Goal: Contribute content

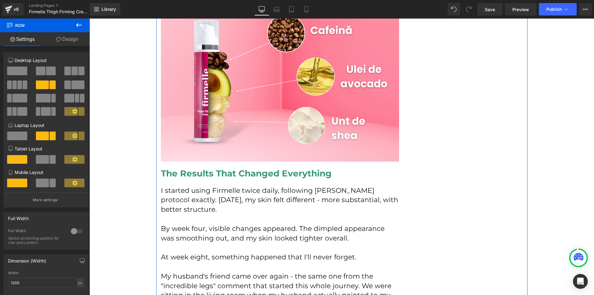
scroll to position [2506, 0]
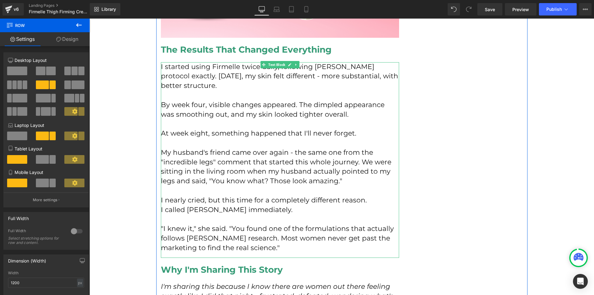
click at [278, 239] on p ""I knew it," she said. "You found one of the formulations that actually follows…" at bounding box center [280, 238] width 238 height 28
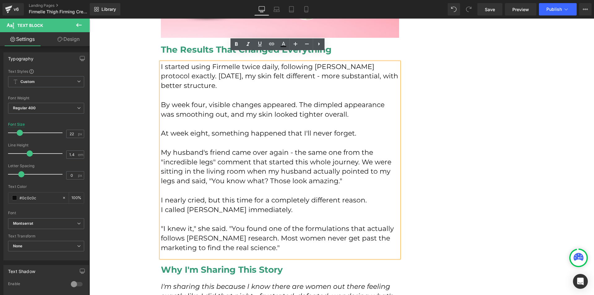
copy div "At week eight, something happened that I'll never forget. My husband's friend c…"
drag, startPoint x: 280, startPoint y: 239, endPoint x: 160, endPoint y: 125, distance: 166.1
click at [161, 125] on div "I started using Firmelle twice daily, following [PERSON_NAME] protocol exactly.…" at bounding box center [280, 160] width 238 height 196
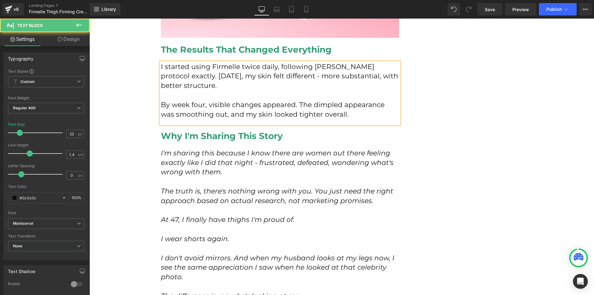
click at [391, 107] on p "By week four, visible changes appeared. The dimpled appearance was smoothing ou…" at bounding box center [280, 109] width 238 height 19
click at [430, 109] on div "How I Discovered the Red Carpet Secret That Finally Fixed My [MEDICAL_DATA] at …" at bounding box center [341, 132] width 371 height 5122
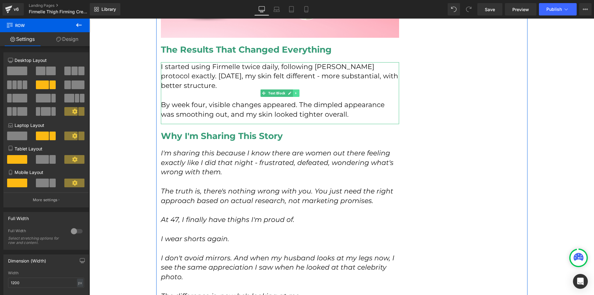
click at [293, 89] on link at bounding box center [296, 92] width 6 height 7
click at [291, 91] on icon at bounding box center [292, 92] width 3 height 3
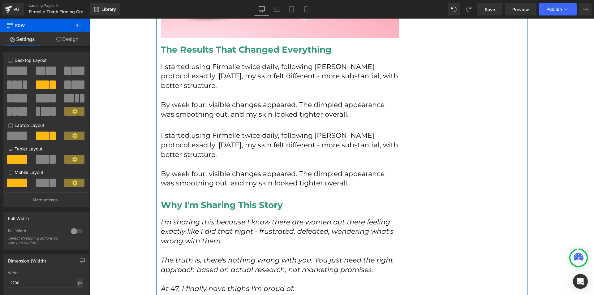
click at [203, 131] on p "I started using Firmelle twice daily, following [PERSON_NAME] protocol exactly.…" at bounding box center [280, 145] width 238 height 28
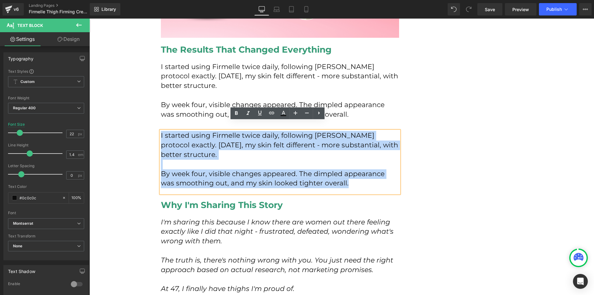
drag, startPoint x: 159, startPoint y: 126, endPoint x: 336, endPoint y: 177, distance: 184.2
click at [336, 177] on div "I started using Firmelle twice daily, following [PERSON_NAME] protocol exactly.…" at bounding box center [280, 162] width 238 height 62
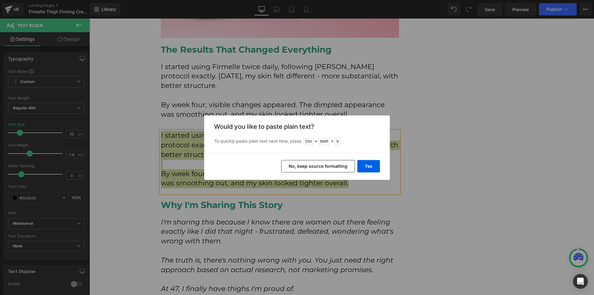
click at [292, 165] on button "No, keep source formatting" at bounding box center [318, 166] width 74 height 12
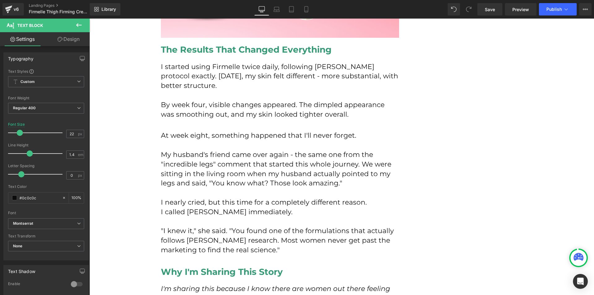
click at [77, 30] on button at bounding box center [79, 26] width 22 height 14
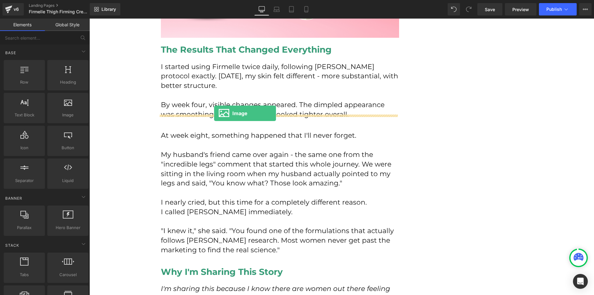
drag, startPoint x: 147, startPoint y: 124, endPoint x: 214, endPoint y: 113, distance: 67.6
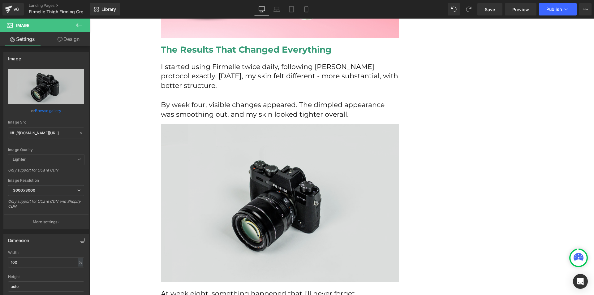
scroll to position [2599, 0]
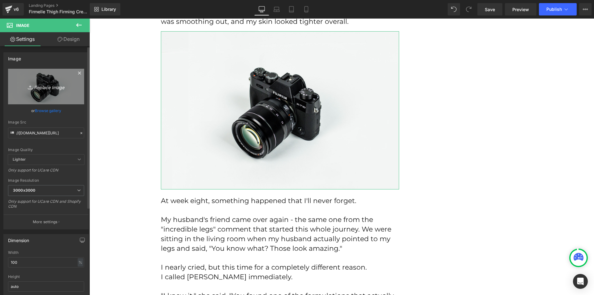
click at [42, 85] on icon "Replace Image" at bounding box center [45, 87] width 49 height 8
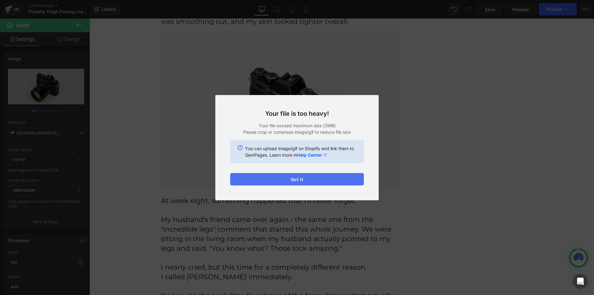
click at [304, 178] on button "Got it" at bounding box center [297, 179] width 134 height 12
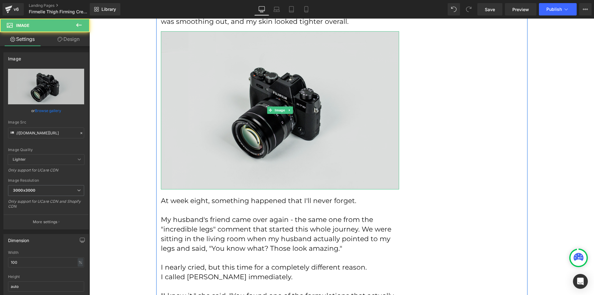
click at [238, 118] on img at bounding box center [280, 110] width 238 height 158
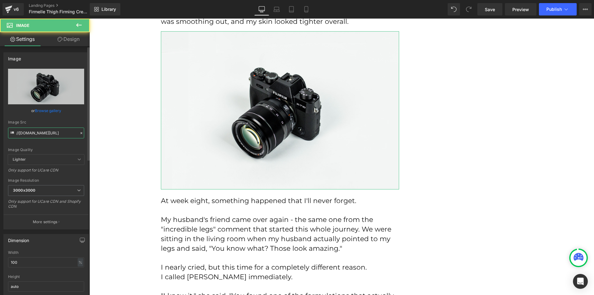
click at [42, 129] on input "//[DOMAIN_NAME][URL]" at bounding box center [46, 132] width 76 height 11
paste input "[URL][DOMAIN_NAME]"
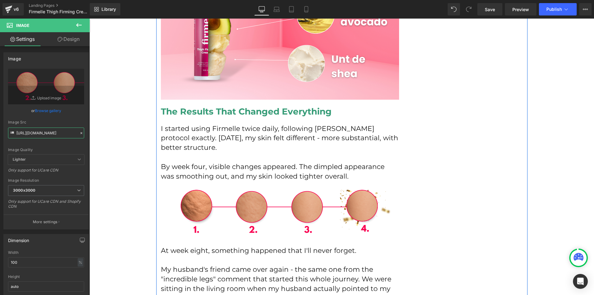
scroll to position [2413, 0]
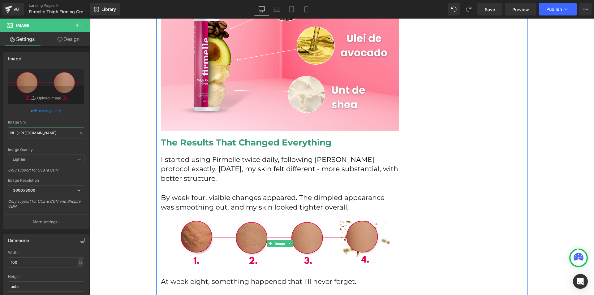
type input "[URL][DOMAIN_NAME]"
click at [365, 240] on img at bounding box center [280, 243] width 238 height 53
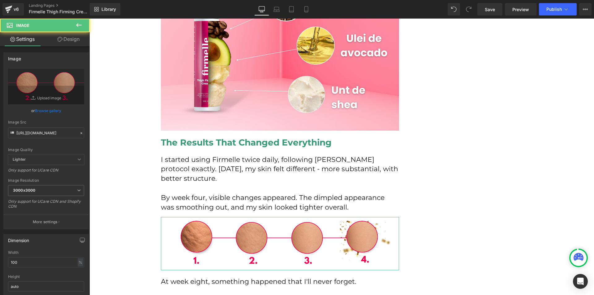
click at [74, 34] on link "Design" at bounding box center [68, 39] width 45 height 14
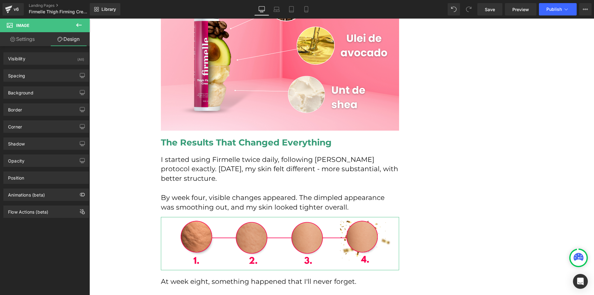
click at [25, 66] on div "Spacing [GEOGRAPHIC_DATA] 0px 0 0px 0 0px 0 0px 0 [GEOGRAPHIC_DATA] 0px 0 0px 0…" at bounding box center [46, 73] width 92 height 17
drag, startPoint x: 24, startPoint y: 71, endPoint x: 20, endPoint y: 101, distance: 29.6
click at [24, 71] on div "Spacing" at bounding box center [16, 74] width 17 height 9
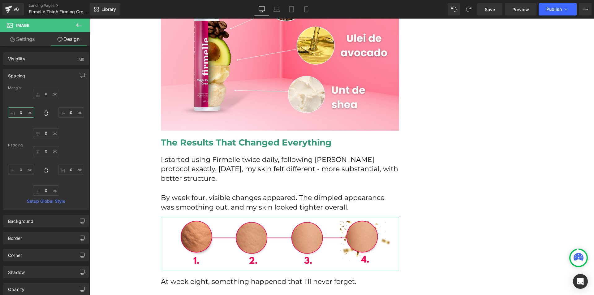
click at [19, 112] on input "0" at bounding box center [21, 112] width 26 height 10
type input "-50"
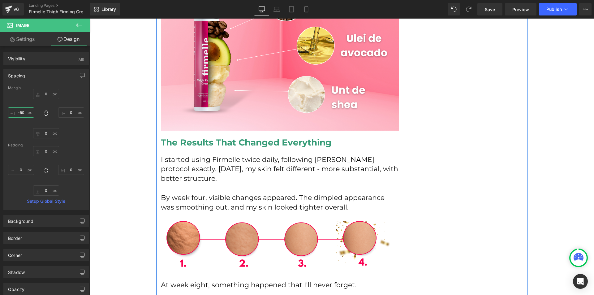
scroll to position [2506, 0]
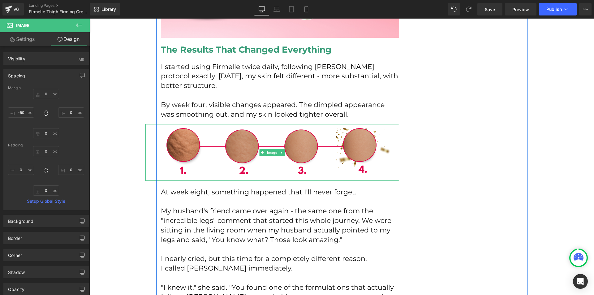
click at [317, 158] on img at bounding box center [272, 152] width 254 height 56
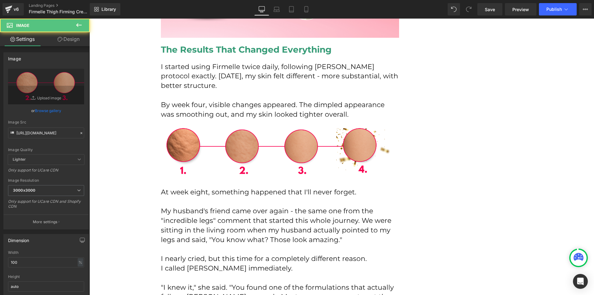
click at [90, 48] on div "Image PRODUS POPULAR ÎN ROMÂNIA Text Block Row Row How I Discovered the Red Car…" at bounding box center [341, 240] width 505 height 5454
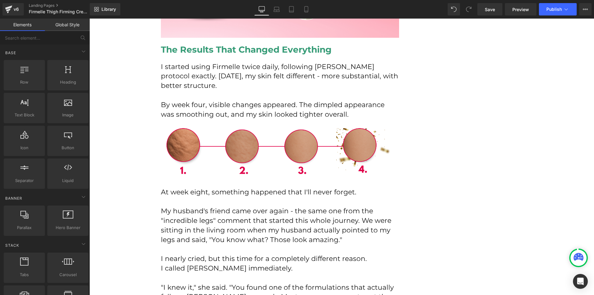
click at [174, 124] on img at bounding box center [272, 152] width 254 height 56
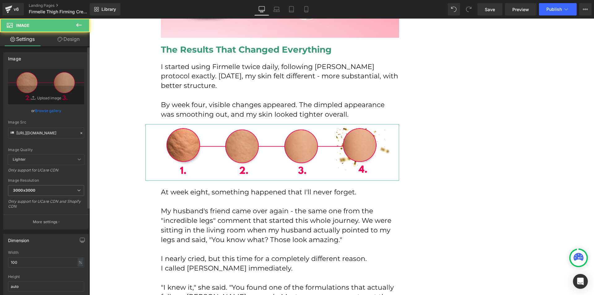
click at [57, 42] on link "Design" at bounding box center [68, 39] width 45 height 14
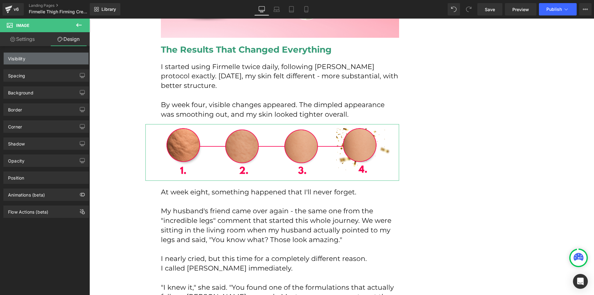
click at [37, 56] on div "Visibility" at bounding box center [46, 59] width 85 height 12
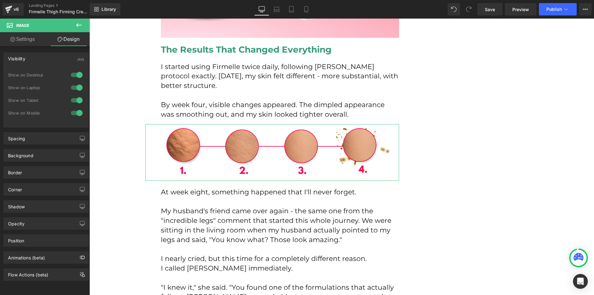
click at [76, 110] on div at bounding box center [76, 113] width 15 height 10
click at [75, 98] on div at bounding box center [76, 100] width 15 height 10
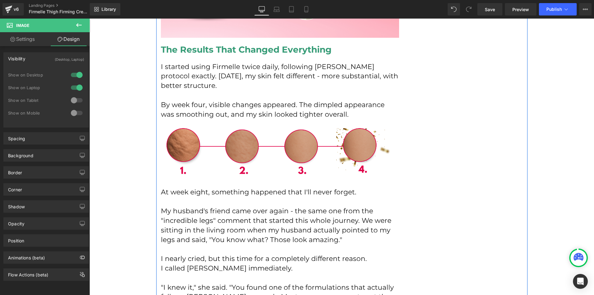
click at [377, 157] on img at bounding box center [272, 152] width 254 height 56
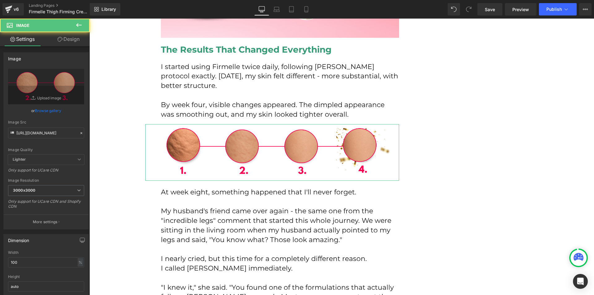
click at [68, 40] on link "Design" at bounding box center [68, 39] width 45 height 14
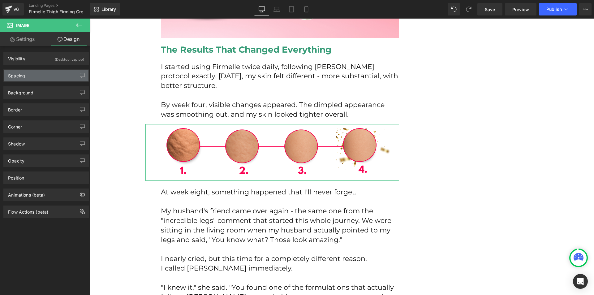
click at [28, 78] on div "Spacing" at bounding box center [46, 76] width 85 height 12
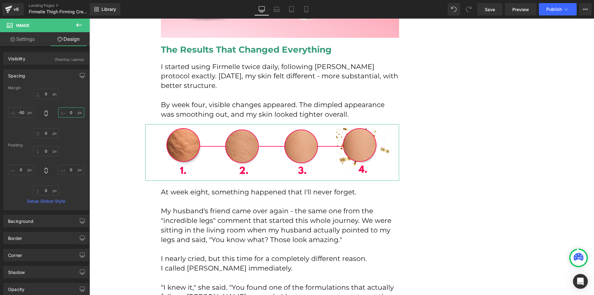
click at [72, 115] on input "0" at bounding box center [71, 112] width 26 height 10
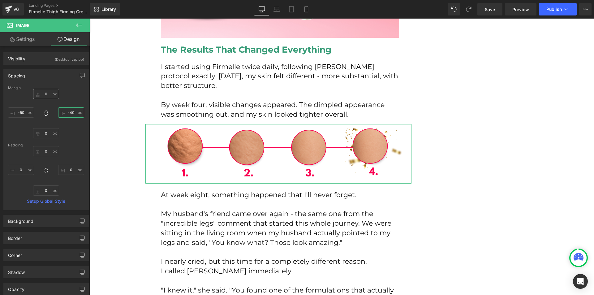
type input "-40"
click at [44, 95] on input "0" at bounding box center [46, 94] width 26 height 10
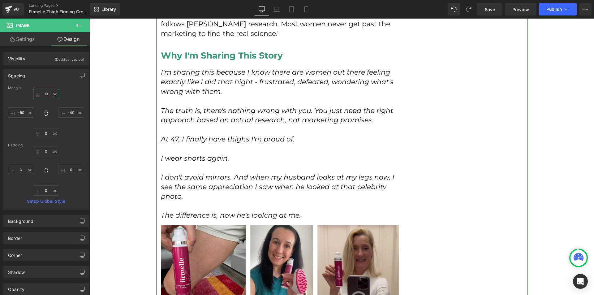
scroll to position [2753, 0]
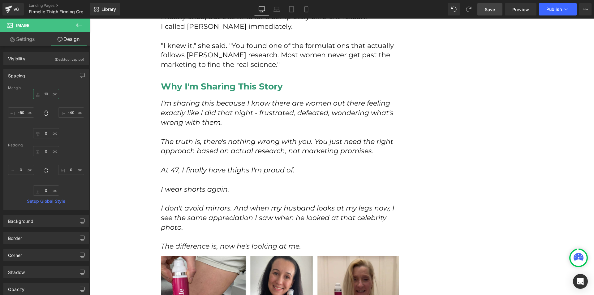
type input "10"
click at [494, 11] on span "Save" at bounding box center [490, 9] width 10 height 6
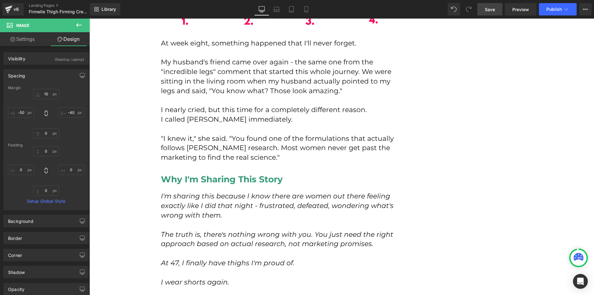
scroll to position [2722, 0]
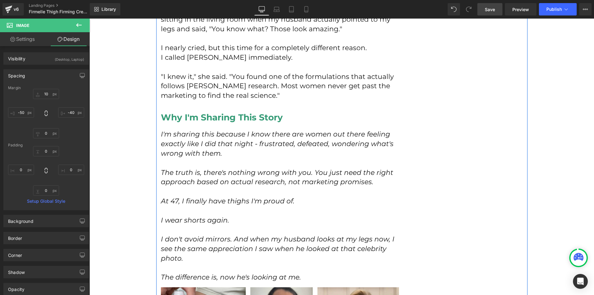
click at [452, 206] on div "How I Discovered the Red Carpet Secret That Finally Fixed My [MEDICAL_DATA] at …" at bounding box center [341, 14] width 371 height 5320
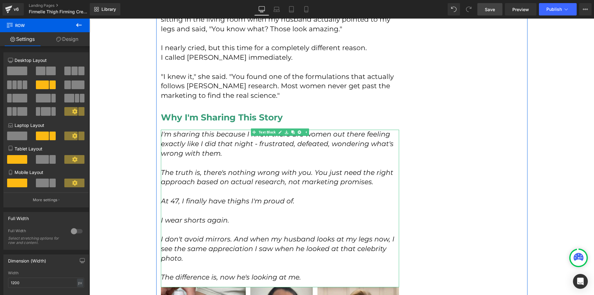
click at [230, 206] on p at bounding box center [280, 211] width 238 height 10
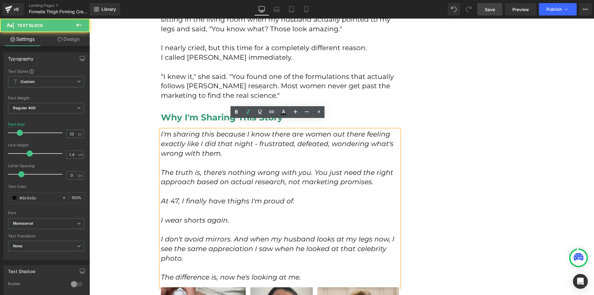
click at [231, 197] on icon "At 47, I finally have thighs I'm proud of." at bounding box center [228, 201] width 134 height 8
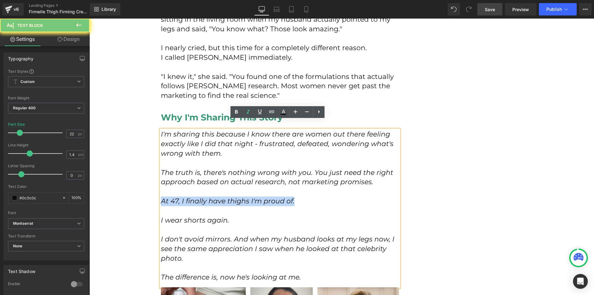
click at [231, 197] on icon "At 47, I finally have thighs I'm proud of." at bounding box center [228, 201] width 134 height 8
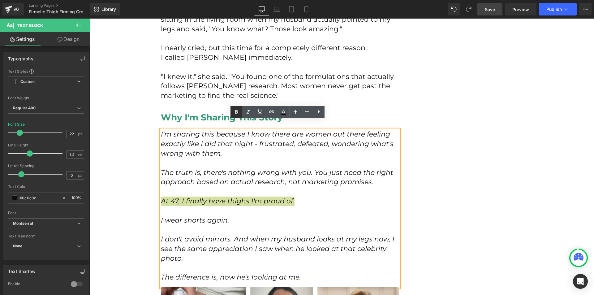
click at [235, 113] on icon at bounding box center [236, 112] width 3 height 4
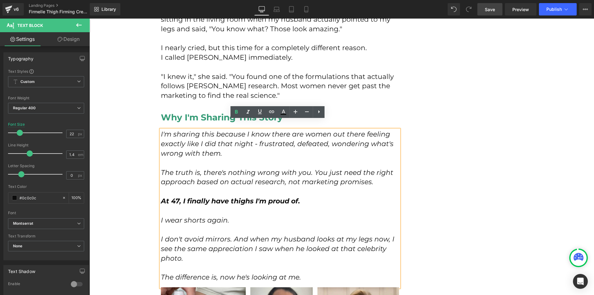
click at [182, 216] on icon "I wear shorts again." at bounding box center [195, 220] width 68 height 8
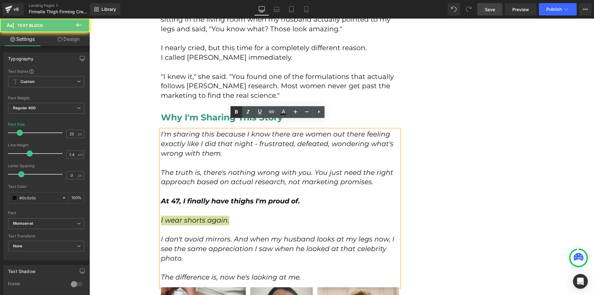
click at [237, 113] on icon at bounding box center [236, 112] width 3 height 4
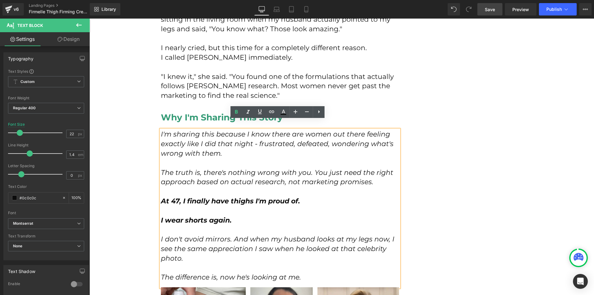
click at [407, 153] on div "How I Discovered the Red Carpet Secret That Finally Fixed My [MEDICAL_DATA] at …" at bounding box center [341, 14] width 371 height 5320
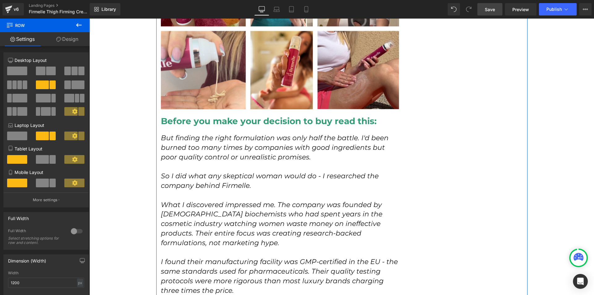
scroll to position [3155, 0]
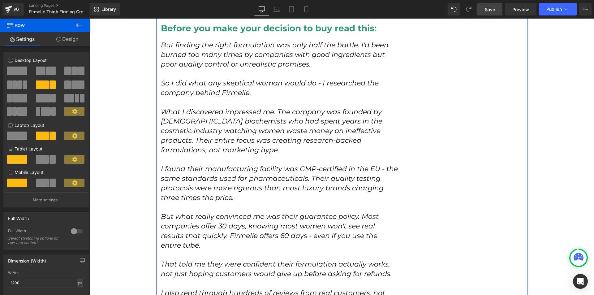
click at [169, 41] on icon "But finding the right formulation was only half the battle. I'd been burned too…" at bounding box center [275, 55] width 228 height 28
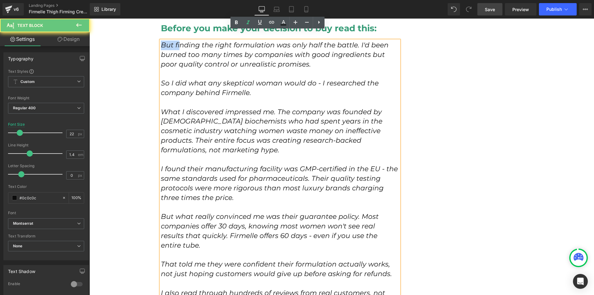
drag, startPoint x: 159, startPoint y: 35, endPoint x: 266, endPoint y: 98, distance: 123.9
click at [191, 41] on icon "But finding the right formulation was only half the battle. I'd been burned too…" at bounding box center [275, 55] width 228 height 28
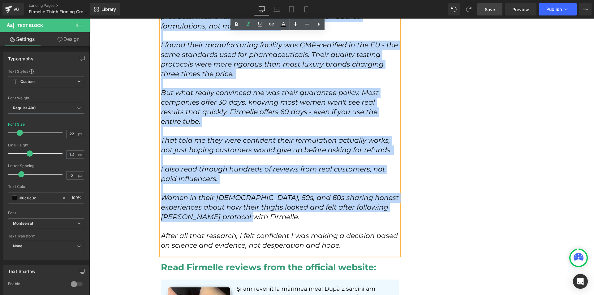
scroll to position [3310, 0]
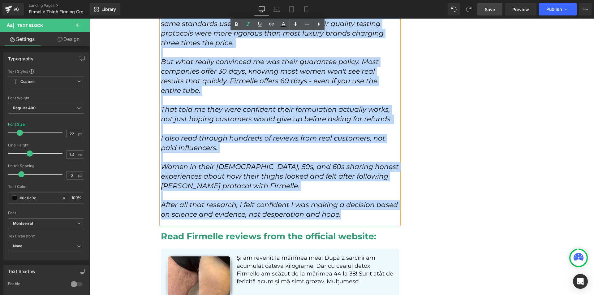
copy div "ny times by companies with good ingredients but poor quality control or unreali…"
drag, startPoint x: 266, startPoint y: 98, endPoint x: 351, endPoint y: 202, distance: 135.2
click at [351, 202] on div "But finding the right formulation was only half the battle. I'd been burned too…" at bounding box center [280, 55] width 238 height 338
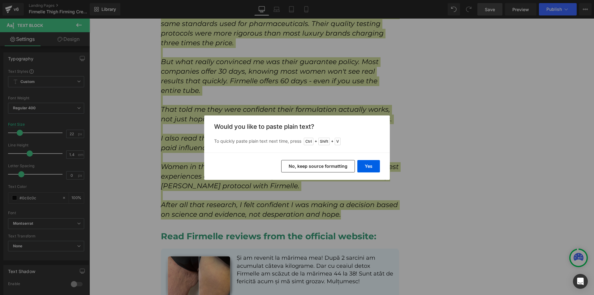
click at [366, 172] on div "Yes No, keep source formatting" at bounding box center [297, 166] width 186 height 27
click at [369, 170] on button "Yes" at bounding box center [368, 166] width 23 height 12
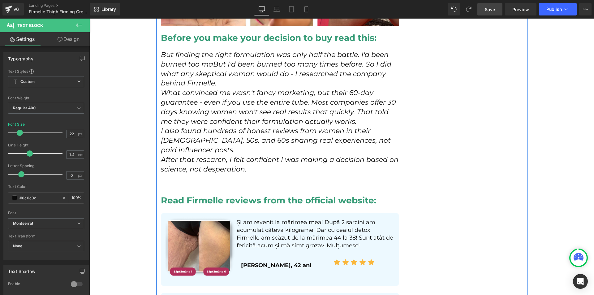
scroll to position [3022, 0]
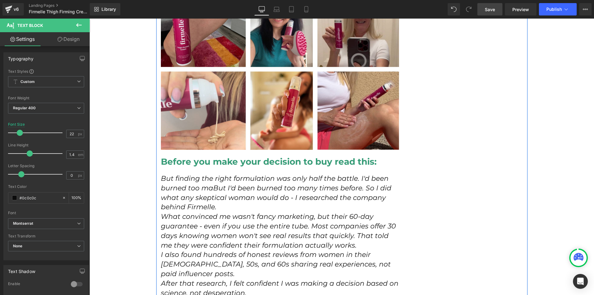
click at [230, 193] on p "But finding the right formulation was only half the battle. I'd been burned too…" at bounding box center [280, 193] width 238 height 38
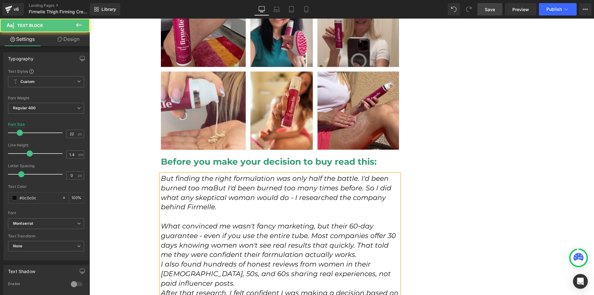
scroll to position [3084, 0]
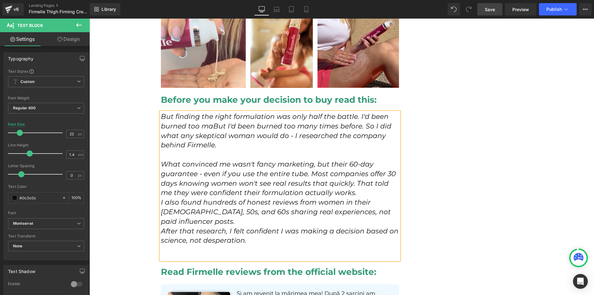
click at [367, 182] on p "What convinced me wasn't fancy marketing, but their 60-day guarantee - even if …" at bounding box center [280, 179] width 238 height 38
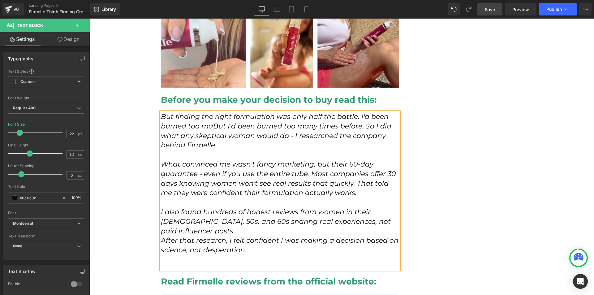
click at [250, 255] on p at bounding box center [280, 260] width 238 height 10
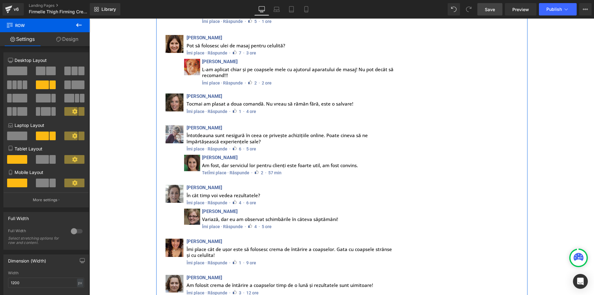
scroll to position [4976, 0]
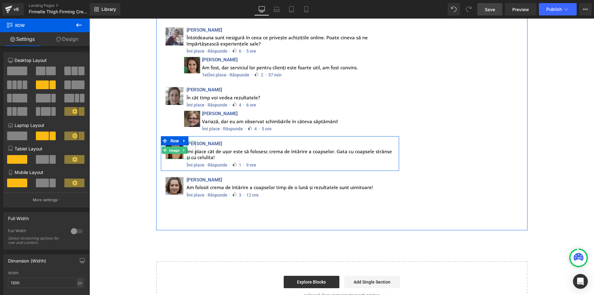
click at [174, 146] on span "Image" at bounding box center [174, 149] width 13 height 7
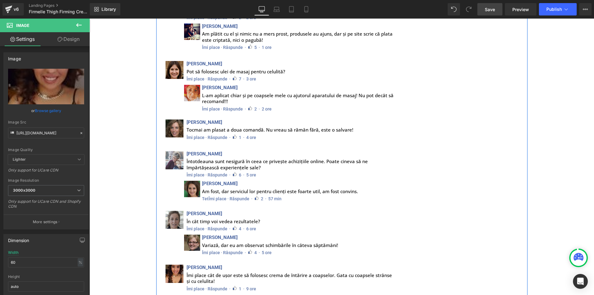
scroll to position [4759, 0]
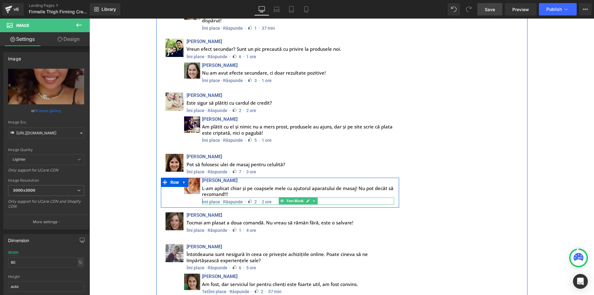
click at [246, 197] on img at bounding box center [250, 200] width 8 height 7
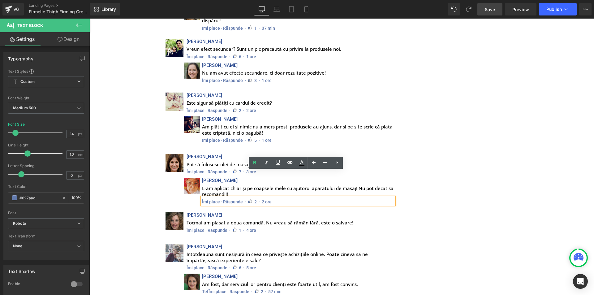
drag, startPoint x: 246, startPoint y: 175, endPoint x: 251, endPoint y: 175, distance: 5.6
click at [251, 197] on img at bounding box center [250, 200] width 8 height 7
click at [252, 197] on img at bounding box center [250, 200] width 8 height 7
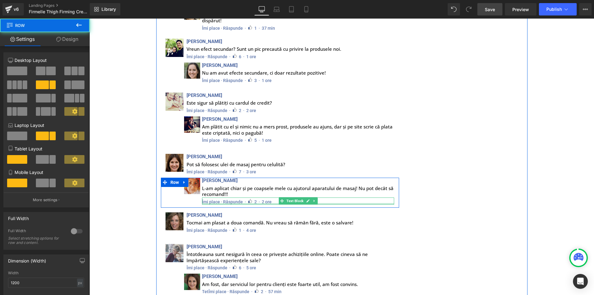
click at [235, 203] on div at bounding box center [298, 204] width 192 height 2
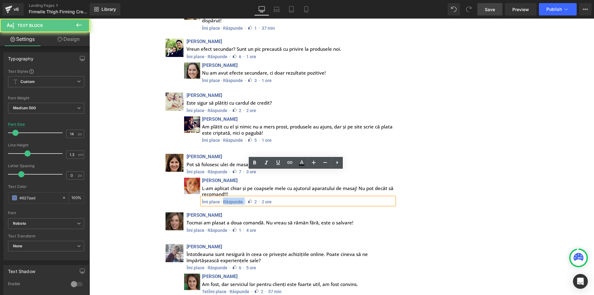
click at [235, 197] on p "Îmi place · Răspunde · 2 · 2 ore" at bounding box center [298, 200] width 192 height 7
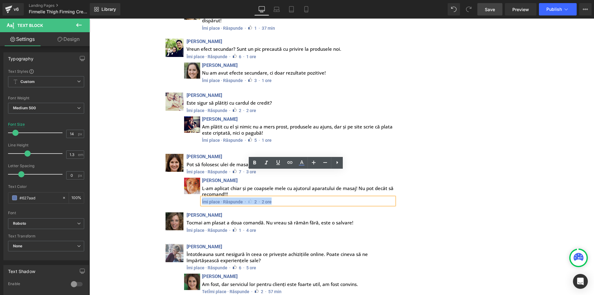
click at [235, 197] on p "Îmi place · Răspunde · 2 · 2 ore" at bounding box center [298, 200] width 192 height 7
click at [251, 197] on img at bounding box center [250, 200] width 8 height 7
click at [252, 197] on img at bounding box center [250, 200] width 8 height 7
click at [254, 199] on span "2 · 2 ore" at bounding box center [262, 201] width 17 height 5
drag, startPoint x: 256, startPoint y: 174, endPoint x: 246, endPoint y: 174, distance: 9.9
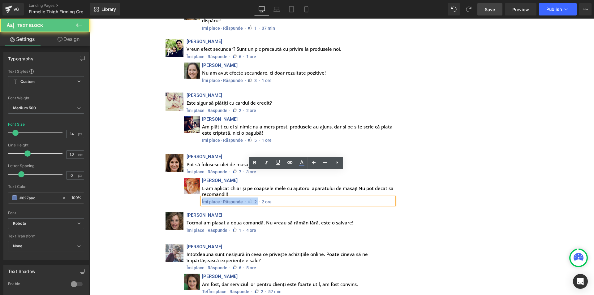
click at [246, 197] on p "Îmi place · Răspunde · 2 · 2 ore" at bounding box center [298, 200] width 192 height 7
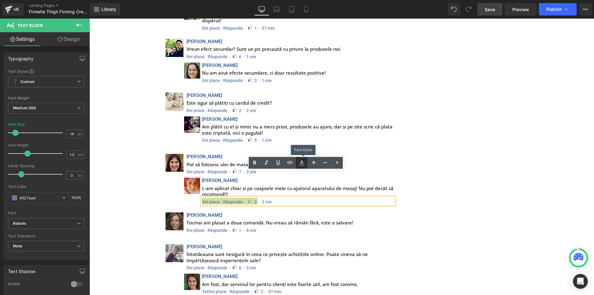
click at [299, 163] on icon at bounding box center [301, 162] width 7 height 7
type input "#627aad"
type input "100"
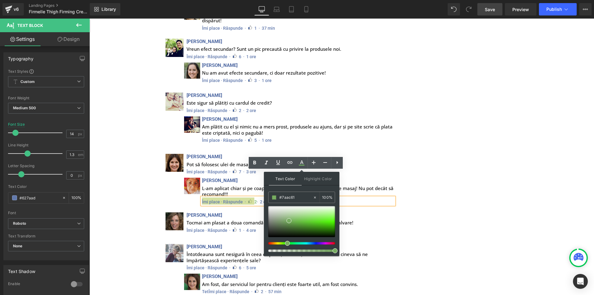
drag, startPoint x: 293, startPoint y: 243, endPoint x: 283, endPoint y: 243, distance: 9.9
click at [283, 243] on div at bounding box center [299, 243] width 67 height 2
drag, startPoint x: 305, startPoint y: 224, endPoint x: 317, endPoint y: 229, distance: 12.6
click at [317, 229] on div at bounding box center [301, 221] width 67 height 31
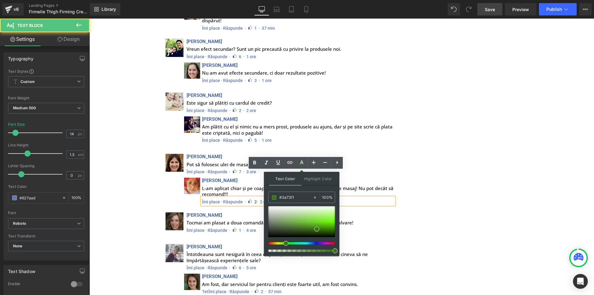
click at [257, 199] on span "2 · 2 ore" at bounding box center [261, 201] width 15 height 5
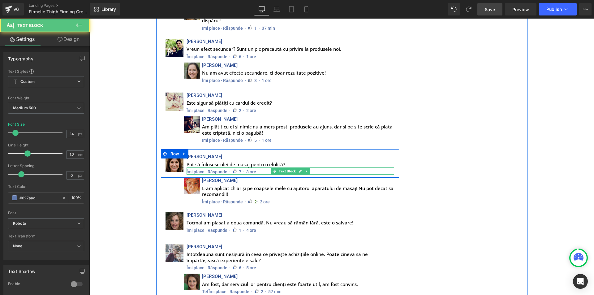
click at [239, 169] on span "7 · 3 ore" at bounding box center [247, 171] width 17 height 5
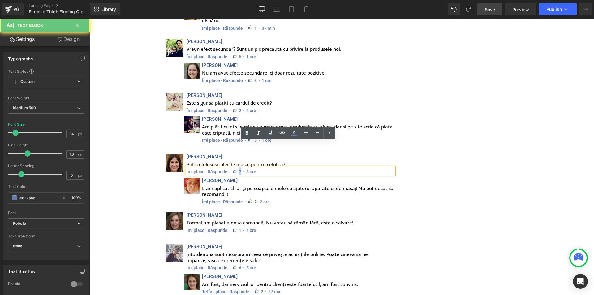
click at [239, 169] on span "7 · 3 ore" at bounding box center [247, 171] width 17 height 5
click at [293, 136] on icon at bounding box center [293, 132] width 7 height 7
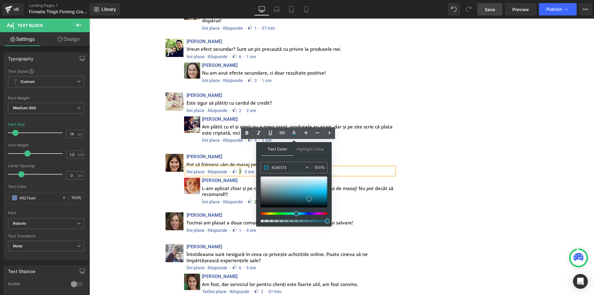
type input "#361173"
drag, startPoint x: 294, startPoint y: 213, endPoint x: 304, endPoint y: 212, distance: 10.3
click at [304, 212] on div at bounding box center [291, 213] width 67 height 2
click at [303, 212] on div at bounding box center [291, 213] width 67 height 2
drag, startPoint x: 311, startPoint y: 195, endPoint x: 307, endPoint y: 188, distance: 7.6
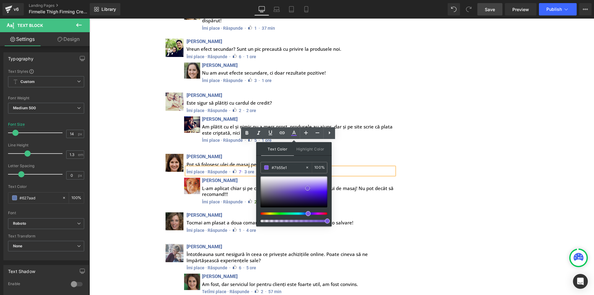
click at [307, 188] on div at bounding box center [293, 191] width 67 height 31
drag, startPoint x: 307, startPoint y: 214, endPoint x: 298, endPoint y: 214, distance: 9.3
click at [298, 214] on div at bounding box center [291, 213] width 67 height 2
drag, startPoint x: 298, startPoint y: 214, endPoint x: 301, endPoint y: 214, distance: 3.1
click at [301, 214] on div at bounding box center [291, 213] width 67 height 2
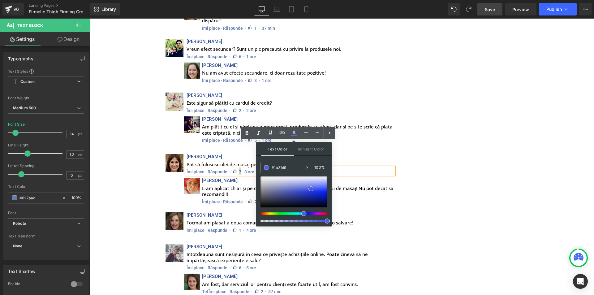
drag, startPoint x: 304, startPoint y: 187, endPoint x: 313, endPoint y: 192, distance: 10.5
click at [313, 192] on div at bounding box center [293, 191] width 67 height 31
click at [240, 169] on span "7 · 3 ore" at bounding box center [246, 171] width 15 height 5
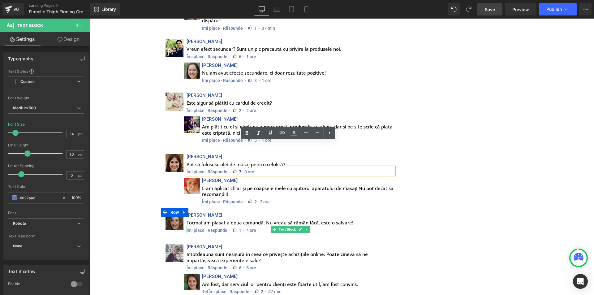
click at [239, 228] on span "1 · 4 ore" at bounding box center [247, 230] width 17 height 5
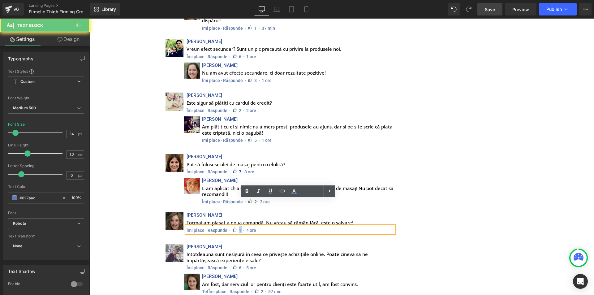
click at [239, 228] on span "1 · 4 ore" at bounding box center [247, 230] width 17 height 5
click at [293, 191] on icon at bounding box center [293, 190] width 7 height 7
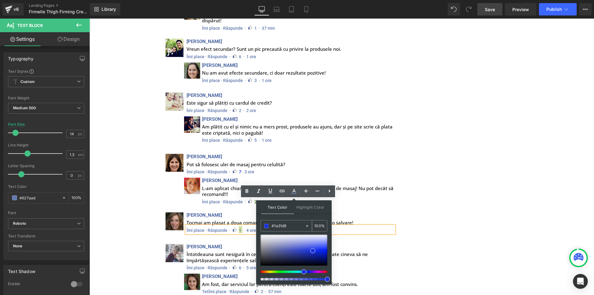
click at [284, 223] on input "#1a31d9" at bounding box center [288, 225] width 33 height 7
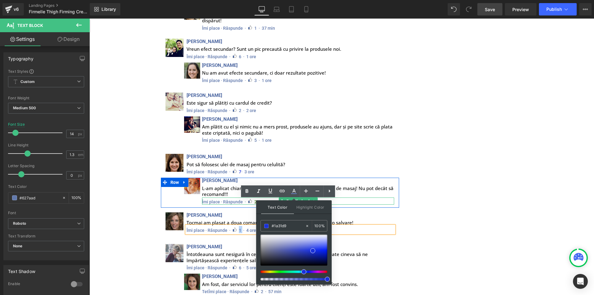
click at [254, 199] on span "2" at bounding box center [255, 201] width 2 height 5
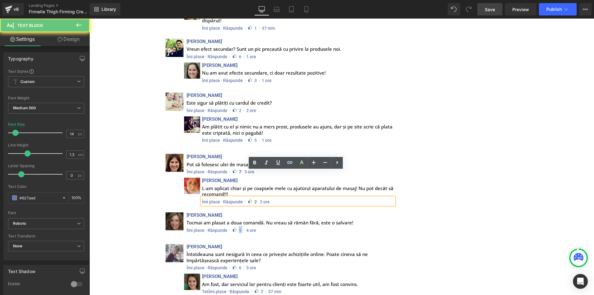
click at [254, 199] on span "2" at bounding box center [255, 201] width 2 height 5
click at [299, 162] on icon at bounding box center [301, 162] width 7 height 7
type input "#3a7311"
type input "100"
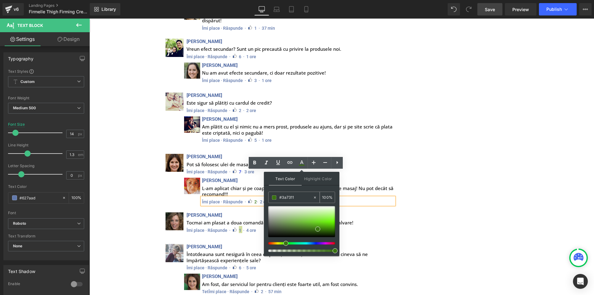
click at [297, 203] on div "#3a7311" at bounding box center [291, 197] width 44 height 11
click at [297, 200] on input "#3a7311" at bounding box center [295, 197] width 33 height 7
paste input "1a31d9"
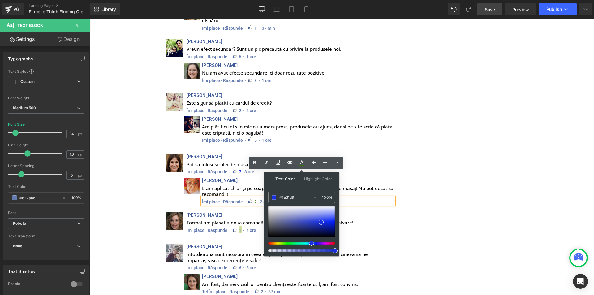
type input "#1a31d9"
click at [321, 222] on span at bounding box center [321, 222] width 5 height 5
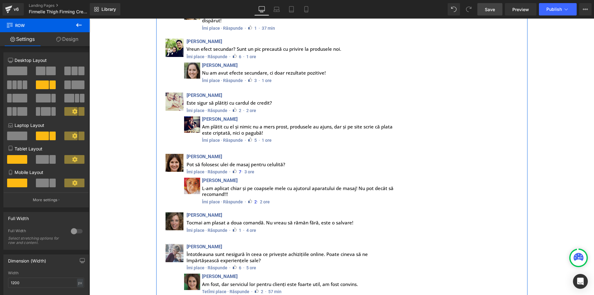
click at [255, 199] on span "2" at bounding box center [255, 201] width 2 height 5
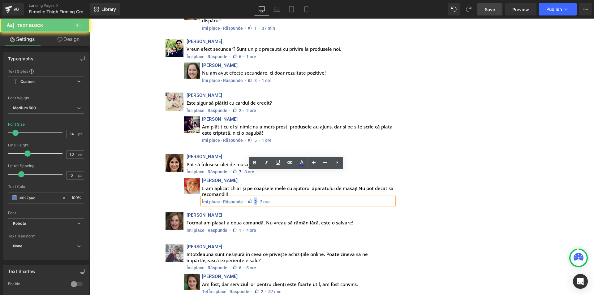
click at [255, 199] on span "2" at bounding box center [255, 201] width 2 height 5
click at [300, 164] on icon at bounding box center [301, 162] width 7 height 7
type input "100"
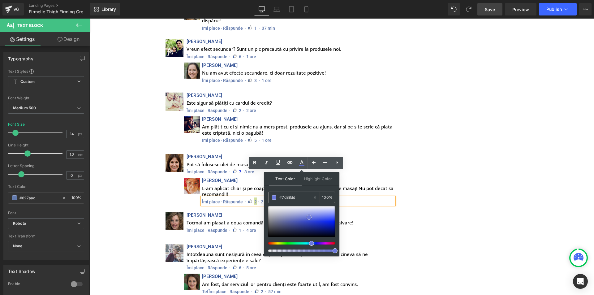
drag, startPoint x: 317, startPoint y: 220, endPoint x: 307, endPoint y: 215, distance: 11.9
click at [307, 215] on div at bounding box center [301, 221] width 67 height 31
click at [307, 215] on span at bounding box center [306, 215] width 5 height 5
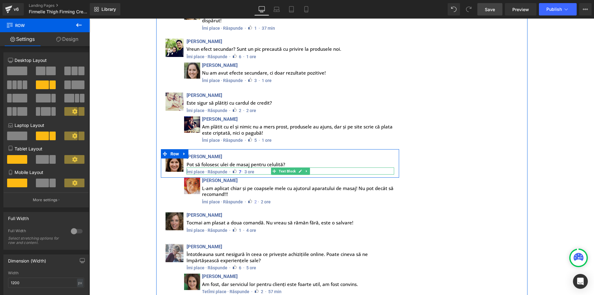
click at [239, 169] on span "7" at bounding box center [240, 171] width 2 height 5
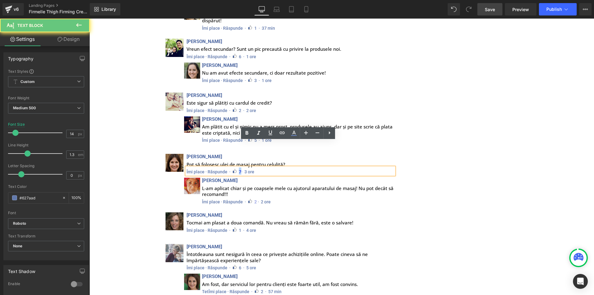
click at [239, 169] on span "7" at bounding box center [240, 171] width 2 height 5
click at [295, 137] on link at bounding box center [294, 133] width 12 height 12
type input "#1a31d9"
type input "100"
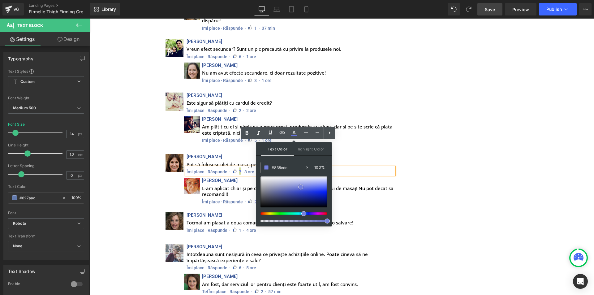
type input "#848edb"
drag, startPoint x: 307, startPoint y: 188, endPoint x: 298, endPoint y: 186, distance: 10.1
click at [298, 186] on div at bounding box center [293, 191] width 67 height 31
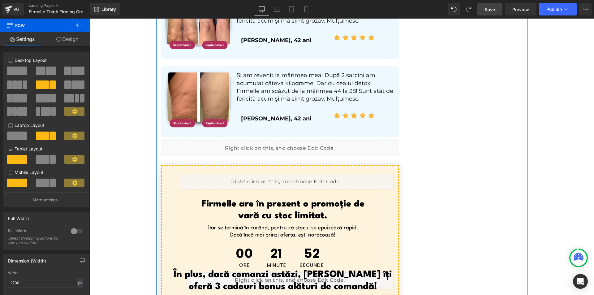
scroll to position [3429, 0]
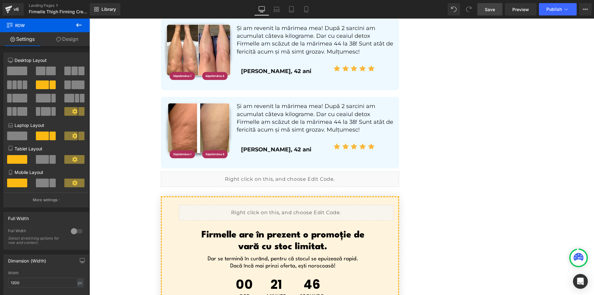
click at [485, 6] on link "Save" at bounding box center [489, 9] width 25 height 12
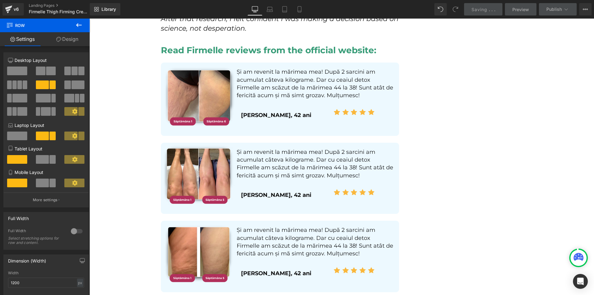
click at [262, 68] on p "Și am revenit la mărimea mea! După 2 sarcini am acumulat câteva kilograme. Dar …" at bounding box center [315, 83] width 157 height 31
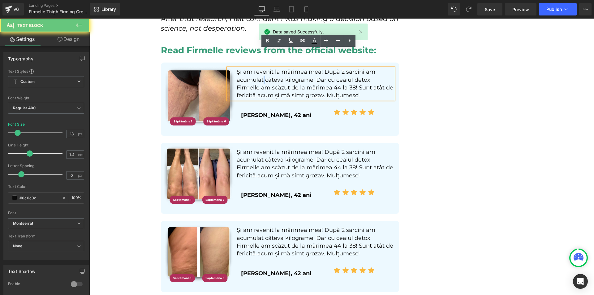
click at [262, 68] on p "Și am revenit la mărimea mea! După 2 sarcini am acumulat câteva kilograme. Dar …" at bounding box center [315, 83] width 157 height 31
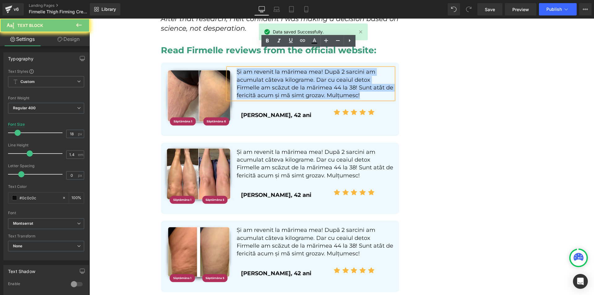
click at [262, 68] on p "Și am revenit la mărimea mea! După 2 sarcini am acumulat câteva kilograme. Dar …" at bounding box center [315, 83] width 157 height 31
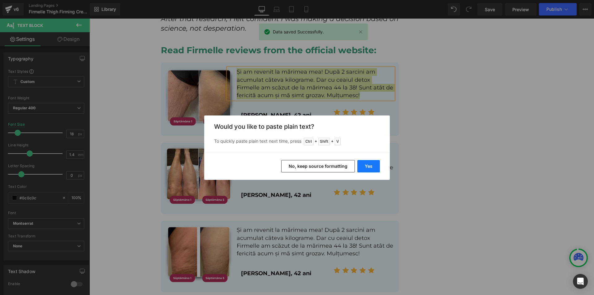
click at [368, 161] on button "Yes" at bounding box center [368, 166] width 23 height 12
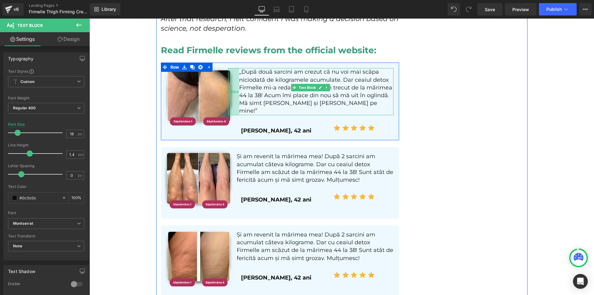
click at [231, 74] on div "36px" at bounding box center [233, 91] width 11 height 47
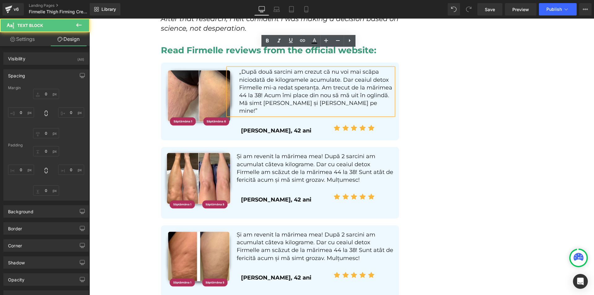
type input "0"
type input "16"
type input "0"
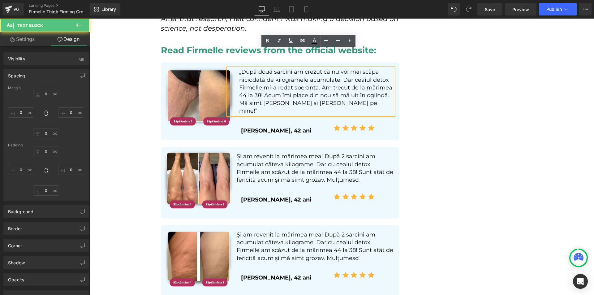
type input "0"
type input "36"
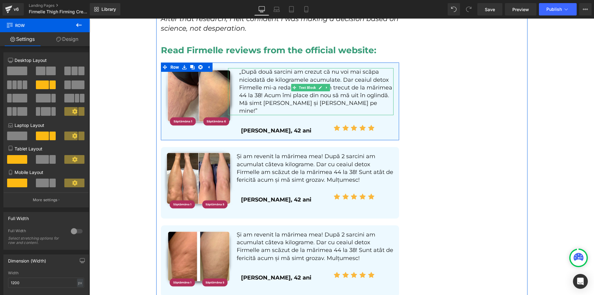
click at [244, 75] on p "„După două sarcini am crezut că nu voi mai scăpa niciodată de kilogramele acumu…" at bounding box center [316, 91] width 154 height 47
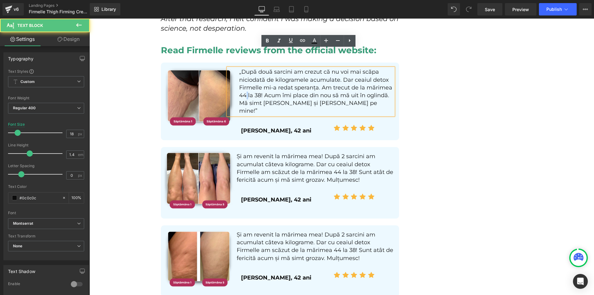
click at [244, 75] on p "„După două sarcini am crezut că nu voi mai scăpa niciodată de kilogramele acumu…" at bounding box center [316, 91] width 154 height 47
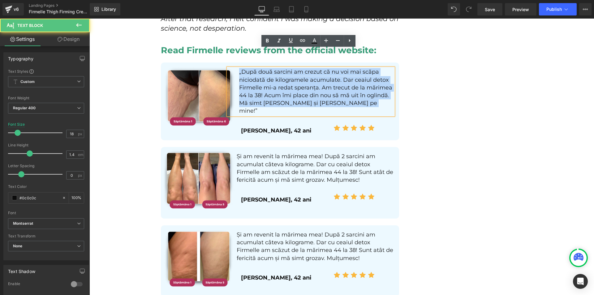
click at [244, 75] on p "„După două sarcini am crezut că nu voi mai scăpa niciodată de kilogramele acumu…" at bounding box center [316, 91] width 154 height 47
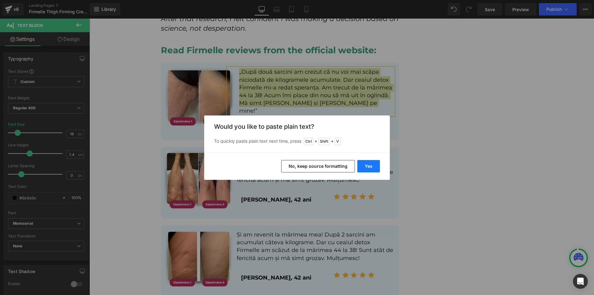
click at [363, 162] on button "Yes" at bounding box center [368, 166] width 23 height 12
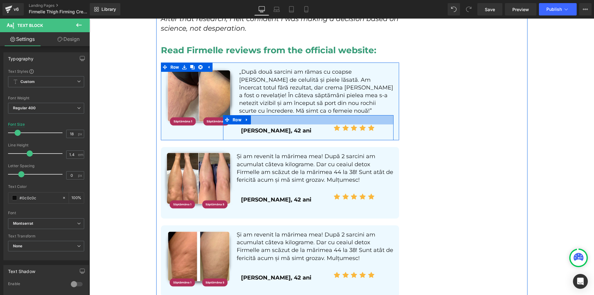
click at [254, 115] on div at bounding box center [308, 119] width 170 height 9
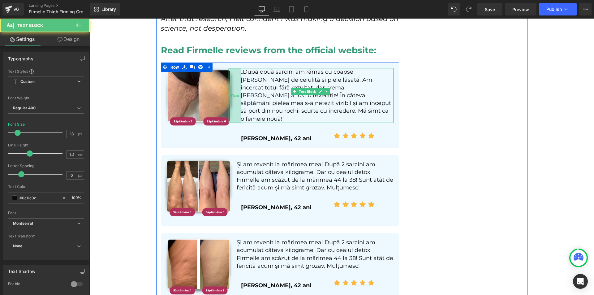
click at [232, 82] on div "41px" at bounding box center [234, 95] width 13 height 54
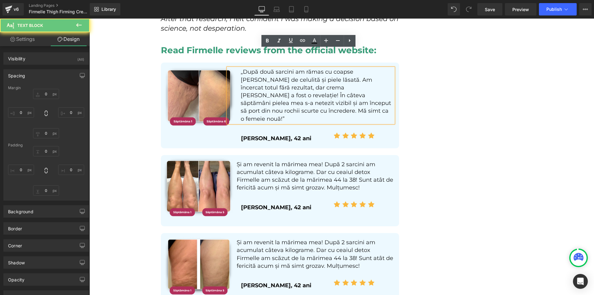
type input "0"
type input "16"
type input "0"
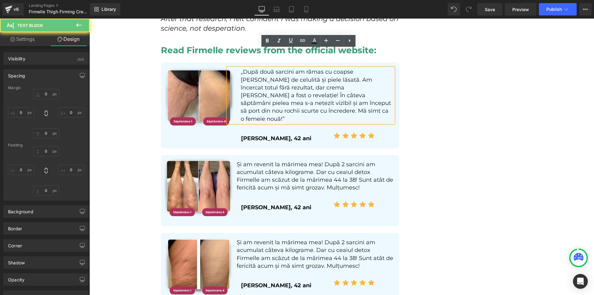
type input "0"
type input "41"
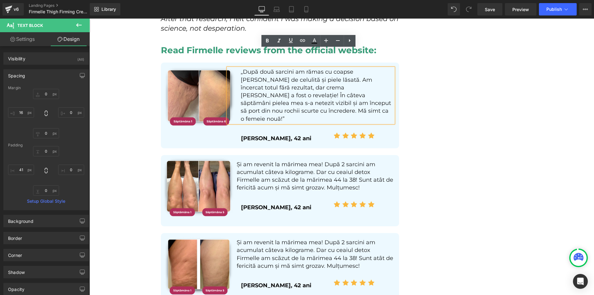
drag, startPoint x: 439, startPoint y: 107, endPoint x: 436, endPoint y: 103, distance: 5.3
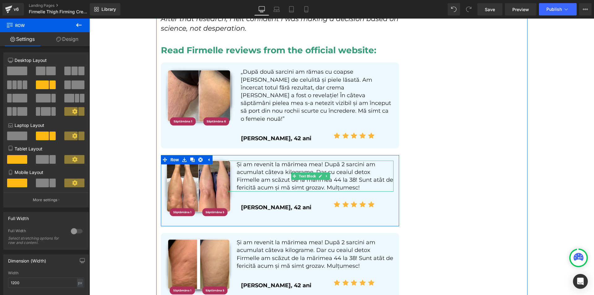
click at [246, 161] on p "Și am revenit la mărimea mea! După 2 sarcini am acumulat câteva kilograme. Dar …" at bounding box center [315, 176] width 157 height 31
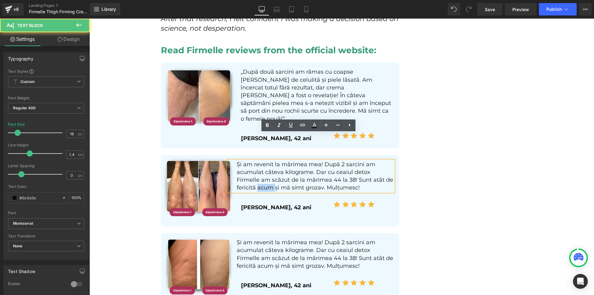
click at [246, 161] on p "Și am revenit la mărimea mea! După 2 sarcini am acumulat câteva kilograme. Dar …" at bounding box center [315, 176] width 157 height 31
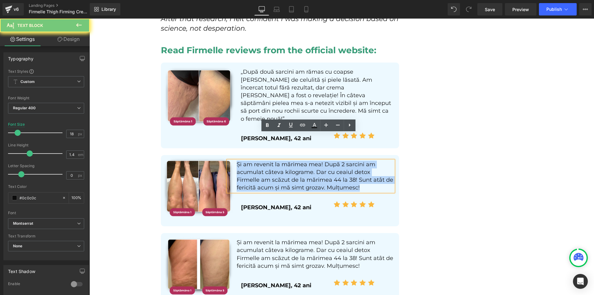
click at [246, 161] on p "Și am revenit la mărimea mea! După 2 sarcini am acumulat câteva kilograme. Dar …" at bounding box center [315, 176] width 157 height 31
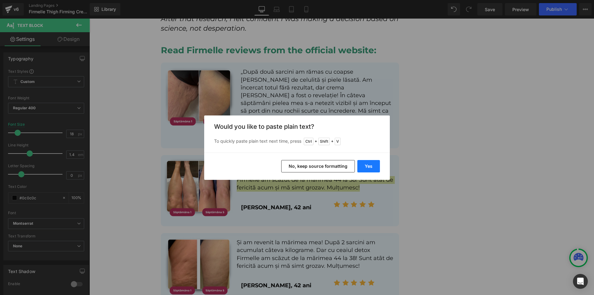
drag, startPoint x: 371, startPoint y: 166, endPoint x: 207, endPoint y: 148, distance: 164.3
click at [371, 166] on button "Yes" at bounding box center [368, 166] width 23 height 12
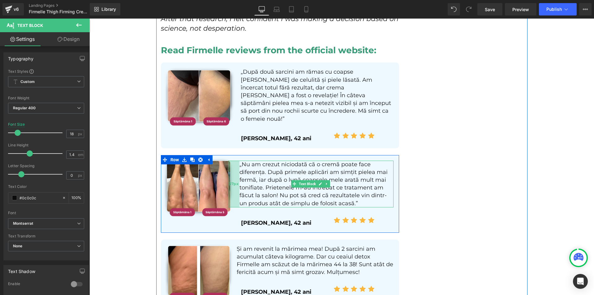
drag, startPoint x: 227, startPoint y: 165, endPoint x: 230, endPoint y: 164, distance: 3.1
click at [230, 164] on div "37px" at bounding box center [233, 184] width 11 height 47
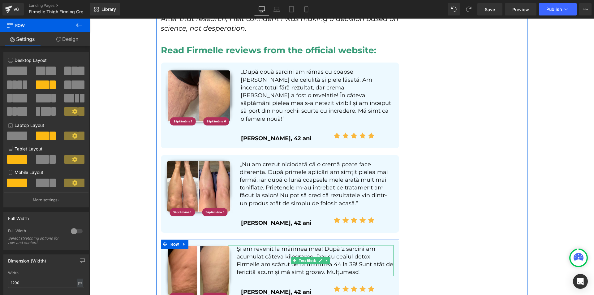
click at [261, 245] on p "Și am revenit la mărimea mea! După 2 sarcini am acumulat câteva kilograme. Dar …" at bounding box center [315, 260] width 157 height 31
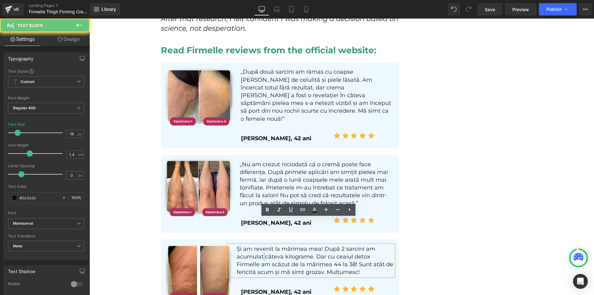
click at [261, 245] on p "Și am revenit la mărimea mea! După 2 sarcini am acumulat câteva kilograme. Dar …" at bounding box center [315, 260] width 157 height 31
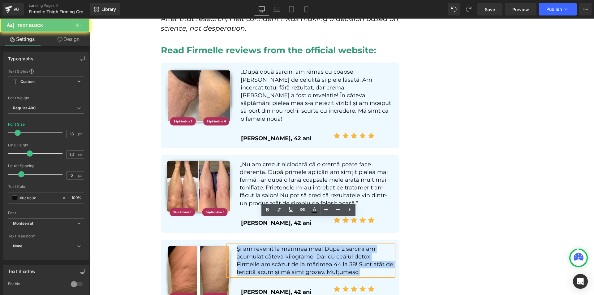
click at [261, 245] on p "Și am revenit la mărimea mea! După 2 sarcini am acumulat câteva kilograme. Dar …" at bounding box center [315, 260] width 157 height 31
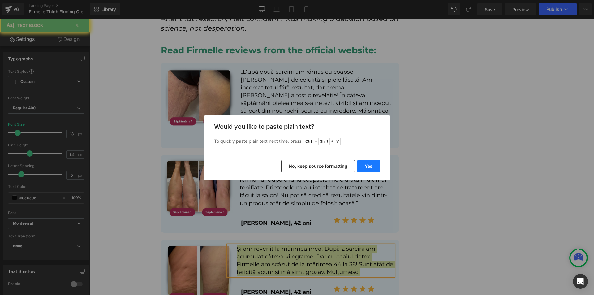
click at [372, 167] on button "Yes" at bounding box center [368, 166] width 23 height 12
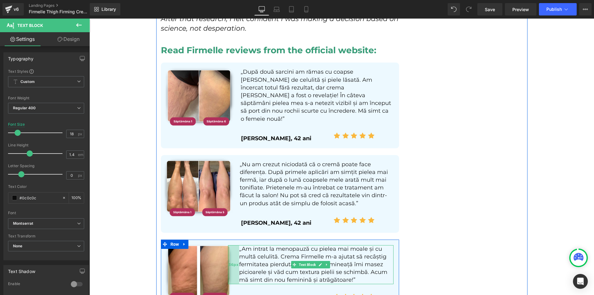
click at [230, 245] on div "36px" at bounding box center [233, 264] width 11 height 39
click at [230, 245] on div "„Am intrat la menopauză cu pielea mai moale și cu multă celulită. Crema Firmell…" at bounding box center [311, 264] width 166 height 39
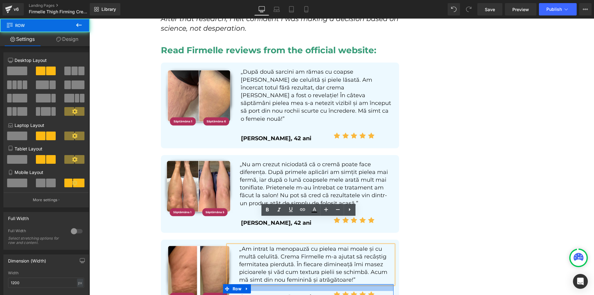
drag, startPoint x: 299, startPoint y: 261, endPoint x: 302, endPoint y: 258, distance: 4.0
click at [302, 284] on div at bounding box center [308, 287] width 170 height 7
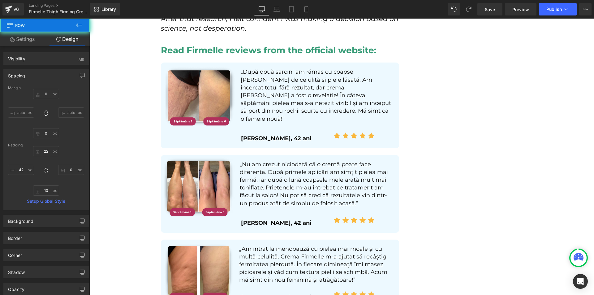
type input "0"
type input "22"
type input "0"
type input "10"
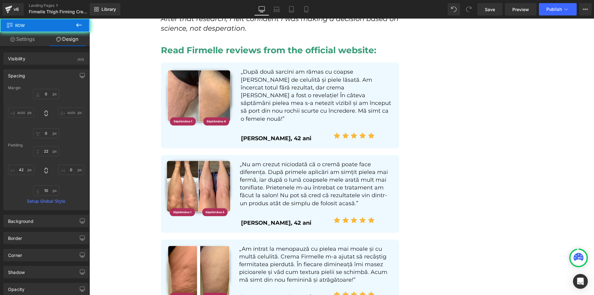
type input "42"
click at [301, 270] on div "Rendering Content" at bounding box center [297, 270] width 38 height 7
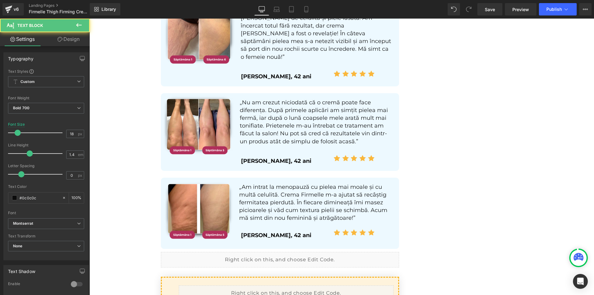
click at [253, 231] on p "[PERSON_NAME], 42 ani" at bounding box center [278, 235] width 74 height 8
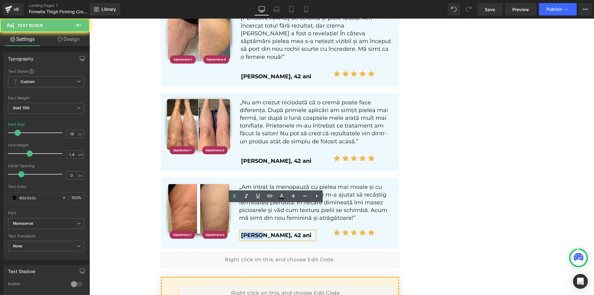
click at [253, 231] on p "[PERSON_NAME], 42 ani" at bounding box center [278, 235] width 74 height 8
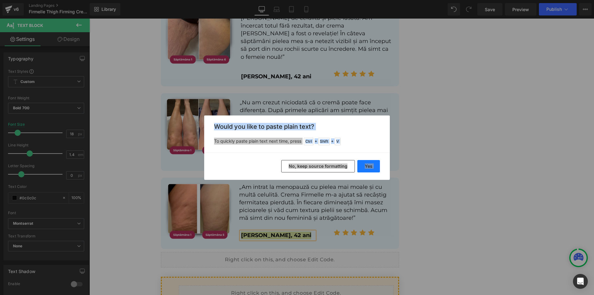
click at [367, 166] on button "Yes" at bounding box center [368, 166] width 23 height 12
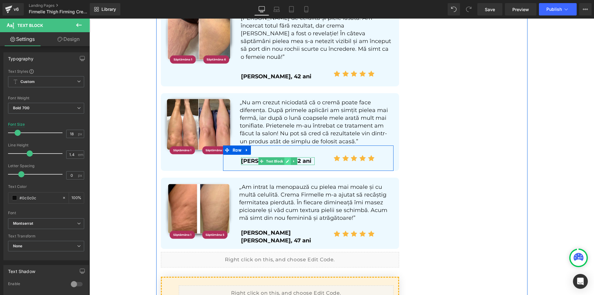
click at [286, 159] on icon at bounding box center [287, 161] width 3 height 4
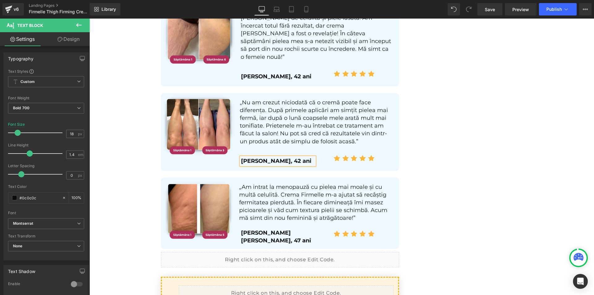
click at [284, 157] on p "[PERSON_NAME], 42 ani" at bounding box center [278, 161] width 74 height 8
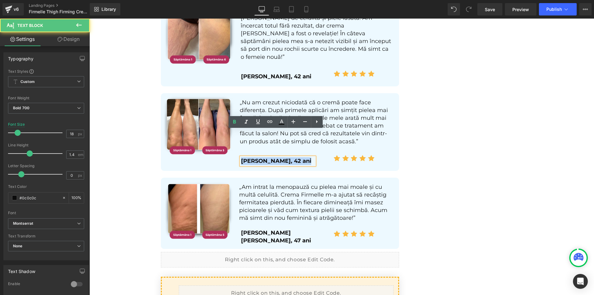
click at [284, 157] on p "[PERSON_NAME], 42 ani" at bounding box center [278, 161] width 74 height 8
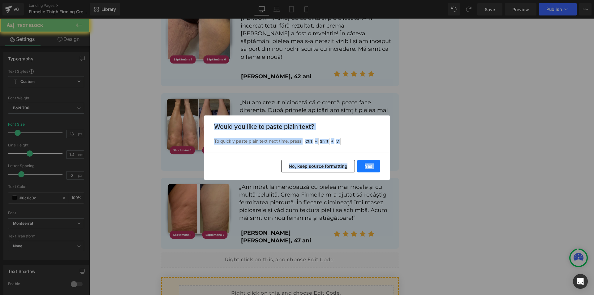
click at [367, 163] on button "Yes" at bounding box center [368, 166] width 23 height 12
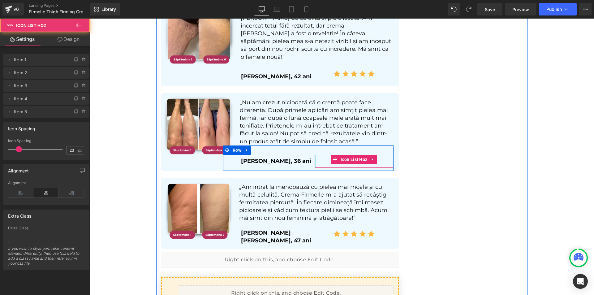
click at [315, 155] on div "Icon Icon Icon Icon Icon Icon List Hoz" at bounding box center [354, 161] width 79 height 13
click at [315, 155] on div at bounding box center [316, 161] width 2 height 13
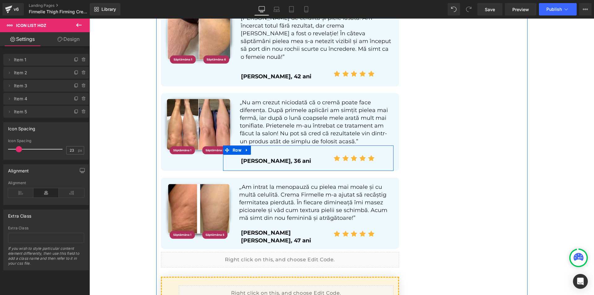
click at [300, 157] on p "[PERSON_NAME], 36 ani" at bounding box center [278, 161] width 74 height 8
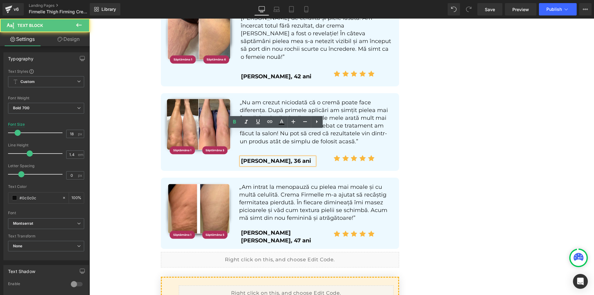
click at [300, 157] on p "[PERSON_NAME], 36 ani" at bounding box center [278, 161] width 74 height 8
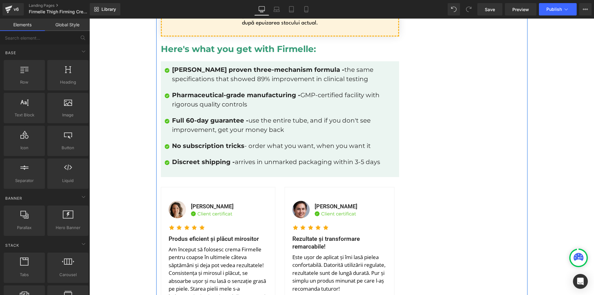
scroll to position [4388, 0]
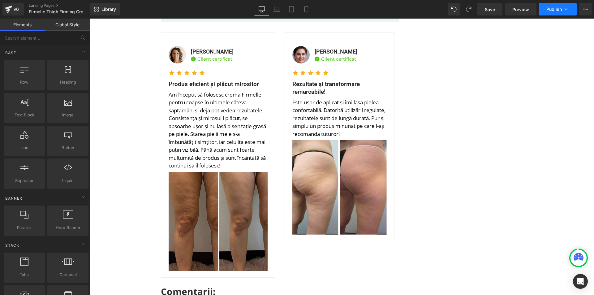
click at [558, 11] on span "Publish" at bounding box center [553, 9] width 15 height 5
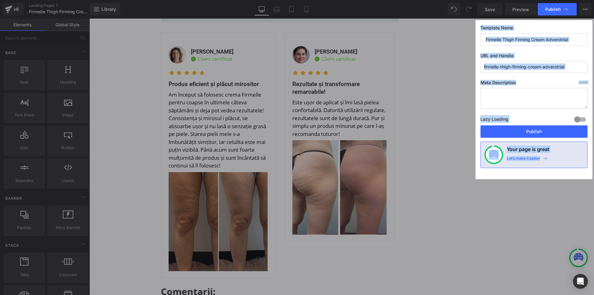
click at [528, 82] on label "Meta Description 0 /320" at bounding box center [533, 84] width 107 height 8
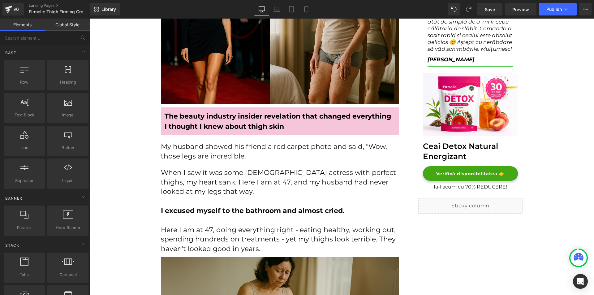
scroll to position [18, 0]
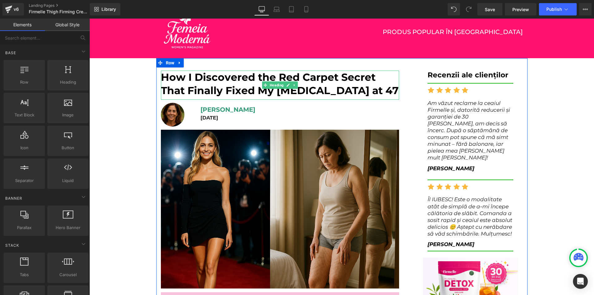
click at [230, 85] on h1 "How I Discovered the Red Carpet Secret That Finally Fixed My [MEDICAL_DATA] at …" at bounding box center [280, 84] width 238 height 27
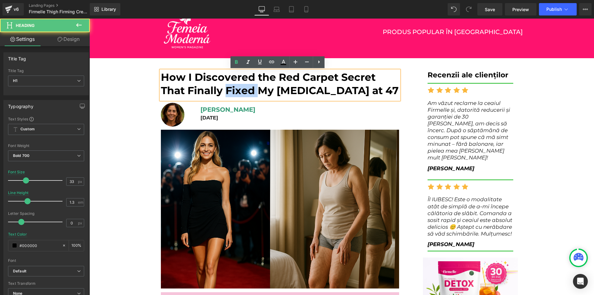
click at [230, 85] on h1 "How I Discovered the Red Carpet Secret That Finally Fixed My [MEDICAL_DATA] at …" at bounding box center [280, 84] width 238 height 27
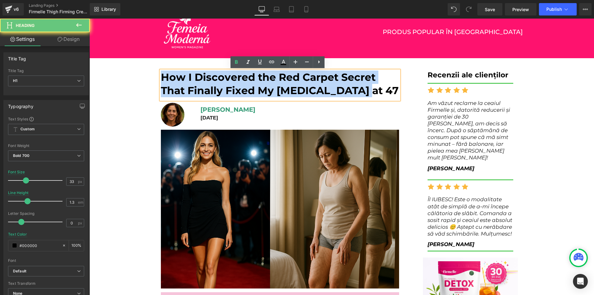
click at [230, 85] on h1 "How I Discovered the Red Carpet Secret That Finally Fixed My [MEDICAL_DATA] at …" at bounding box center [280, 84] width 238 height 27
copy h1 "How I Discovered the Red Carpet Secret That Finally Fixed My [MEDICAL_DATA] at …"
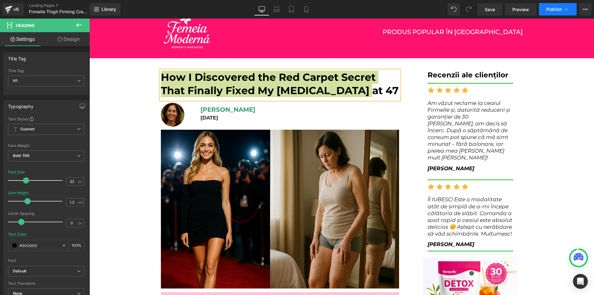
click at [563, 12] on icon at bounding box center [566, 9] width 6 height 6
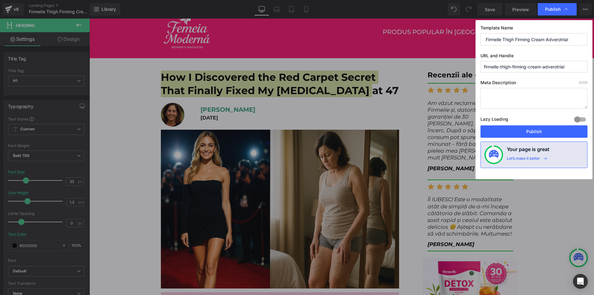
click at [518, 40] on input "Firmelle Thigh Firming Cream Adverotrial" at bounding box center [533, 39] width 107 height 12
paste input "How I Discovered the Red Carpet Secret That Finally Fixed My [MEDICAL_DATA] at …"
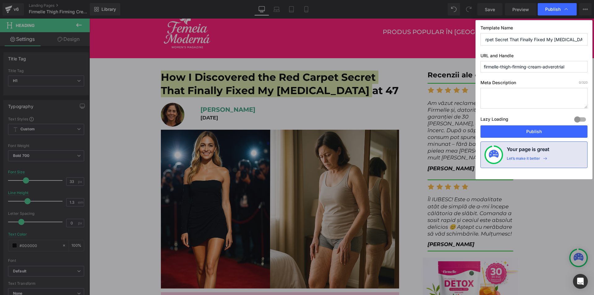
type input "How I Discovered the Red Carpet Secret That Finally Fixed My [MEDICAL_DATA] at …"
click at [507, 62] on input "firmelle-thigh-firming-cream-adverotrial" at bounding box center [533, 66] width 107 height 11
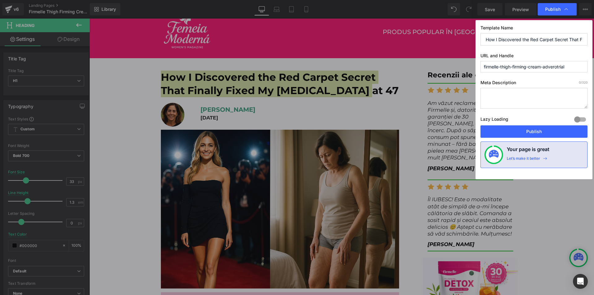
paste input "How I Discovered the Red Carpet Secret That Finally Fixed My [MEDICAL_DATA] at …"
type input "how-i-discovered-the-red-carpet-secret-that-finally-fixed-my-[MEDICAL_DATA]-at-…"
click at [531, 135] on button "Publish" at bounding box center [533, 131] width 107 height 12
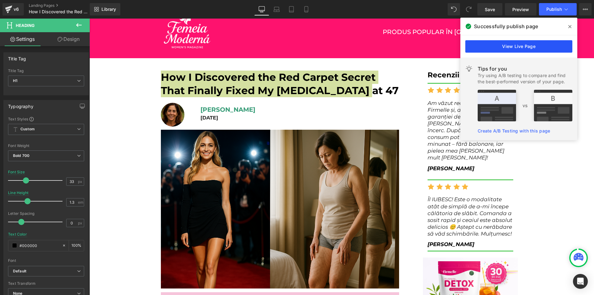
click at [522, 45] on link "View Live Page" at bounding box center [518, 46] width 107 height 12
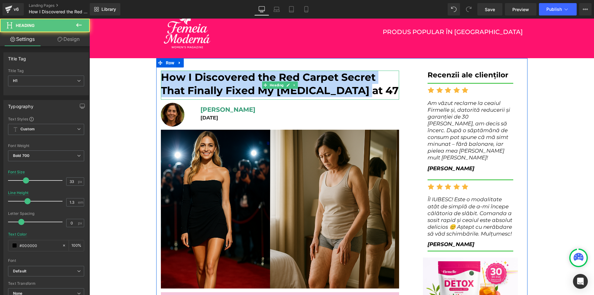
click at [247, 74] on h1 "How I Discovered the Red Carpet Secret That Finally Fixed My [MEDICAL_DATA] at …" at bounding box center [280, 84] width 238 height 27
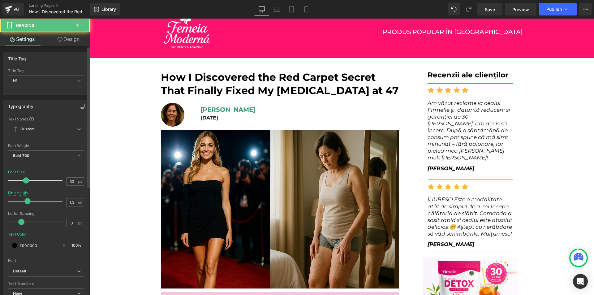
click at [41, 270] on b "Default" at bounding box center [45, 271] width 64 height 5
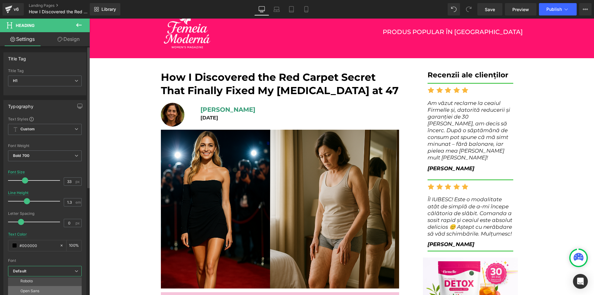
scroll to position [52, 0]
click at [40, 289] on p "Young Serif" at bounding box center [30, 289] width 20 height 4
click at [40, 289] on span "None" at bounding box center [45, 293] width 74 height 11
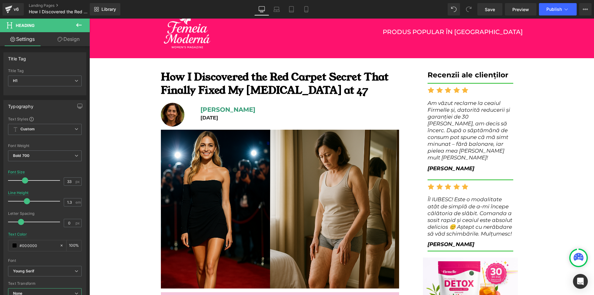
scroll to position [49, 0]
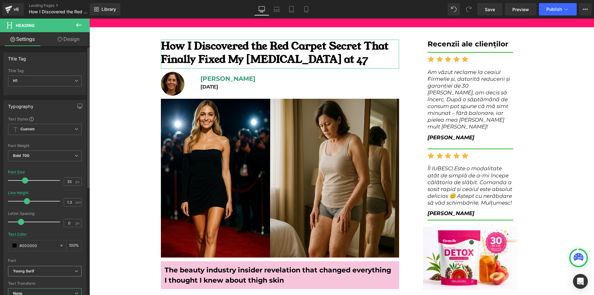
click at [39, 269] on b "Young Serif" at bounding box center [44, 271] width 62 height 5
click at [37, 283] on li "League Spartan" at bounding box center [46, 280] width 76 height 10
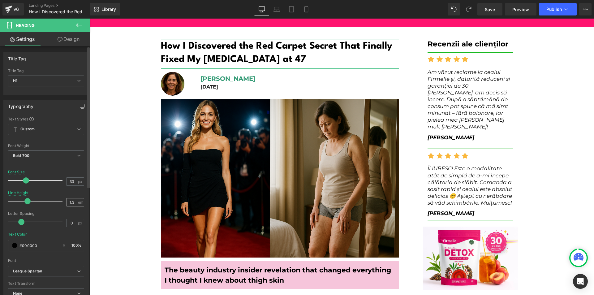
scroll to position [0, 0]
click at [29, 267] on span "League Spartan" at bounding box center [46, 271] width 76 height 11
click at [44, 267] on span "League Spartan" at bounding box center [45, 271] width 74 height 11
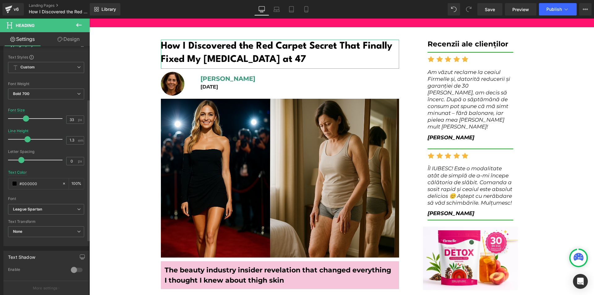
scroll to position [93, 0]
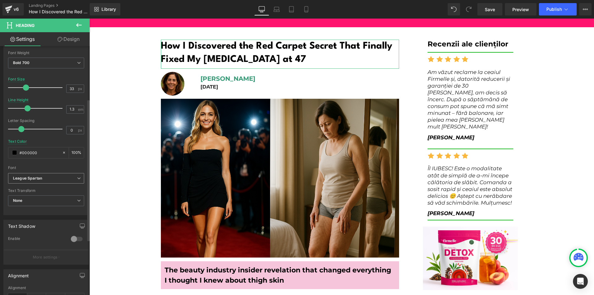
click at [38, 174] on span "League Spartan" at bounding box center [46, 178] width 76 height 11
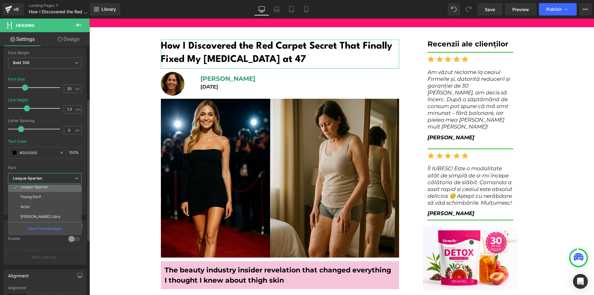
scroll to position [21, 0]
click at [33, 198] on li "Roboto" at bounding box center [46, 198] width 76 height 10
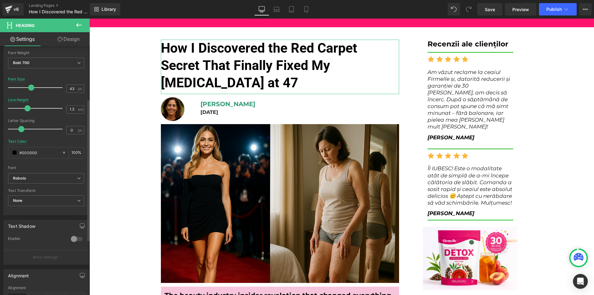
drag, startPoint x: 24, startPoint y: 85, endPoint x: 28, endPoint y: 84, distance: 5.0
click at [28, 84] on div at bounding box center [36, 87] width 51 height 12
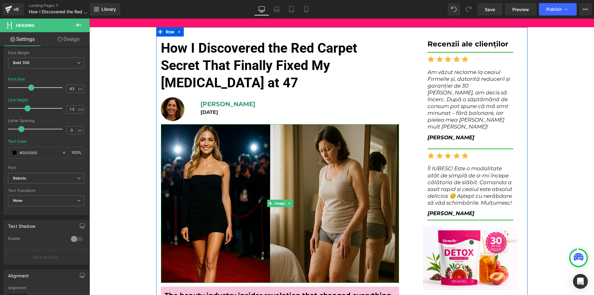
scroll to position [0, 0]
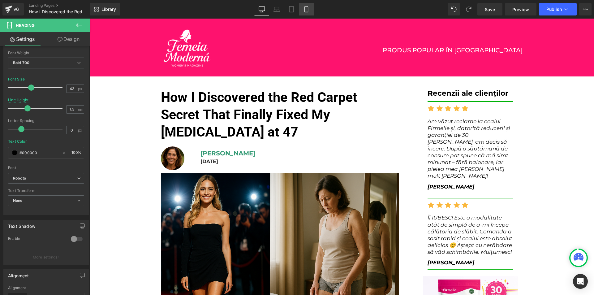
click at [300, 10] on link "Mobile" at bounding box center [306, 9] width 15 height 12
type input "29"
type input "1.2"
type input "#0c0c0c"
type input "100"
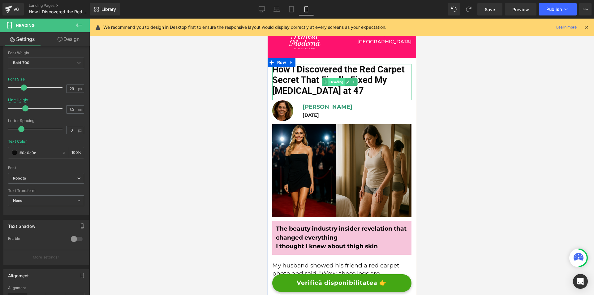
click at [336, 80] on span "Heading" at bounding box center [336, 81] width 16 height 7
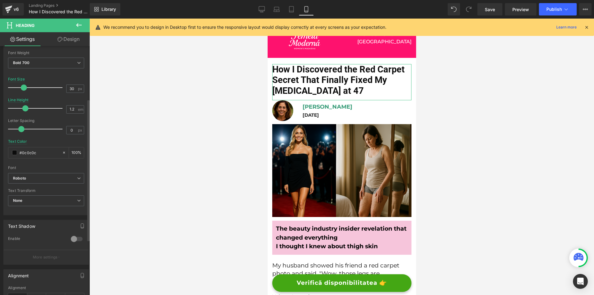
type input "31"
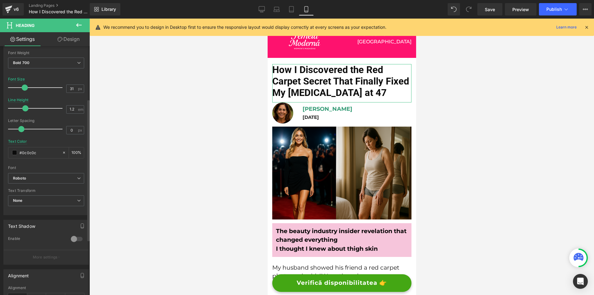
click at [25, 89] on span at bounding box center [25, 87] width 6 height 6
click at [586, 26] on icon at bounding box center [587, 27] width 6 height 6
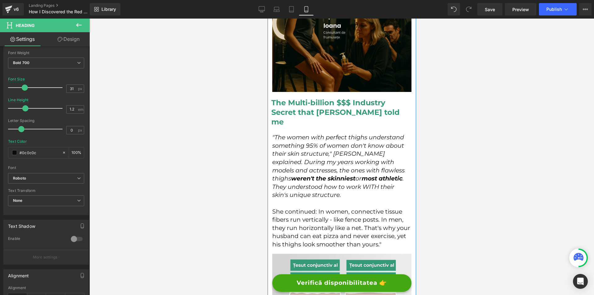
scroll to position [742, 0]
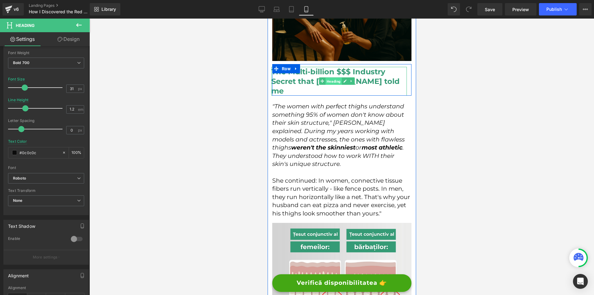
click at [330, 78] on span "Heading" at bounding box center [333, 81] width 16 height 7
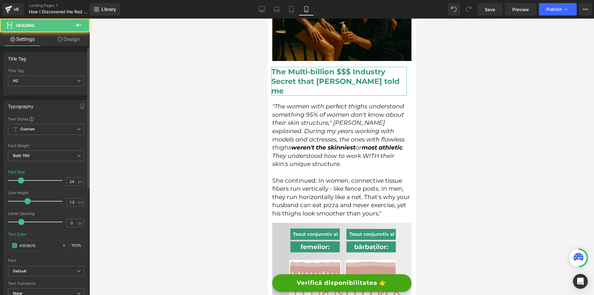
type input "25"
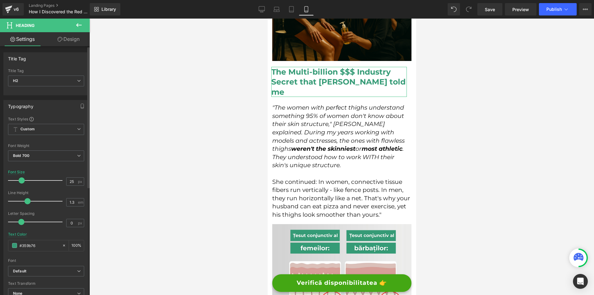
click at [20, 181] on span at bounding box center [22, 180] width 6 height 6
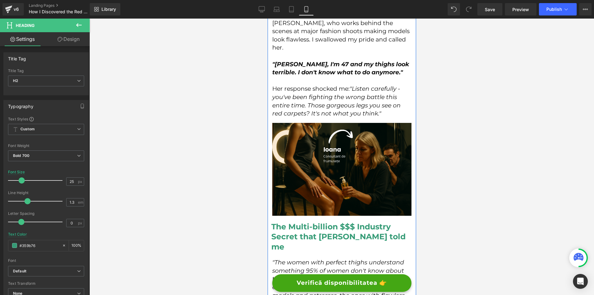
scroll to position [433, 0]
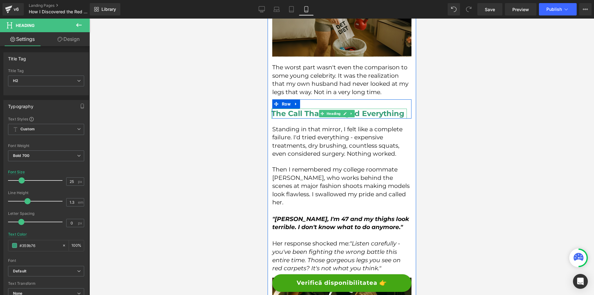
click at [318, 113] on h2 "The Call That Changed Everything" at bounding box center [338, 114] width 135 height 10
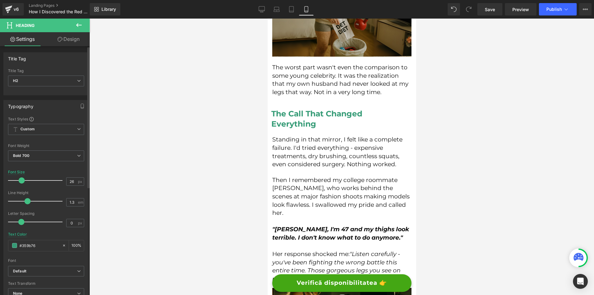
click at [21, 179] on span at bounding box center [22, 180] width 6 height 6
type input "25"
click at [20, 179] on span at bounding box center [22, 180] width 6 height 6
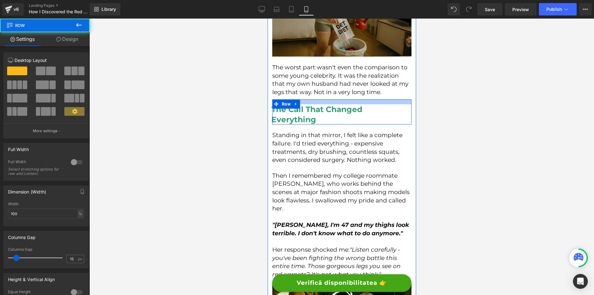
drag, startPoint x: 381, startPoint y: 93, endPoint x: 725, endPoint y: 162, distance: 349.9
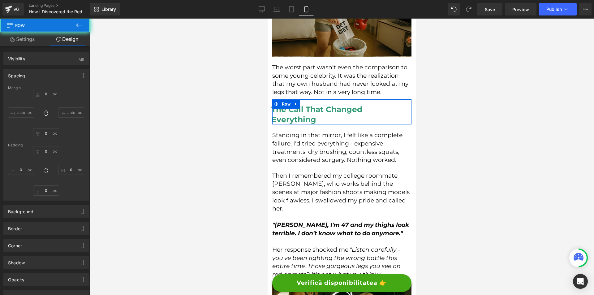
type input "10"
type input "0"
type input "16"
type input "0"
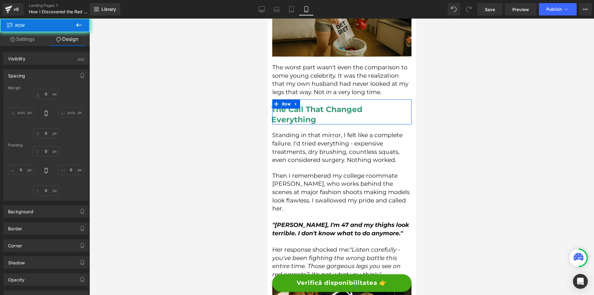
type input "0"
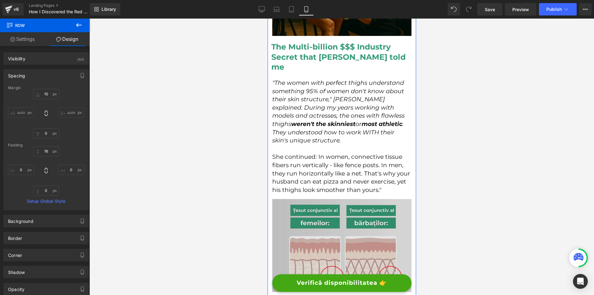
scroll to position [897, 0]
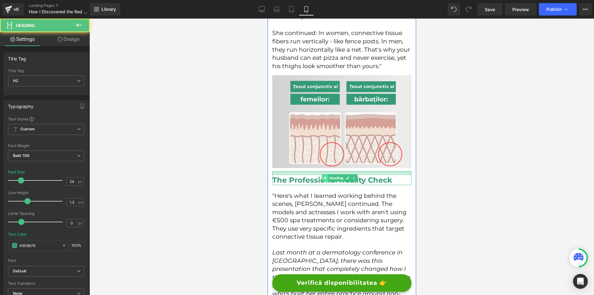
click at [323, 171] on div "The Professional Reality Check Heading" at bounding box center [341, 178] width 139 height 14
click at [448, 179] on div at bounding box center [341, 157] width 505 height 276
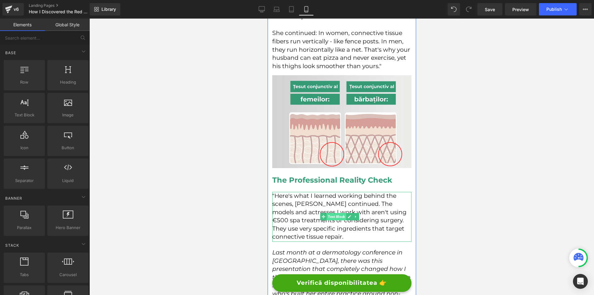
click at [334, 213] on span "Text Block" at bounding box center [335, 216] width 19 height 7
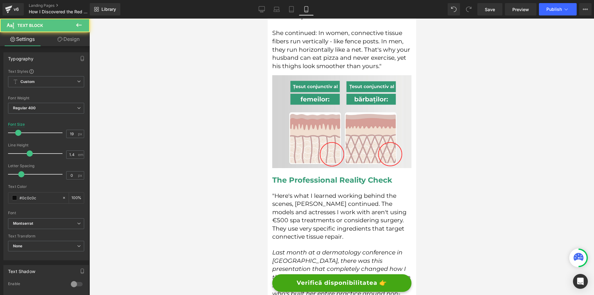
click at [80, 42] on link "Design" at bounding box center [68, 39] width 45 height 14
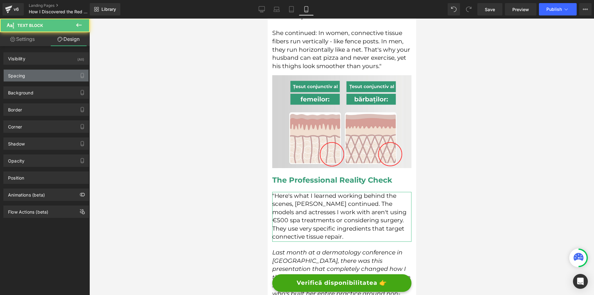
click at [24, 76] on div "Spacing" at bounding box center [16, 74] width 17 height 9
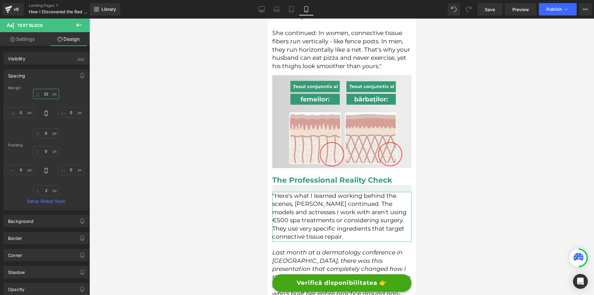
click at [46, 97] on input "22" at bounding box center [46, 94] width 26 height 10
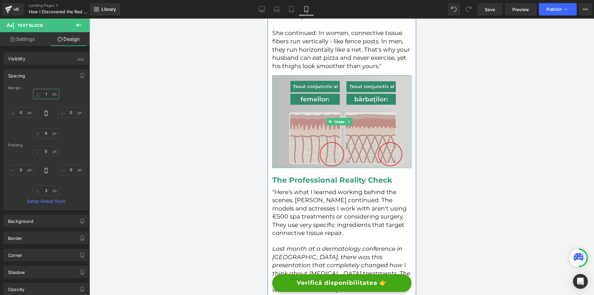
type input "15"
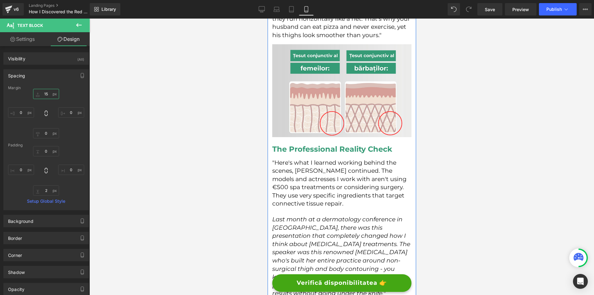
scroll to position [959, 0]
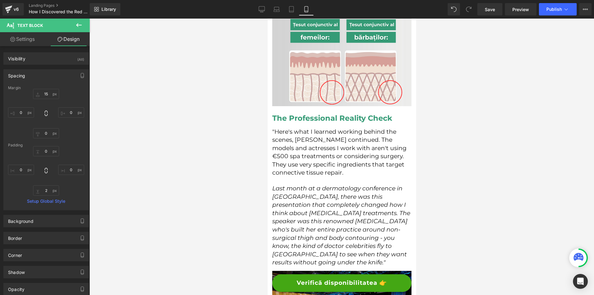
click at [385, 185] on icon "Last month at a dermatology conference in [GEOGRAPHIC_DATA], there was this pre…" at bounding box center [341, 225] width 138 height 81
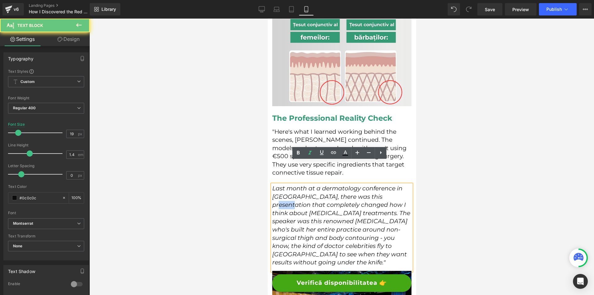
click at [385, 185] on icon "Last month at a dermatology conference in [GEOGRAPHIC_DATA], there was this pre…" at bounding box center [341, 225] width 138 height 81
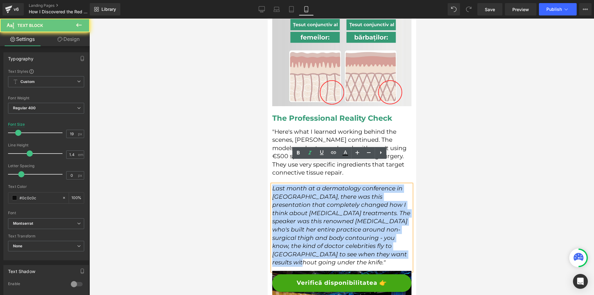
drag, startPoint x: 385, startPoint y: 174, endPoint x: 608, endPoint y: 167, distance: 222.5
click at [385, 185] on icon "Last month at a dermatology conference in [GEOGRAPHIC_DATA], there was this pre…" at bounding box center [341, 225] width 138 height 81
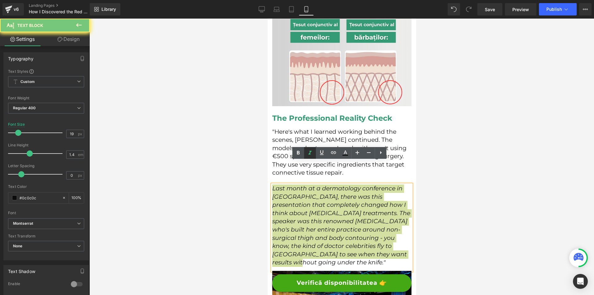
click at [310, 153] on icon at bounding box center [309, 153] width 3 height 4
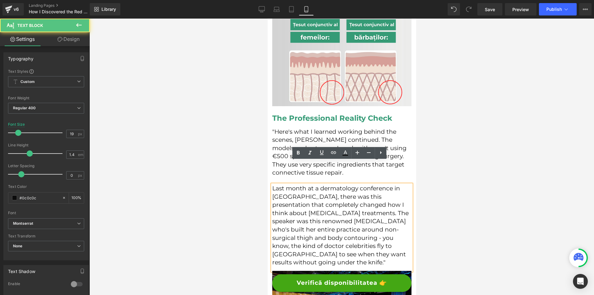
drag, startPoint x: 325, startPoint y: 186, endPoint x: 719, endPoint y: 206, distance: 394.6
click at [325, 186] on p "Last month at a dermatology conference in [GEOGRAPHIC_DATA], there was this pre…" at bounding box center [341, 225] width 139 height 82
click at [467, 187] on div at bounding box center [341, 157] width 505 height 276
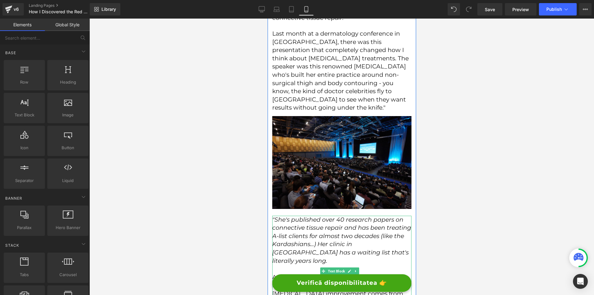
scroll to position [1145, 0]
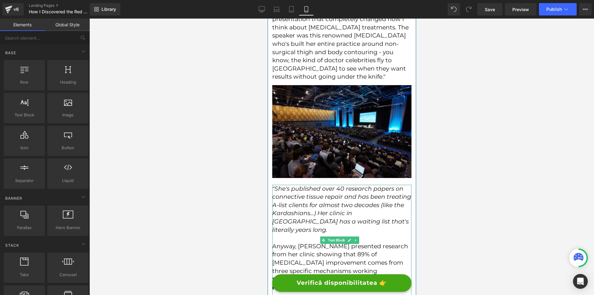
click at [315, 185] on icon ""She's published over 40 research papers on connective tissue repair and has be…" at bounding box center [341, 209] width 139 height 48
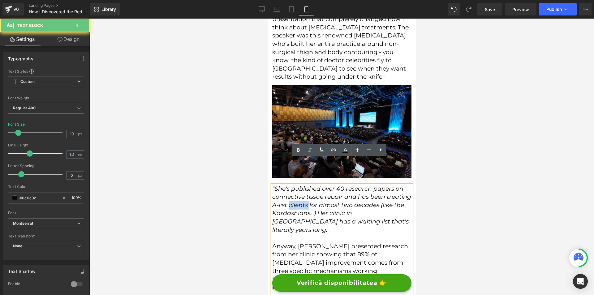
click at [315, 185] on icon ""She's published over 40 research papers on connective tissue repair and has be…" at bounding box center [341, 209] width 139 height 48
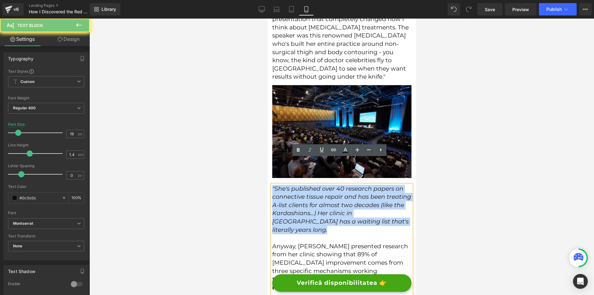
click at [315, 185] on icon ""She's published over 40 research papers on connective tissue repair and has be…" at bounding box center [341, 209] width 139 height 48
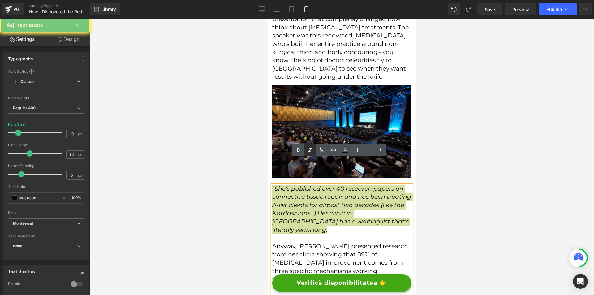
click at [311, 148] on icon at bounding box center [309, 149] width 7 height 7
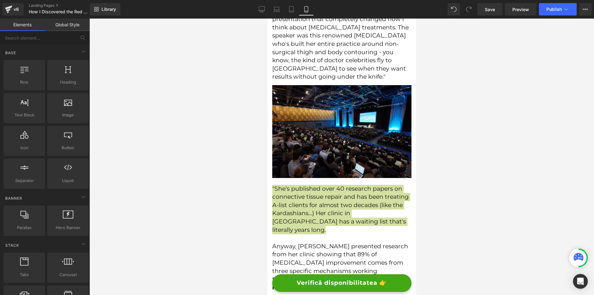
click at [459, 184] on div at bounding box center [341, 157] width 505 height 276
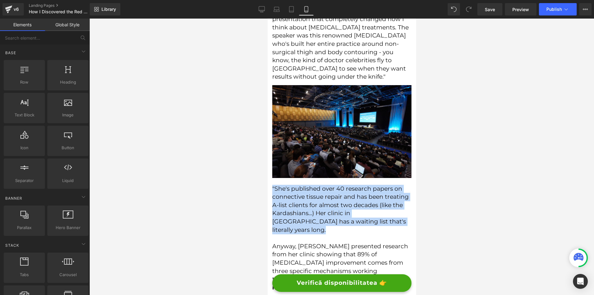
click at [380, 185] on p ""She's published over 40 research papers on connective tissue repair and has be…" at bounding box center [341, 209] width 139 height 49
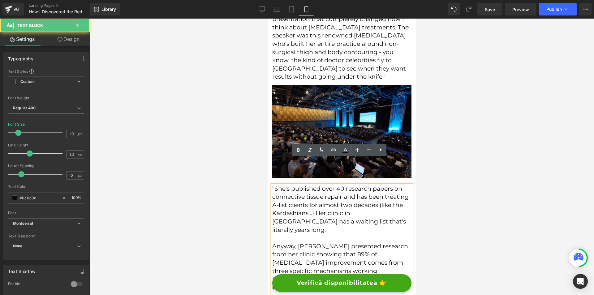
click at [444, 186] on div at bounding box center [341, 157] width 505 height 276
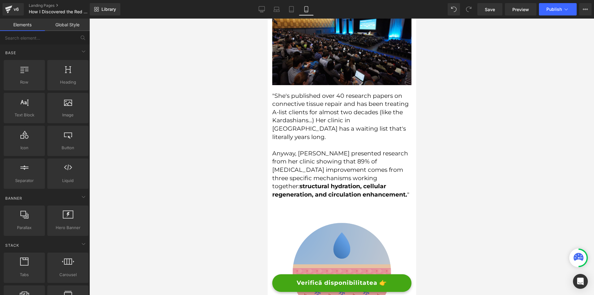
scroll to position [1299, 0]
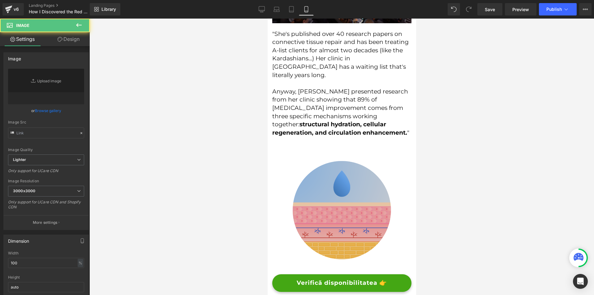
click at [365, 176] on img at bounding box center [342, 210] width 130 height 130
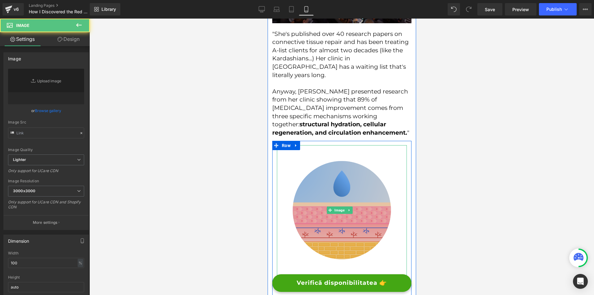
type input "[URL][DOMAIN_NAME]"
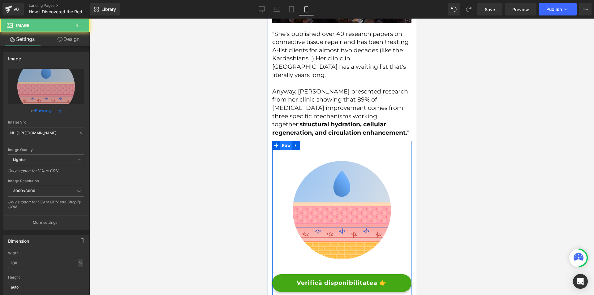
click at [286, 141] on span "Row" at bounding box center [286, 145] width 12 height 9
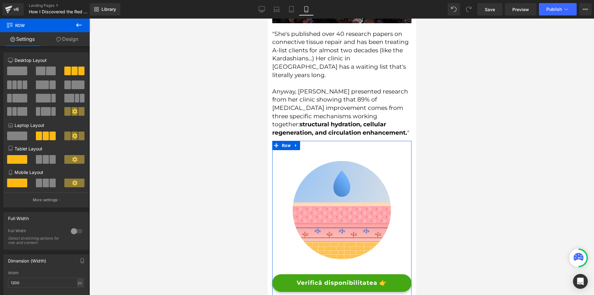
click at [43, 180] on span at bounding box center [46, 182] width 6 height 9
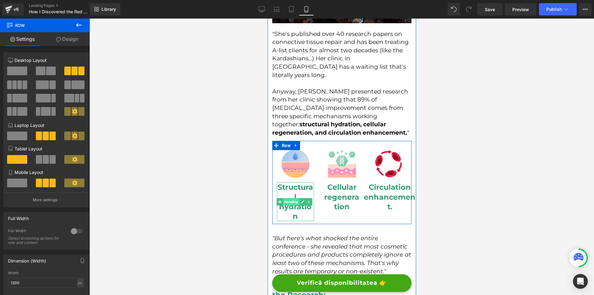
click at [290, 198] on span "Heading" at bounding box center [291, 201] width 16 height 7
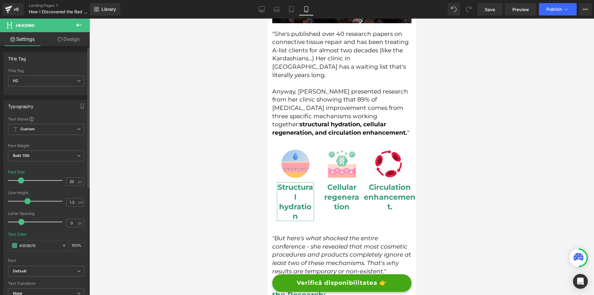
type input "19"
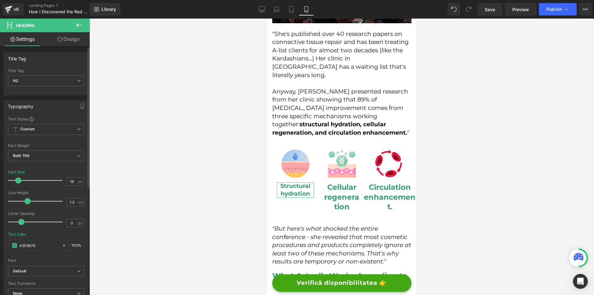
click at [17, 179] on span at bounding box center [18, 180] width 6 height 6
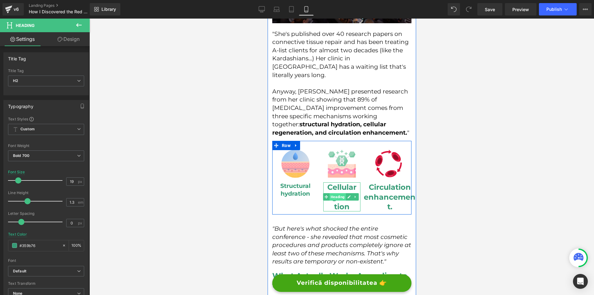
click at [335, 193] on span "Heading" at bounding box center [337, 196] width 16 height 7
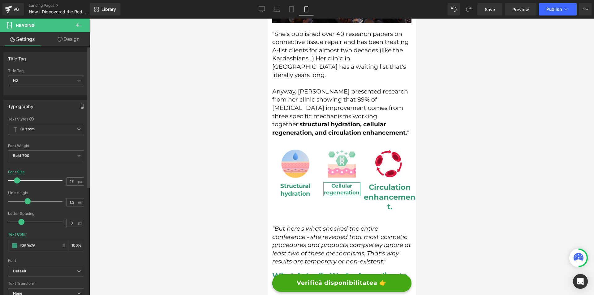
type input "16"
drag, startPoint x: 17, startPoint y: 180, endPoint x: 13, endPoint y: 181, distance: 4.3
click at [13, 181] on div at bounding box center [36, 180] width 51 height 12
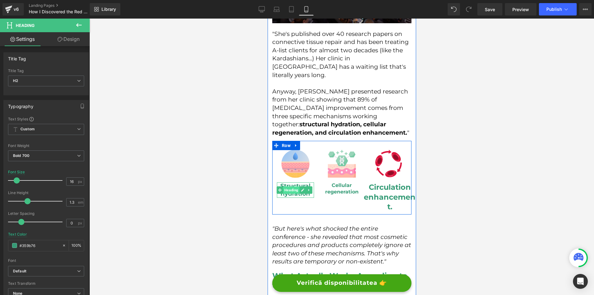
click at [295, 186] on span "Heading" at bounding box center [291, 189] width 16 height 7
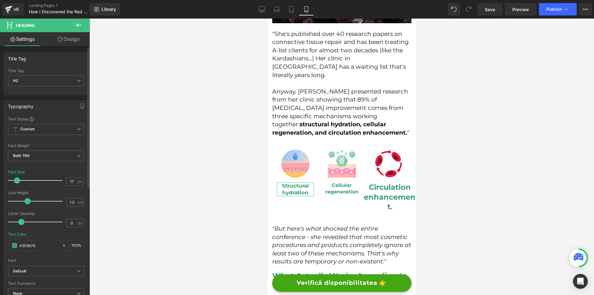
type input "16"
click at [15, 182] on span at bounding box center [17, 180] width 6 height 6
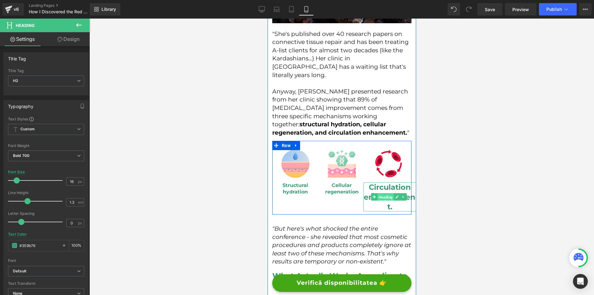
click at [379, 193] on span "Heading" at bounding box center [385, 196] width 16 height 7
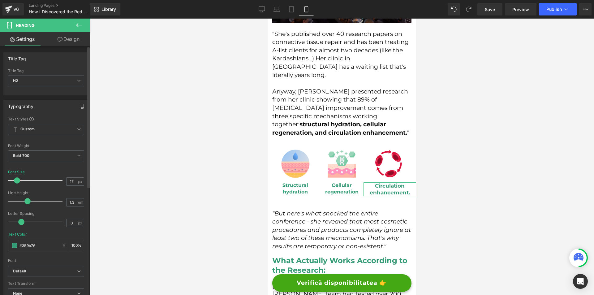
type input "16"
drag, startPoint x: 22, startPoint y: 181, endPoint x: 18, endPoint y: 181, distance: 4.0
click at [18, 181] on span at bounding box center [17, 180] width 6 height 6
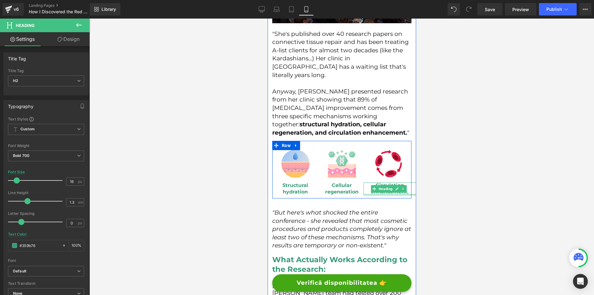
click at [404, 194] on div at bounding box center [389, 195] width 53 height 2
click at [404, 182] on h2 "Circulation enhancement." at bounding box center [389, 188] width 53 height 13
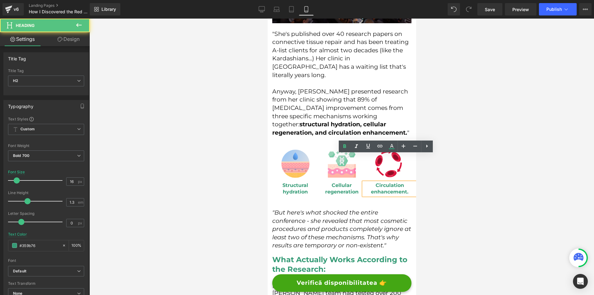
click at [405, 182] on h2 "Circulation enhancement." at bounding box center [389, 188] width 53 height 13
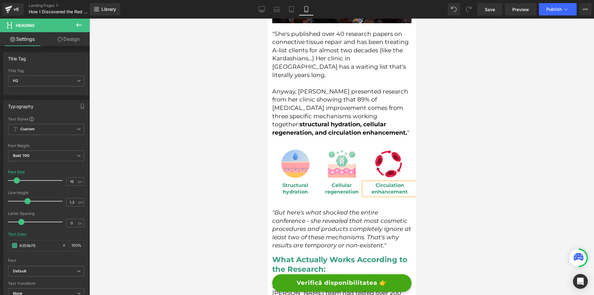
click at [481, 169] on div at bounding box center [341, 157] width 505 height 276
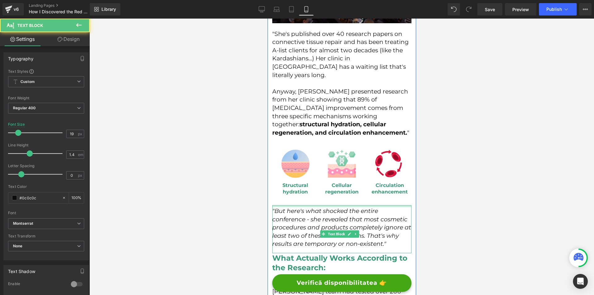
drag, startPoint x: 349, startPoint y: 178, endPoint x: 353, endPoint y: 176, distance: 4.0
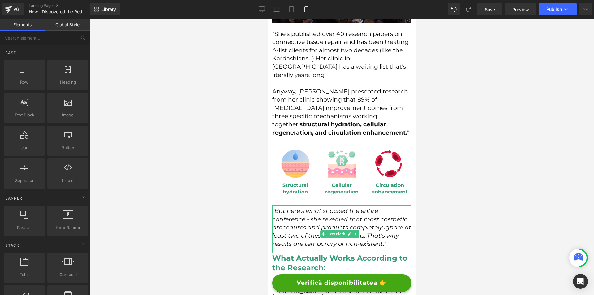
click at [449, 210] on div at bounding box center [341, 157] width 505 height 276
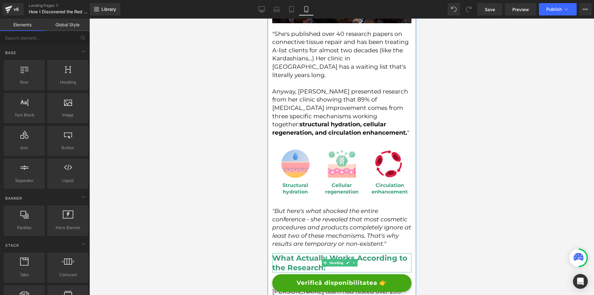
scroll to position [1330, 0]
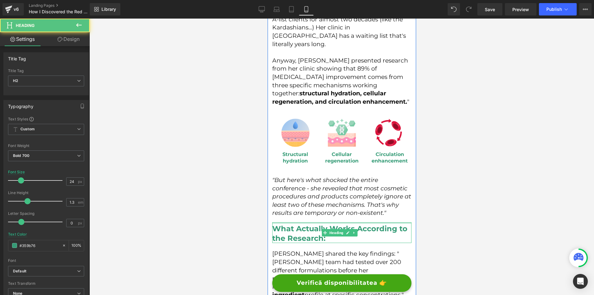
drag, startPoint x: 370, startPoint y: 203, endPoint x: 721, endPoint y: 228, distance: 352.3
click at [367, 222] on div "What Actually Works According to the Research: Heading" at bounding box center [341, 232] width 139 height 21
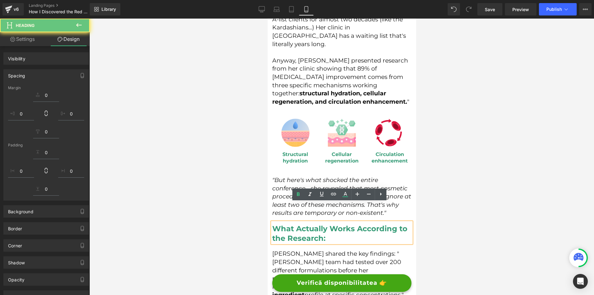
click at [458, 209] on div at bounding box center [341, 157] width 505 height 276
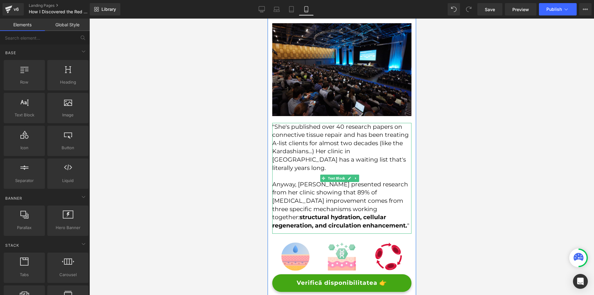
scroll to position [1268, 0]
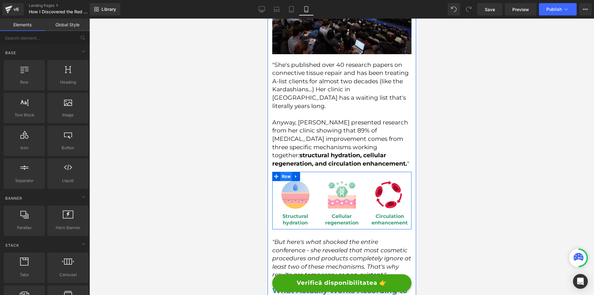
click at [286, 172] on span "Row" at bounding box center [286, 176] width 12 height 9
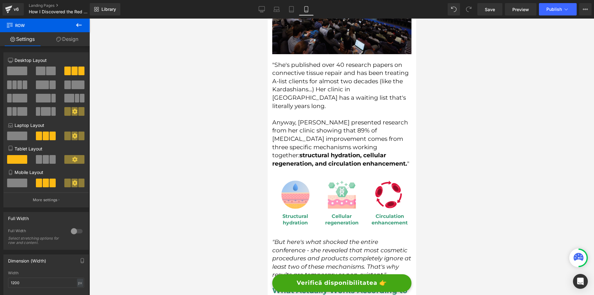
scroll to position [1237, 0]
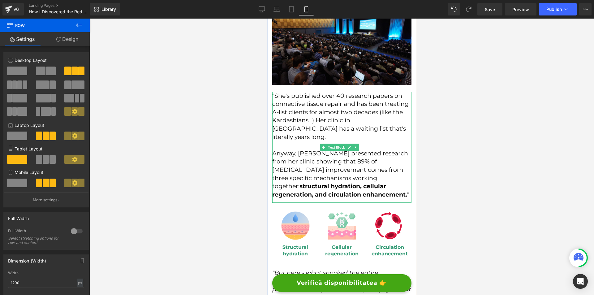
click at [372, 168] on p "Anyway, [PERSON_NAME] presented research from her clinic showing that 89% of [M…" at bounding box center [341, 173] width 139 height 49
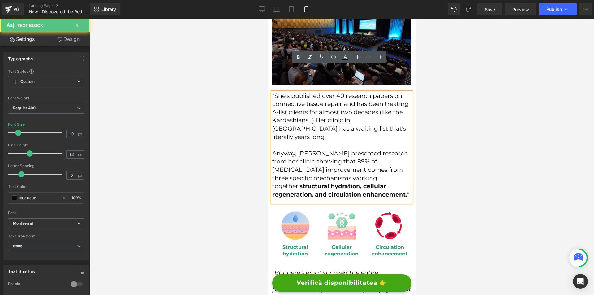
click at [453, 180] on div at bounding box center [341, 157] width 505 height 276
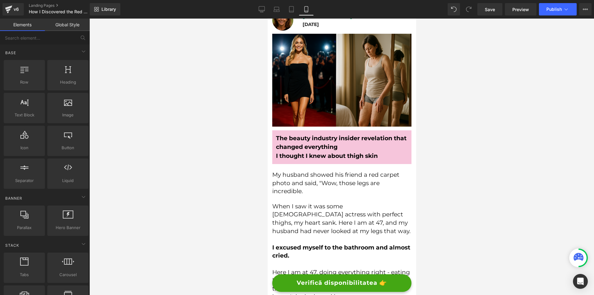
scroll to position [0, 0]
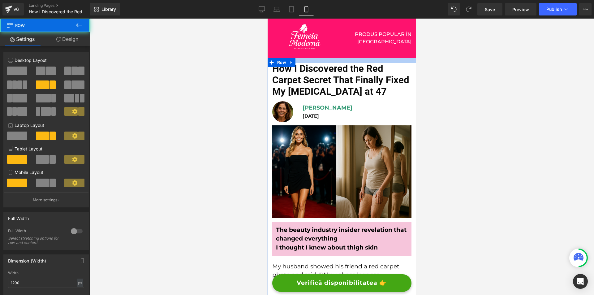
click at [357, 58] on div at bounding box center [341, 60] width 148 height 5
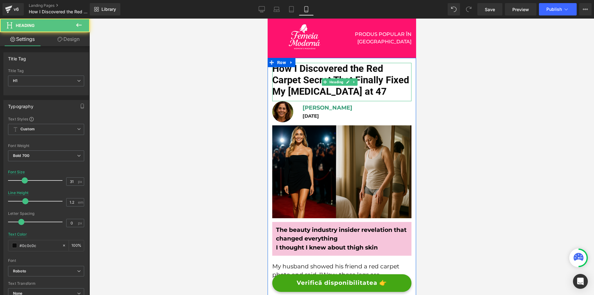
click at [341, 99] on div "How I Discovered the Red Carpet Secret That Finally Fixed My [MEDICAL_DATA] at …" at bounding box center [341, 82] width 139 height 39
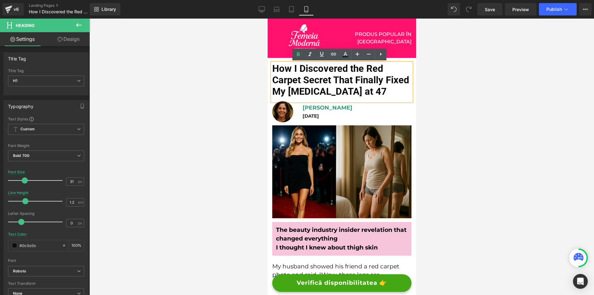
click at [491, 130] on div at bounding box center [341, 157] width 505 height 276
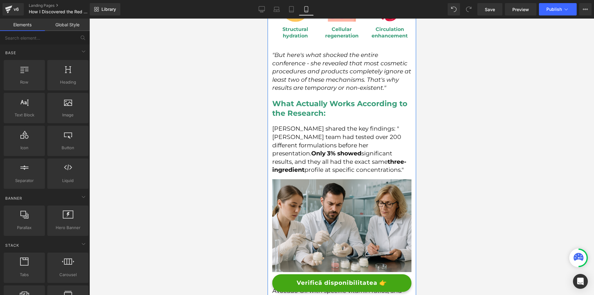
scroll to position [1485, 0]
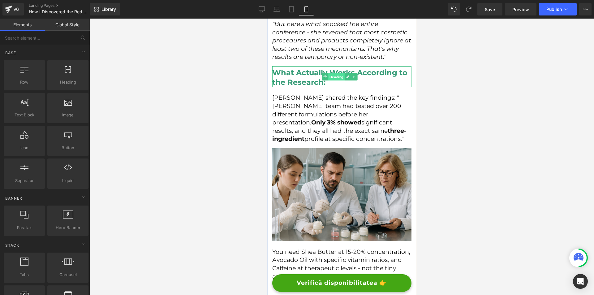
click at [342, 73] on span "Heading" at bounding box center [336, 76] width 16 height 7
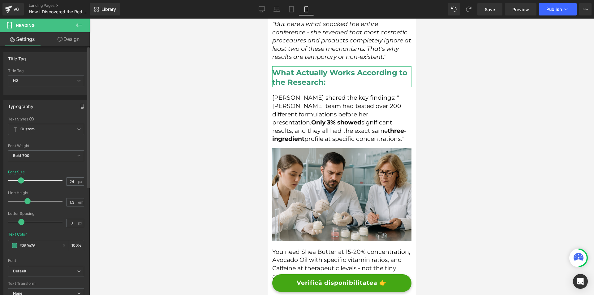
type input "25"
click at [21, 181] on span at bounding box center [22, 180] width 6 height 6
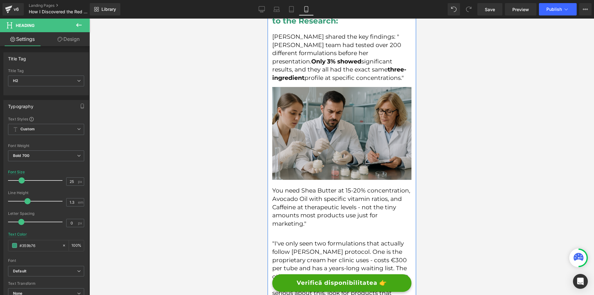
scroll to position [1640, 0]
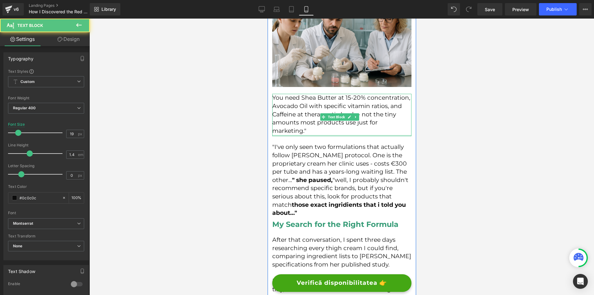
drag, startPoint x: 302, startPoint y: 116, endPoint x: 306, endPoint y: 112, distance: 5.9
click at [306, 112] on div "You need [PERSON_NAME] Butter at 15-20% concentration, Avocado Oil with specifi…" at bounding box center [341, 115] width 139 height 42
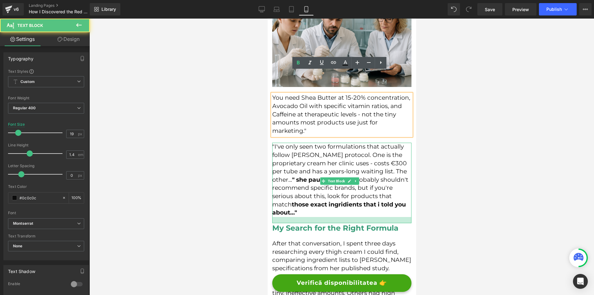
click at [295, 217] on div at bounding box center [341, 220] width 139 height 6
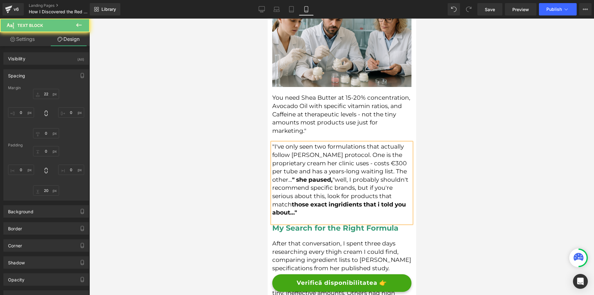
click at [493, 199] on div at bounding box center [341, 157] width 505 height 276
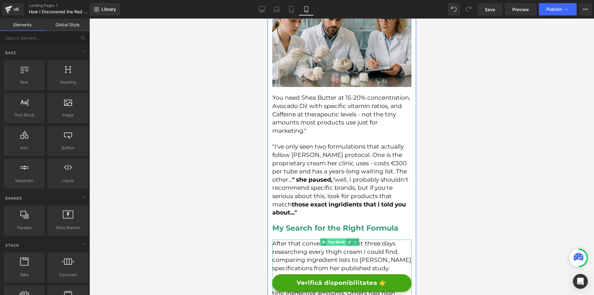
click at [329, 238] on span "Text Block" at bounding box center [335, 241] width 19 height 7
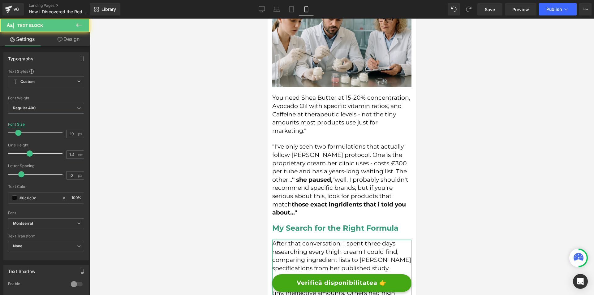
click at [68, 43] on link "Design" at bounding box center [68, 39] width 45 height 14
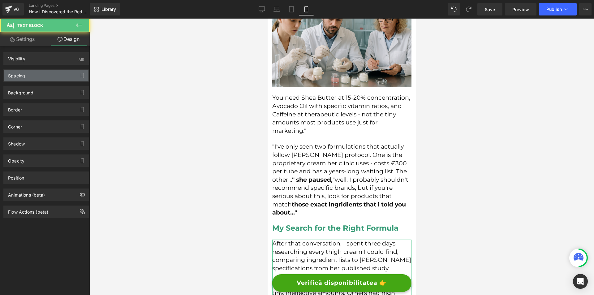
click at [36, 75] on div "Spacing" at bounding box center [46, 76] width 85 height 12
type input "22"
type input "0"
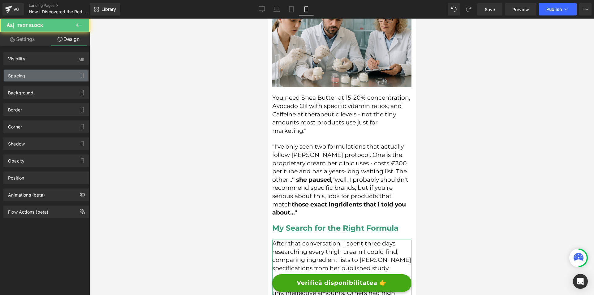
type input "0"
type input "16"
type input "0"
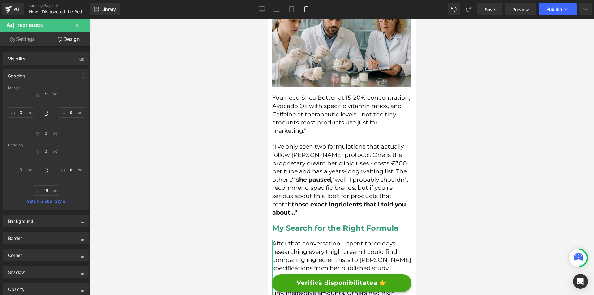
click at [43, 101] on div "22px 22 0px 0 0px 0 0px 0" at bounding box center [46, 113] width 76 height 49
click at [45, 97] on input "22" at bounding box center [46, 94] width 26 height 10
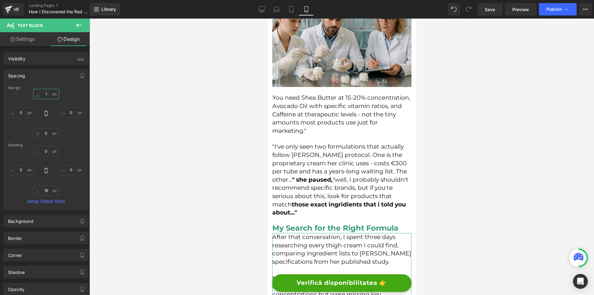
type input "15"
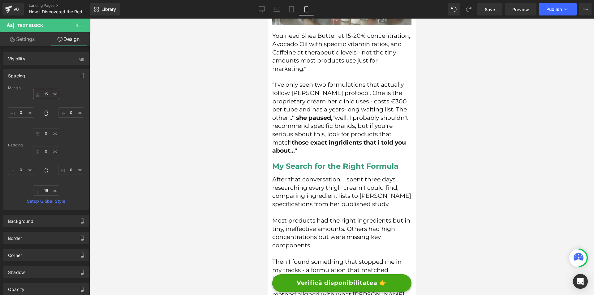
scroll to position [1732, 0]
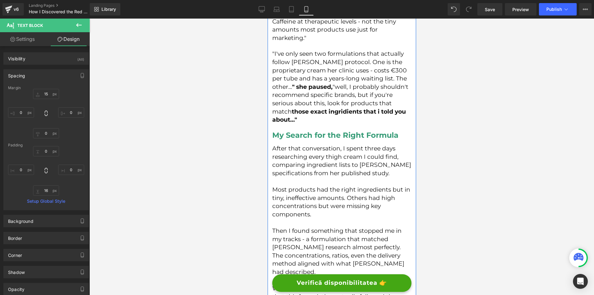
click at [402, 130] on h2 "My Search for the Right Formula" at bounding box center [341, 135] width 139 height 10
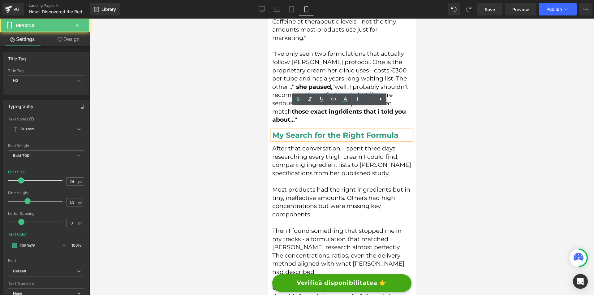
click at [402, 130] on h2 "My Search for the Right Formula" at bounding box center [341, 135] width 139 height 10
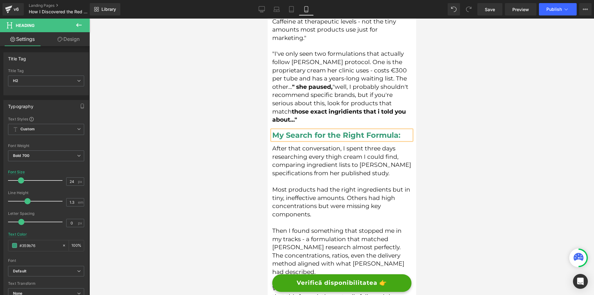
click at [498, 153] on div at bounding box center [341, 157] width 505 height 276
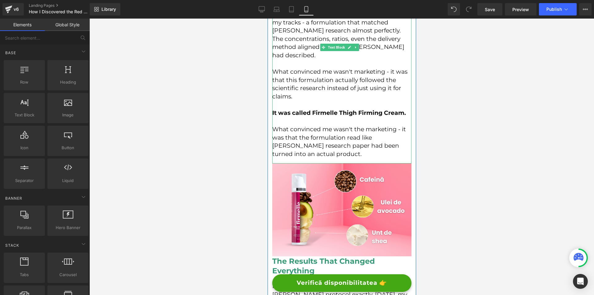
scroll to position [1980, 0]
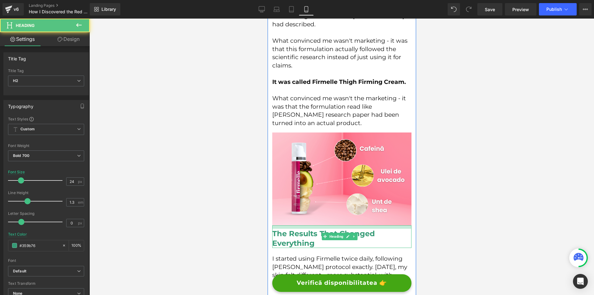
drag, startPoint x: 348, startPoint y: 200, endPoint x: 348, endPoint y: 204, distance: 3.7
click at [348, 225] on div "The Results That Changed Everything Heading" at bounding box center [341, 236] width 139 height 23
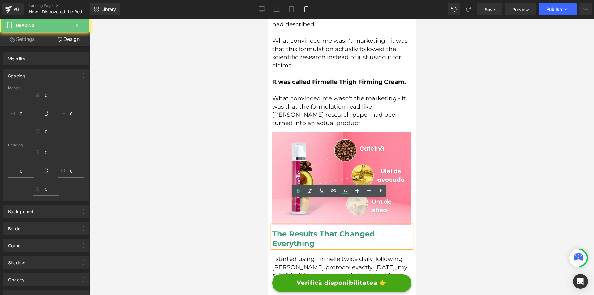
click at [464, 213] on div at bounding box center [341, 157] width 505 height 276
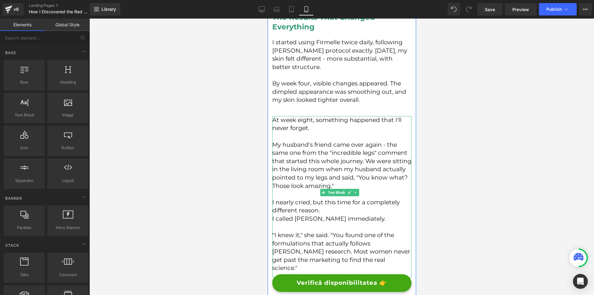
scroll to position [2165, 0]
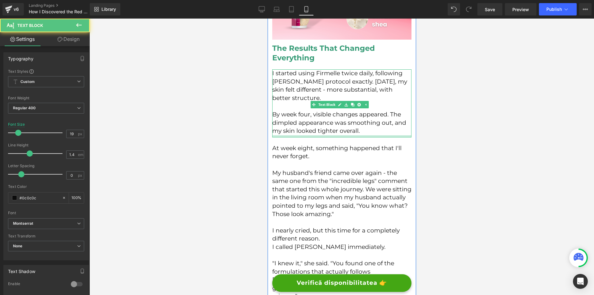
drag, startPoint x: 289, startPoint y: 114, endPoint x: 269, endPoint y: 115, distance: 19.2
click at [292, 135] on div at bounding box center [341, 136] width 139 height 2
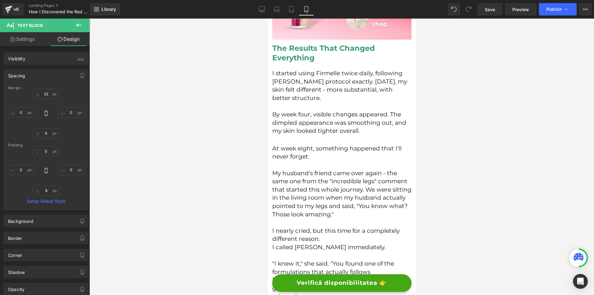
click at [69, 22] on button at bounding box center [79, 26] width 22 height 14
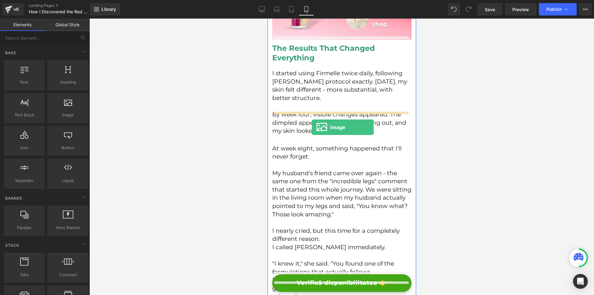
drag, startPoint x: 329, startPoint y: 123, endPoint x: 310, endPoint y: 125, distance: 18.7
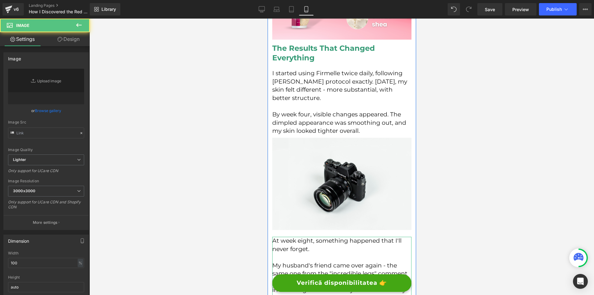
type input "//[DOMAIN_NAME][URL]"
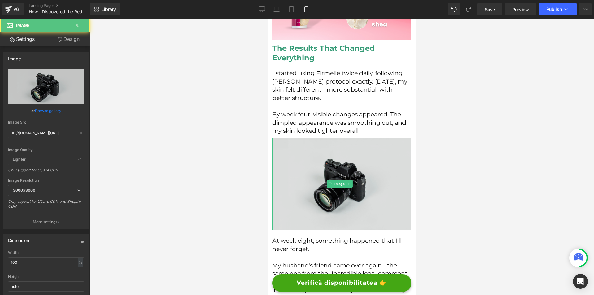
click at [339, 138] on img at bounding box center [341, 184] width 139 height 92
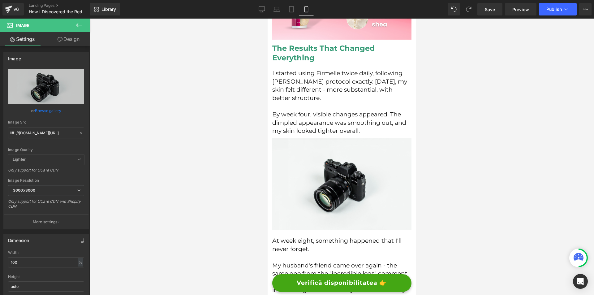
click at [85, 37] on link "Design" at bounding box center [68, 39] width 45 height 14
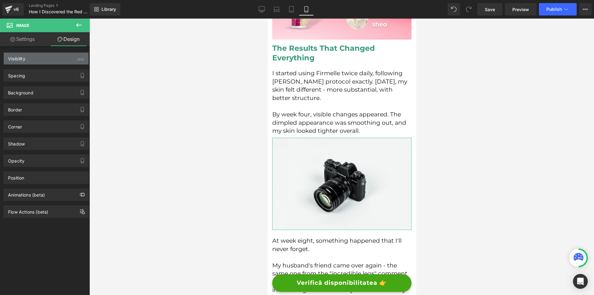
click at [58, 63] on div "Visibility (All)" at bounding box center [46, 59] width 85 height 12
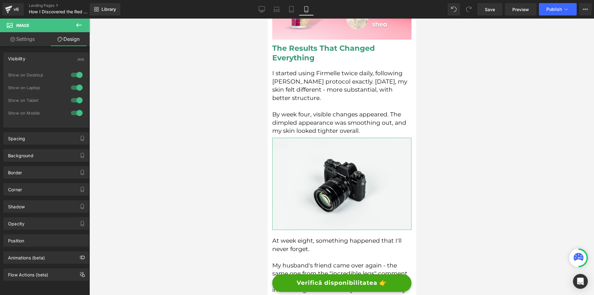
click at [77, 113] on div at bounding box center [76, 113] width 15 height 10
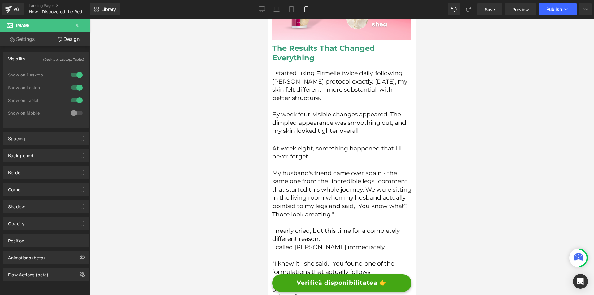
click at [77, 113] on div at bounding box center [76, 113] width 15 height 10
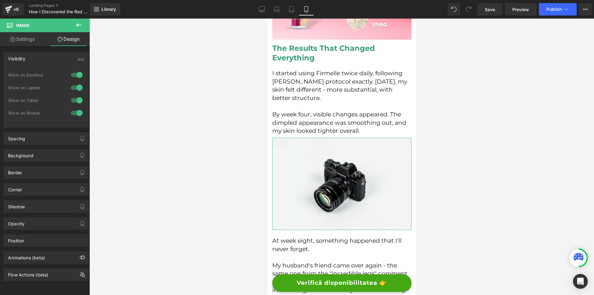
click at [75, 85] on div at bounding box center [76, 88] width 15 height 10
click at [75, 74] on div at bounding box center [76, 75] width 15 height 10
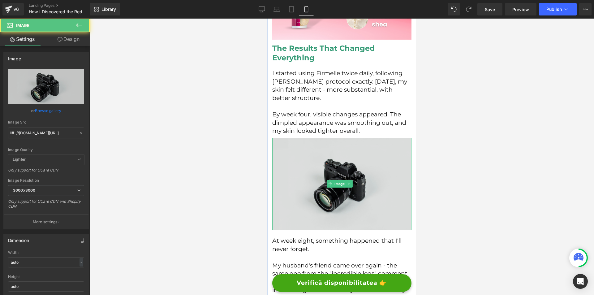
drag, startPoint x: 289, startPoint y: 144, endPoint x: 480, endPoint y: 131, distance: 191.6
click at [289, 144] on img at bounding box center [341, 184] width 139 height 92
click at [291, 161] on img at bounding box center [341, 184] width 139 height 92
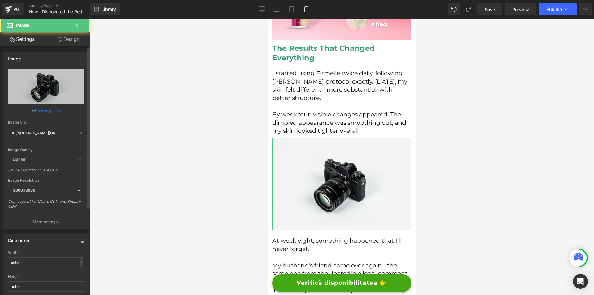
click at [59, 132] on input "//[DOMAIN_NAME][URL]" at bounding box center [46, 132] width 76 height 11
click at [59, 131] on input "//[DOMAIN_NAME][URL]" at bounding box center [46, 132] width 76 height 11
paste input "[URL][DOMAIN_NAME]"
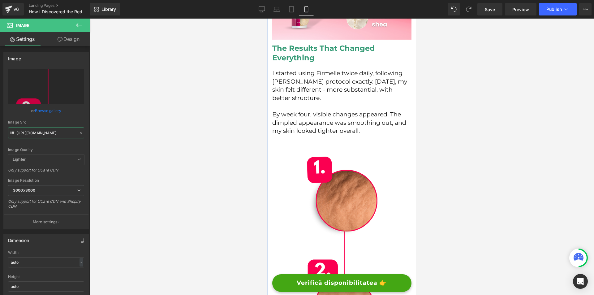
type input "[URL][DOMAIN_NAME]"
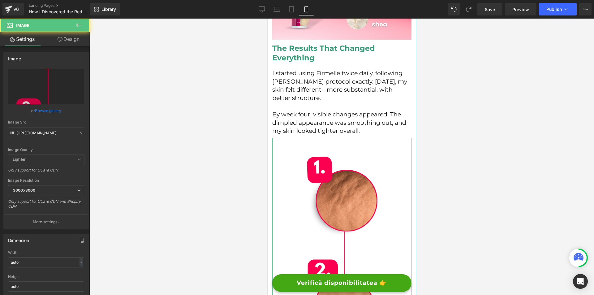
drag, startPoint x: 392, startPoint y: 182, endPoint x: 695, endPoint y: 214, distance: 304.3
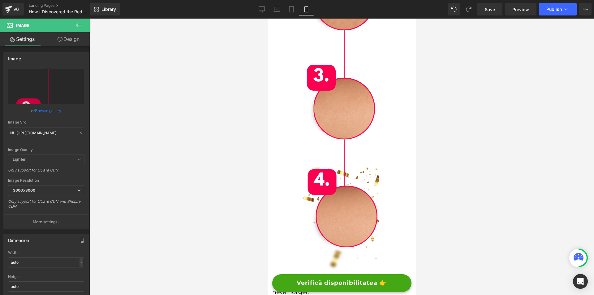
scroll to position [2568, 0]
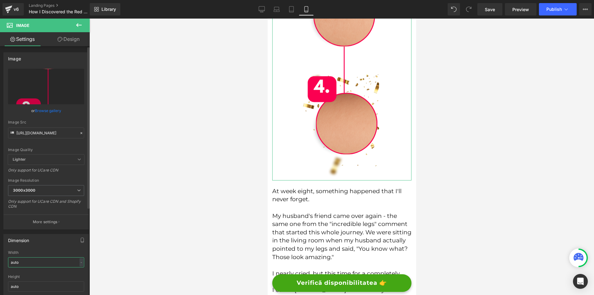
click at [42, 261] on input "auto" at bounding box center [46, 262] width 76 height 10
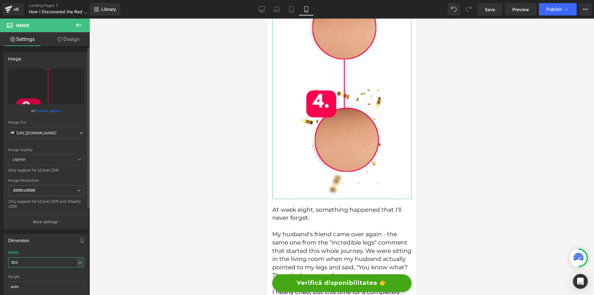
click at [57, 261] on input "300" at bounding box center [46, 262] width 76 height 10
click at [57, 261] on input "2" at bounding box center [46, 262] width 76 height 10
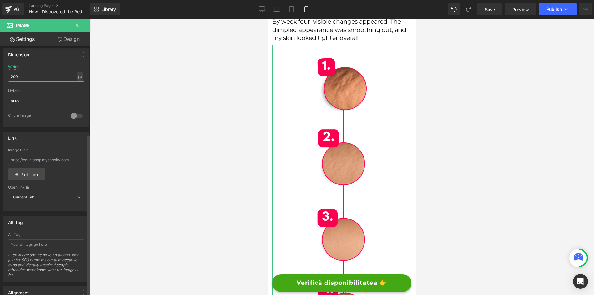
scroll to position [300, 0]
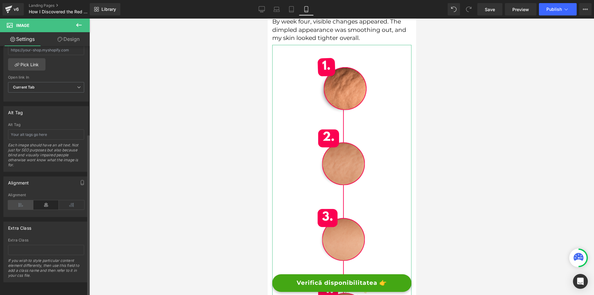
type input "200"
click at [18, 202] on icon at bounding box center [20, 204] width 25 height 9
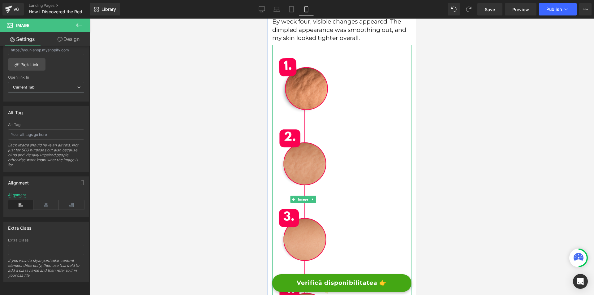
scroll to position [2165, 0]
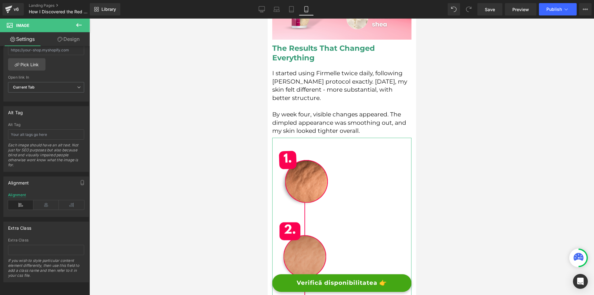
click at [76, 37] on link "Design" at bounding box center [68, 39] width 45 height 14
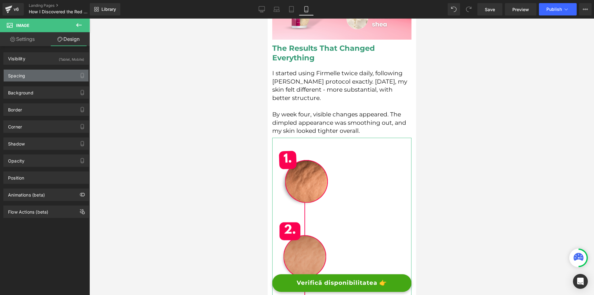
click at [47, 73] on div "Spacing" at bounding box center [46, 76] width 85 height 12
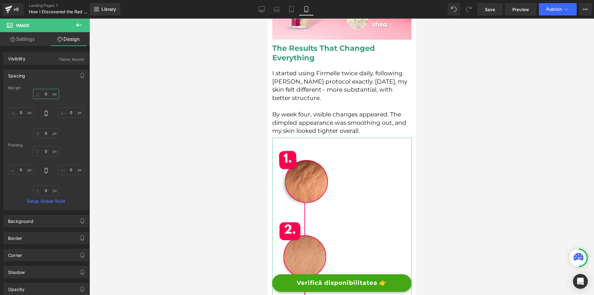
click at [48, 91] on input "0" at bounding box center [46, 94] width 26 height 10
type input "-30"
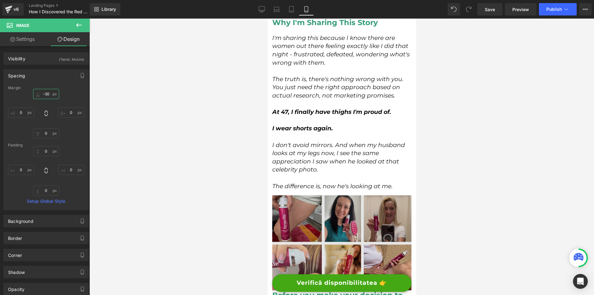
scroll to position [2846, 0]
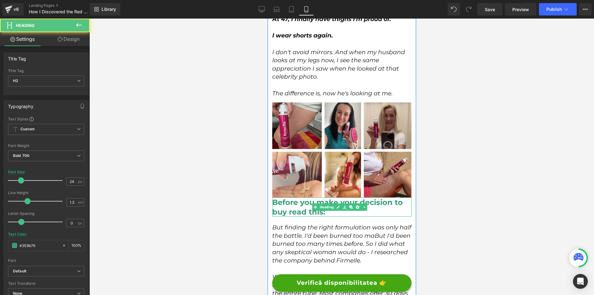
click at [334, 197] on h2 "Before you make your decision to buy read this:" at bounding box center [341, 206] width 139 height 19
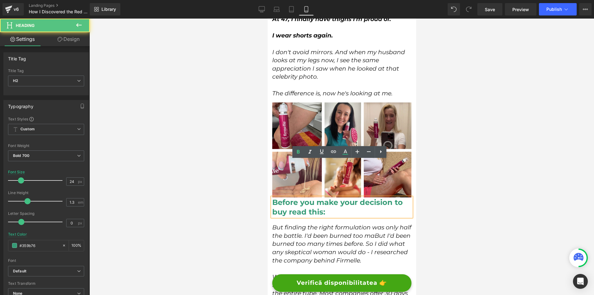
click at [449, 183] on div at bounding box center [341, 157] width 505 height 276
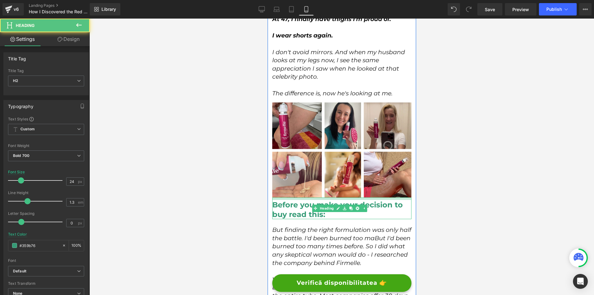
click at [369, 197] on div "Before you make your decision to buy read this: Heading" at bounding box center [341, 208] width 139 height 22
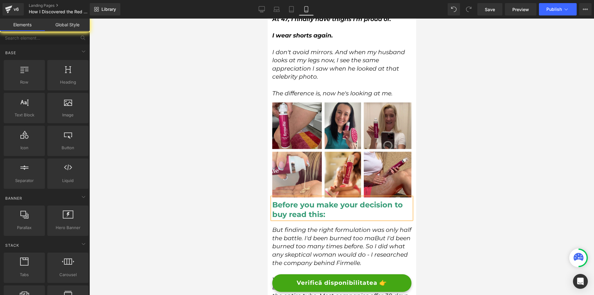
click at [465, 186] on div at bounding box center [341, 157] width 505 height 276
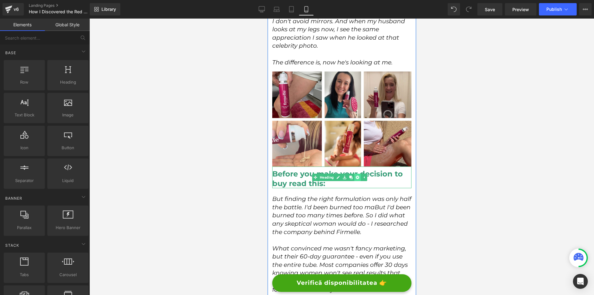
scroll to position [2908, 0]
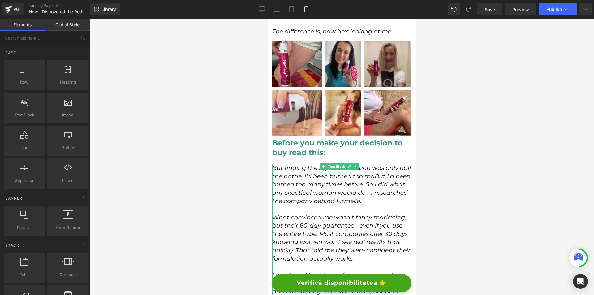
click at [379, 164] on icon "But finding the right formulation was only half the battle. I'd been burned too…" at bounding box center [341, 184] width 139 height 40
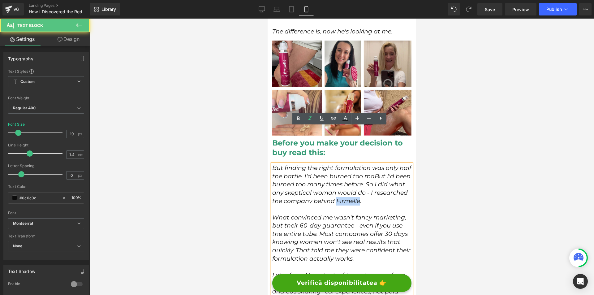
click at [379, 164] on icon "But finding the right formulation was only half the battle. I'd been burned too…" at bounding box center [341, 184] width 139 height 40
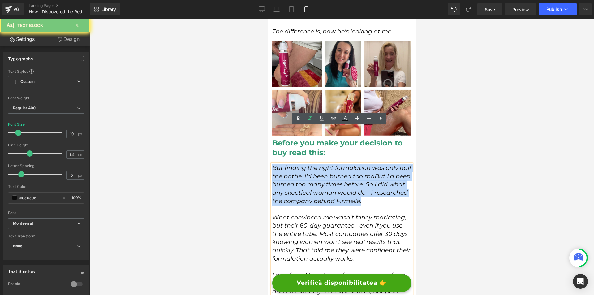
click at [379, 164] on icon "But finding the right formulation was only half the battle. I'd been burned too…" at bounding box center [341, 184] width 139 height 40
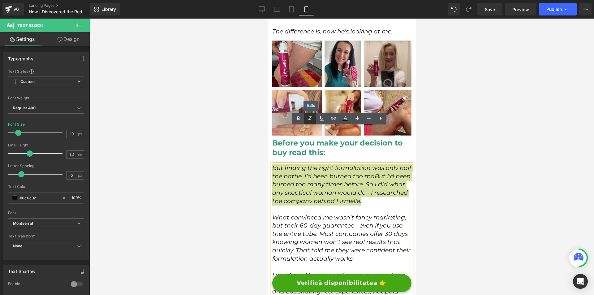
click at [307, 119] on icon at bounding box center [309, 118] width 7 height 7
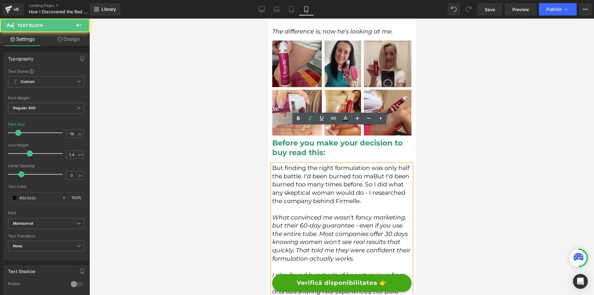
click at [292, 214] on icon "What convinced me wasn't fancy marketing, but their 60-day guarantee - even if …" at bounding box center [341, 238] width 138 height 48
click at [308, 214] on icon "What convinced me wasn't fancy marketing, but their 60-day guarantee - even if …" at bounding box center [341, 238] width 138 height 48
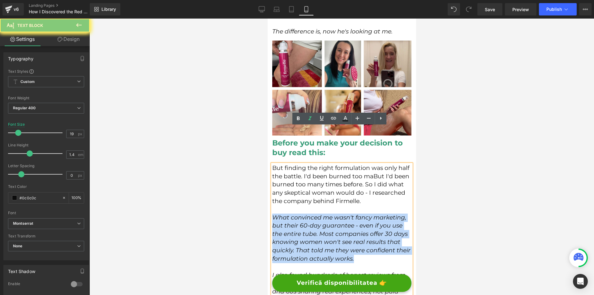
click at [308, 214] on icon "What convinced me wasn't fancy marketing, but their 60-day guarantee - even if …" at bounding box center [341, 238] width 138 height 48
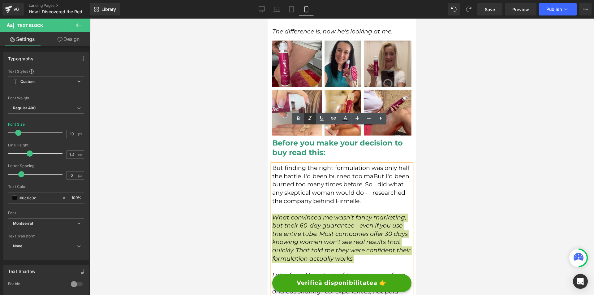
click at [311, 117] on icon at bounding box center [309, 119] width 3 height 4
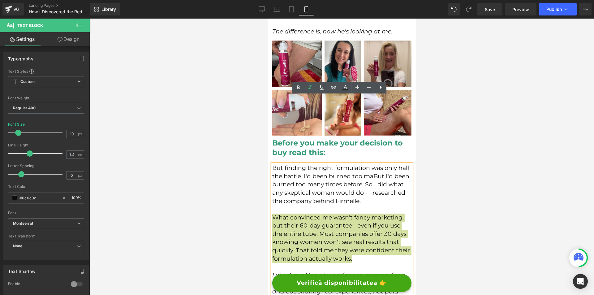
scroll to position [2939, 0]
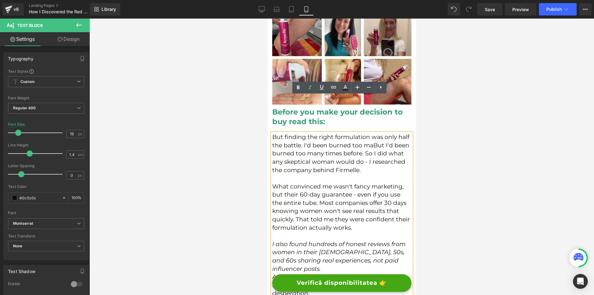
click at [320, 240] on icon "I also found hundreds of honest reviews from women in their [DEMOGRAPHIC_DATA],…" at bounding box center [338, 256] width 133 height 32
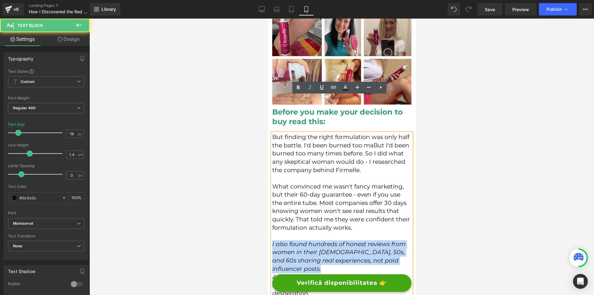
click at [320, 240] on icon "I also found hundreds of honest reviews from women in their [DEMOGRAPHIC_DATA],…" at bounding box center [338, 256] width 133 height 32
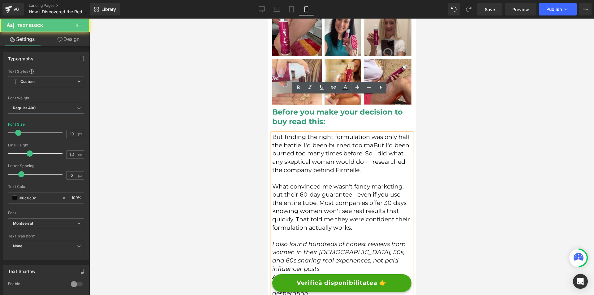
click at [319, 273] on icon "After that research, I felt confident I was making a decision based on science,…" at bounding box center [332, 285] width 120 height 24
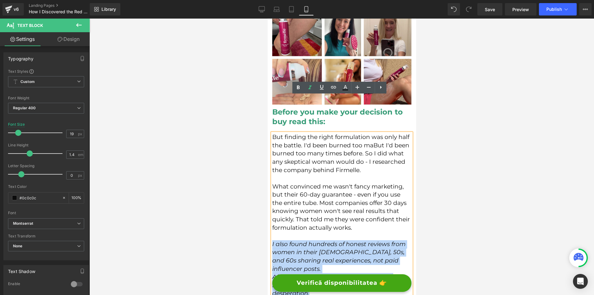
drag, startPoint x: 317, startPoint y: 247, endPoint x: 273, endPoint y: 206, distance: 60.9
click at [273, 206] on div "But finding the right formulation was only half the battle. I'd been burned too…" at bounding box center [341, 218] width 139 height 170
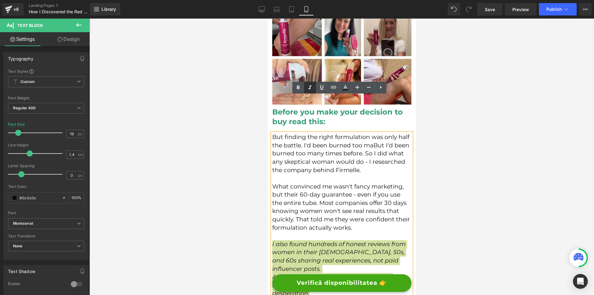
click at [311, 89] on icon at bounding box center [309, 87] width 7 height 7
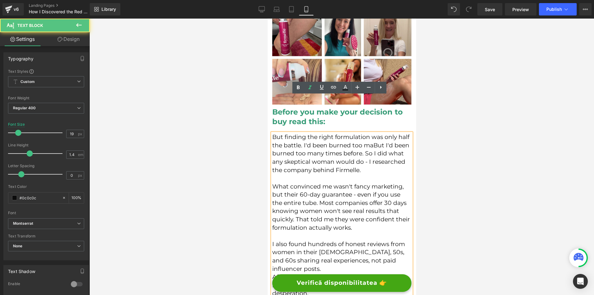
click at [285, 133] on p "But finding the right formulation was only half the battle. I'd been burned too…" at bounding box center [341, 153] width 139 height 41
drag, startPoint x: 284, startPoint y: 99, endPoint x: 273, endPoint y: 97, distance: 12.0
click at [273, 133] on p "But finding the right formulation was only half the battle. I'd been burned too…" at bounding box center [341, 153] width 139 height 41
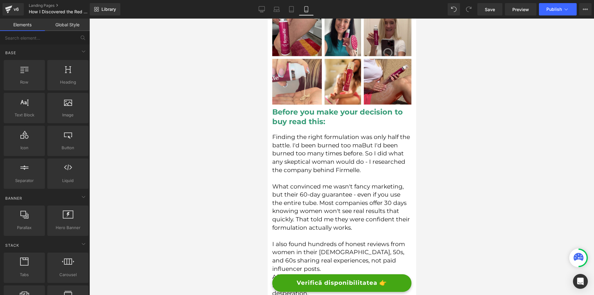
click at [500, 188] on div at bounding box center [341, 157] width 505 height 276
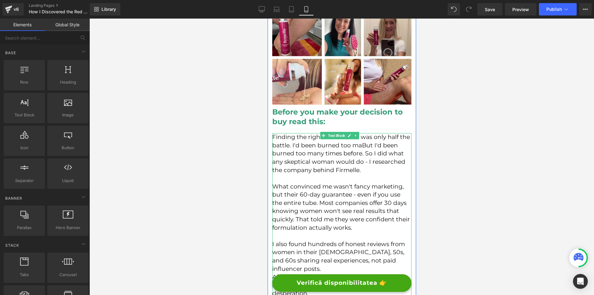
click at [370, 133] on p "Finding the right formulation was only half the battle. I'd been burned too maB…" at bounding box center [341, 153] width 139 height 41
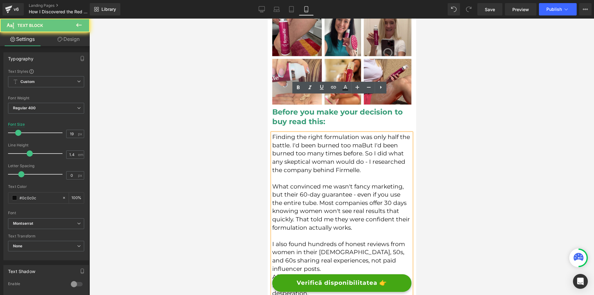
click at [373, 133] on p "Finding the right formulation was only half the battle. I'd been burned too maB…" at bounding box center [341, 153] width 139 height 41
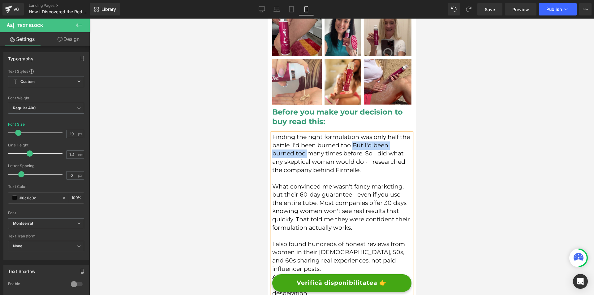
drag, startPoint x: 362, startPoint y: 105, endPoint x: 308, endPoint y: 116, distance: 55.5
click at [308, 133] on p "Finding the right formulation was only half the battle. I'd been burned too But…" at bounding box center [341, 153] width 139 height 41
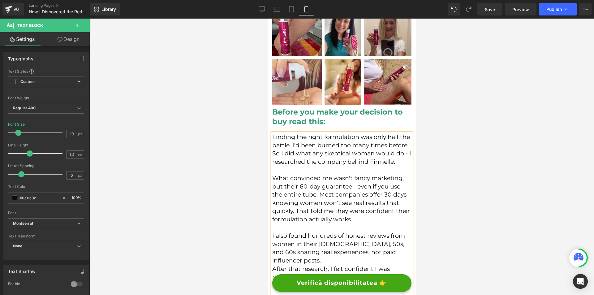
click at [477, 142] on div at bounding box center [341, 157] width 505 height 276
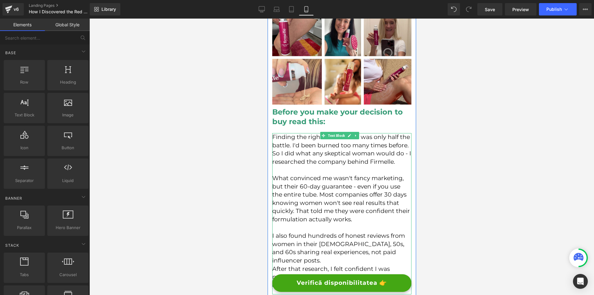
click at [296, 185] on p "What convinced me wasn't fancy marketing, but their 60-day guarantee - even if …" at bounding box center [341, 198] width 139 height 49
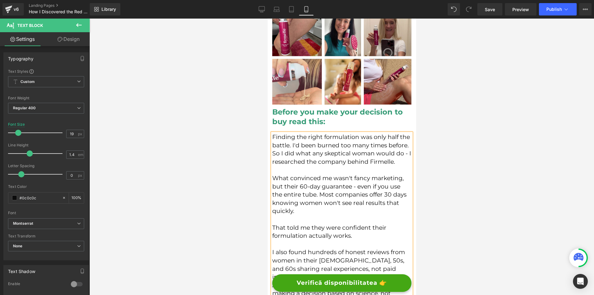
click at [293, 224] on p "That told me they were confident their formulation actually works." at bounding box center [341, 232] width 139 height 16
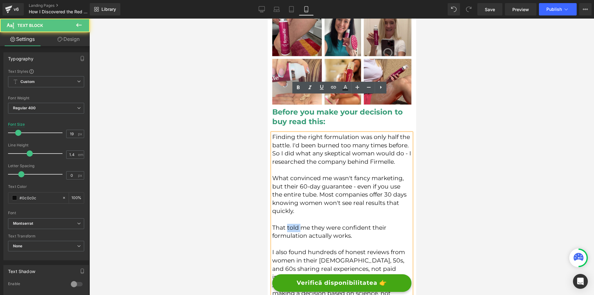
click at [293, 224] on p "That told me they were confident their formulation actually works." at bounding box center [341, 232] width 139 height 16
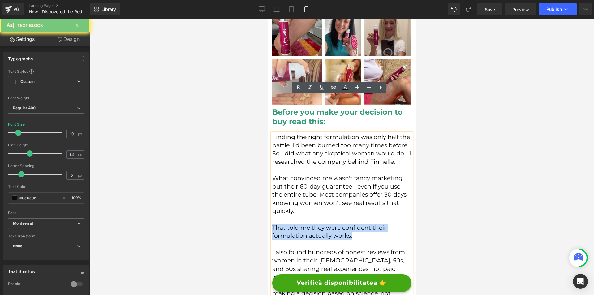
click at [293, 224] on p "That told me they were confident their formulation actually works." at bounding box center [341, 232] width 139 height 16
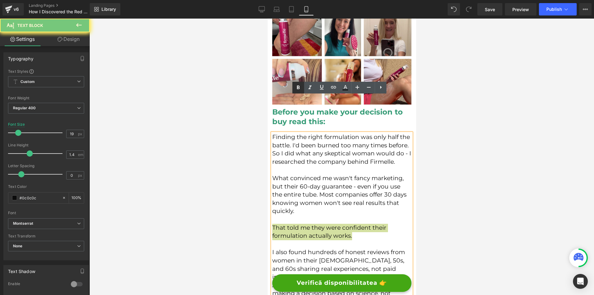
click at [295, 84] on icon at bounding box center [298, 87] width 7 height 7
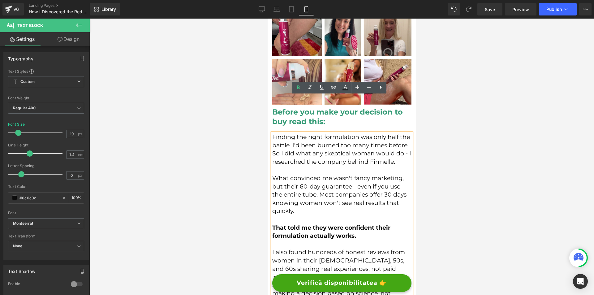
click at [452, 171] on div at bounding box center [341, 157] width 505 height 276
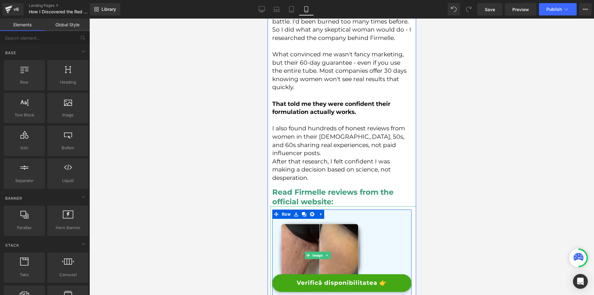
scroll to position [3094, 0]
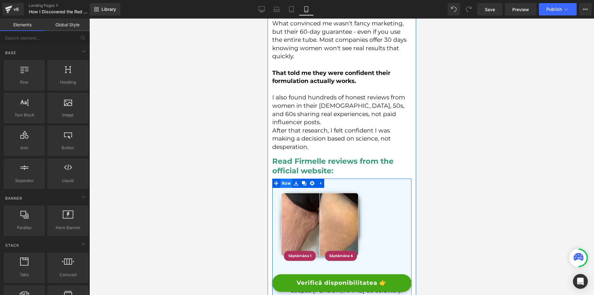
click at [288, 178] on span "Row" at bounding box center [286, 182] width 12 height 9
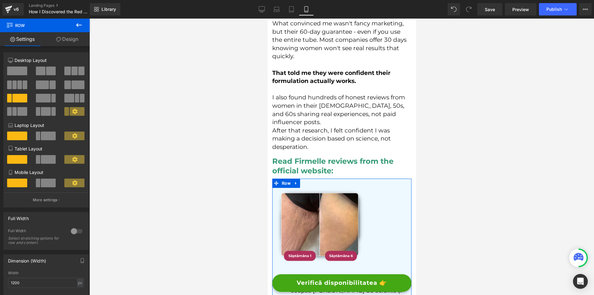
click at [39, 183] on span at bounding box center [38, 182] width 5 height 9
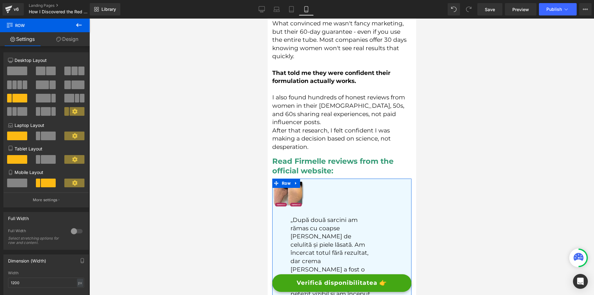
click at [25, 180] on span at bounding box center [17, 182] width 20 height 9
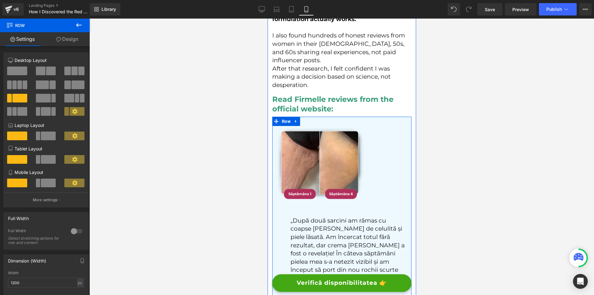
scroll to position [3186, 0]
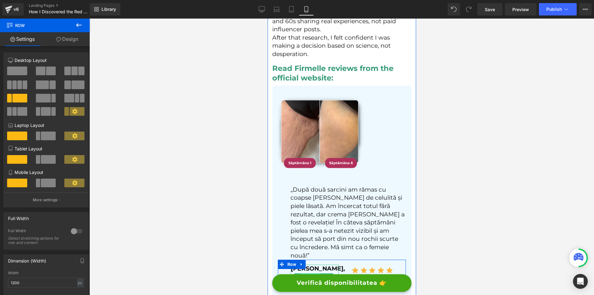
click at [312, 273] on span "Text Block" at bounding box center [309, 276] width 19 height 7
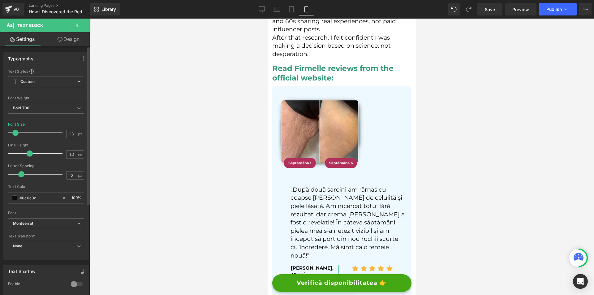
type input "12"
drag, startPoint x: 19, startPoint y: 134, endPoint x: 15, endPoint y: 134, distance: 3.4
click at [15, 134] on span at bounding box center [14, 133] width 6 height 6
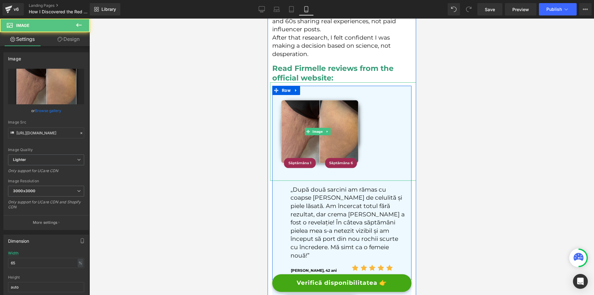
click at [313, 120] on img at bounding box center [319, 131] width 98 height 98
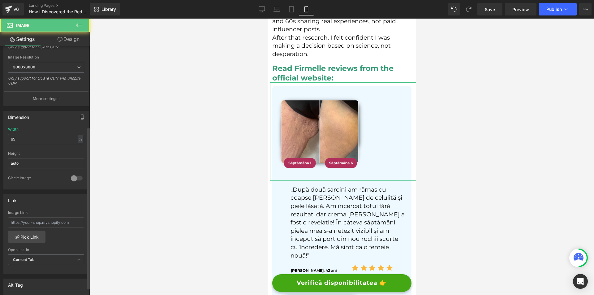
scroll to position [278, 0]
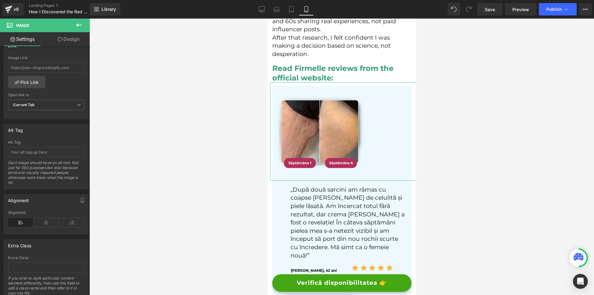
click at [61, 46] on link "Design" at bounding box center [68, 39] width 45 height 14
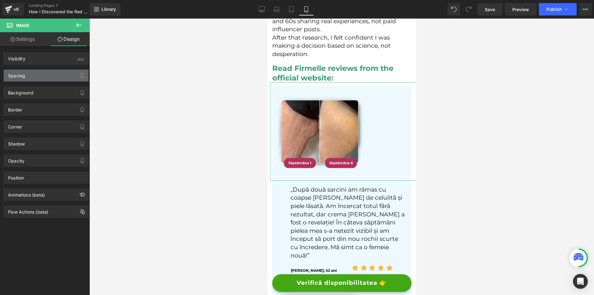
click at [19, 72] on div "Spacing" at bounding box center [16, 74] width 17 height 9
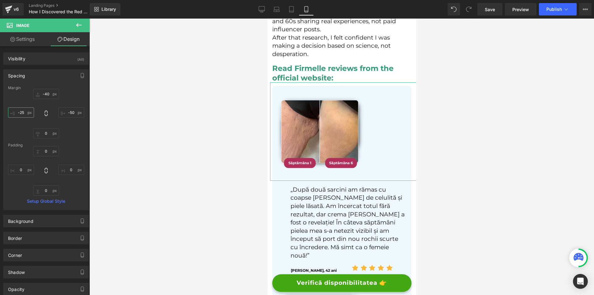
click at [26, 110] on input "-25" at bounding box center [21, 112] width 26 height 10
type input "0"
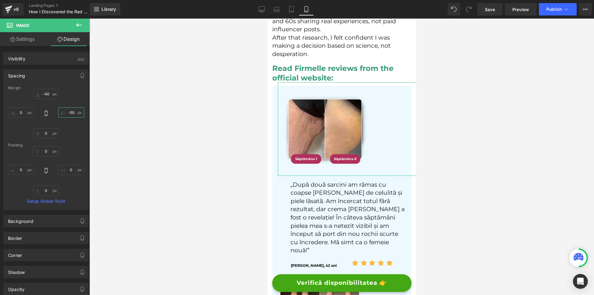
click at [65, 113] on input "-50" at bounding box center [71, 112] width 26 height 10
type input "0"
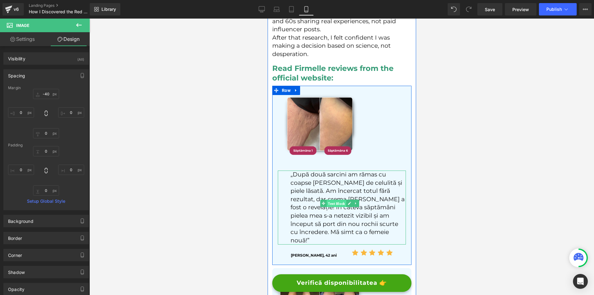
click at [335, 200] on span "Text Block" at bounding box center [335, 203] width 19 height 7
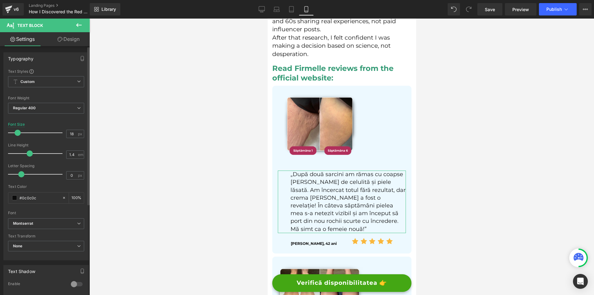
type input "17"
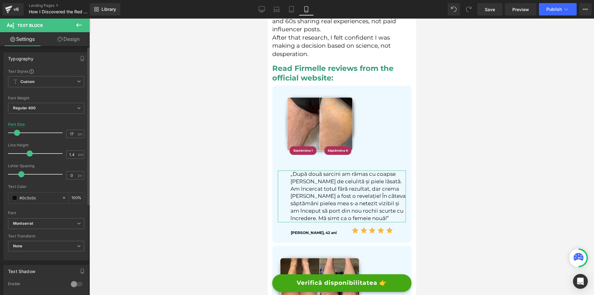
click at [15, 134] on span at bounding box center [17, 133] width 6 height 6
click at [83, 45] on link "Design" at bounding box center [68, 39] width 45 height 14
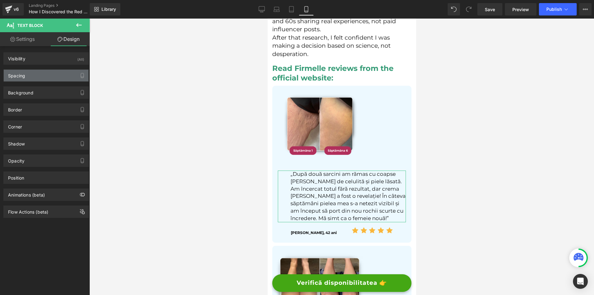
click at [44, 74] on div "Spacing" at bounding box center [46, 76] width 85 height 12
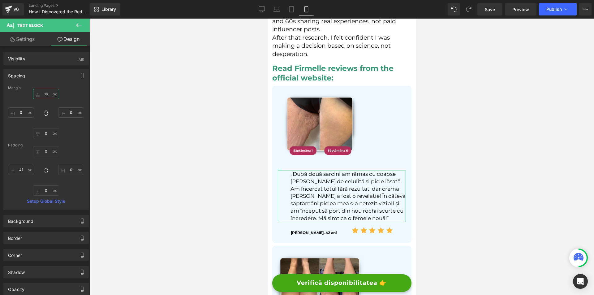
click at [49, 97] on input "16" at bounding box center [46, 94] width 26 height 10
type input "0"
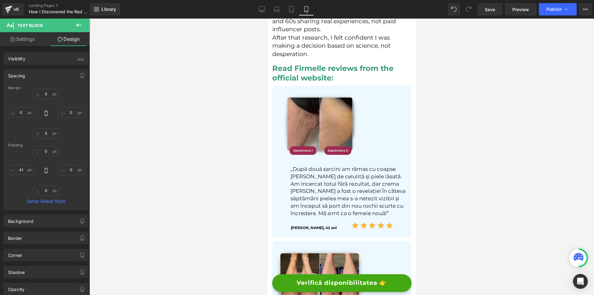
click at [339, 121] on img at bounding box center [318, 123] width 83 height 83
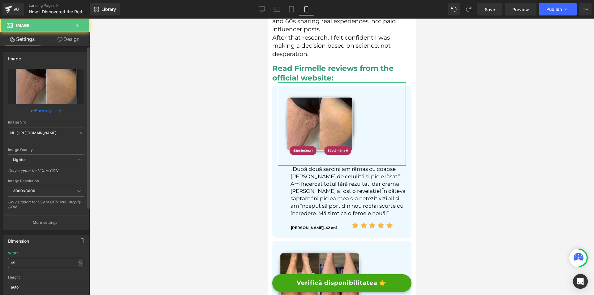
click at [47, 262] on input "65" at bounding box center [46, 263] width 76 height 10
type input "100"
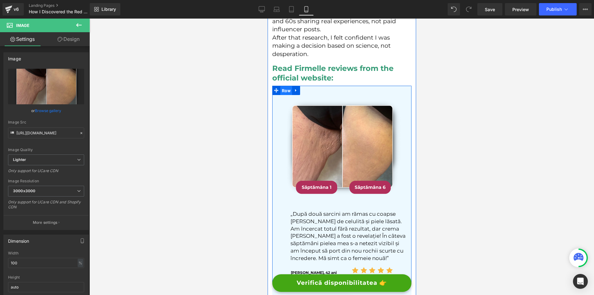
click at [286, 86] on span "Row" at bounding box center [286, 90] width 12 height 9
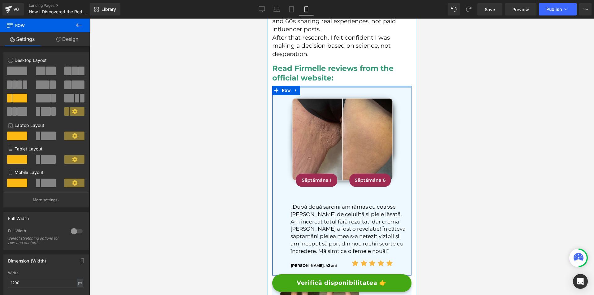
drag, startPoint x: 313, startPoint y: 52, endPoint x: 322, endPoint y: 45, distance: 11.9
click at [322, 86] on div "Image „După două sarcini am rămas cu coapse [PERSON_NAME] de celulită și piele …" at bounding box center [341, 181] width 139 height 190
click at [322, 75] on img at bounding box center [341, 139] width 128 height 128
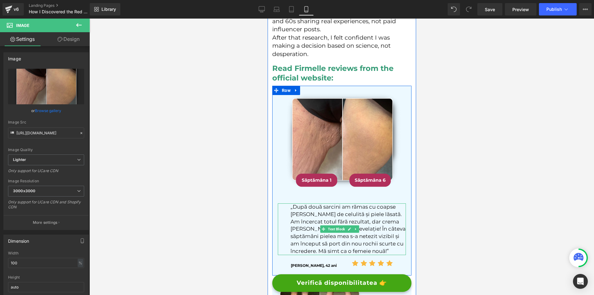
click at [322, 203] on p "„După două sarcini am rămas cu coapse [PERSON_NAME] de celulită și piele lăsată…" at bounding box center [347, 229] width 115 height 52
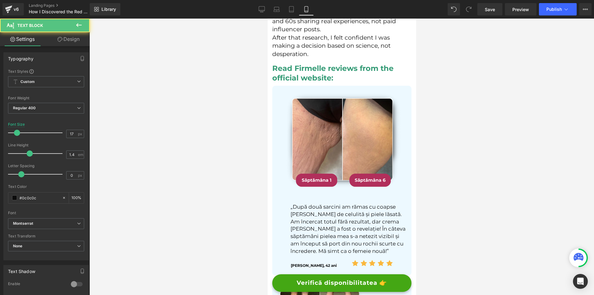
click at [66, 40] on link "Design" at bounding box center [68, 39] width 45 height 14
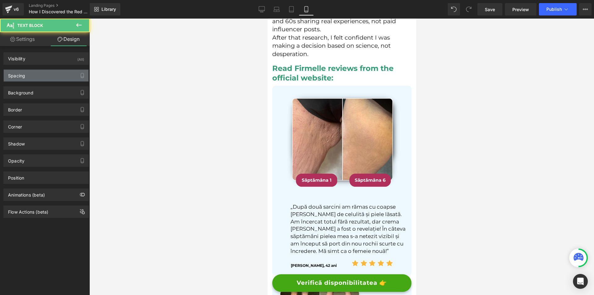
type input "0"
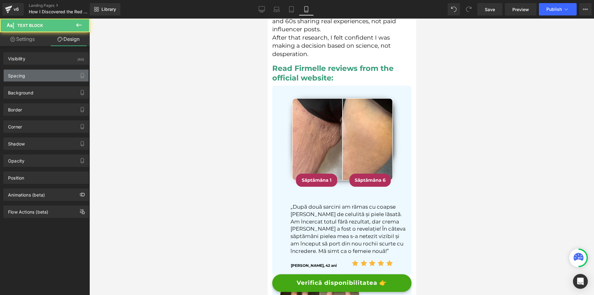
type input "0"
type input "41"
click at [35, 70] on div "Spacing" at bounding box center [46, 76] width 85 height 12
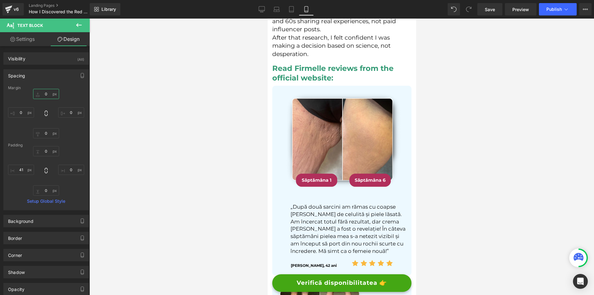
click at [44, 98] on input "0" at bounding box center [46, 94] width 26 height 10
type input "-30"
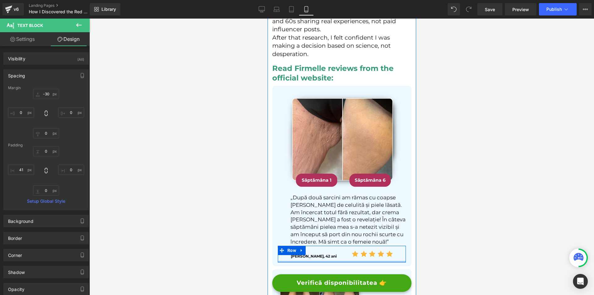
click at [307, 246] on div "[PERSON_NAME], 42 ani Text Block Icon Icon Icon Icon Icon Icon List Hoz Row 42px" at bounding box center [341, 254] width 128 height 17
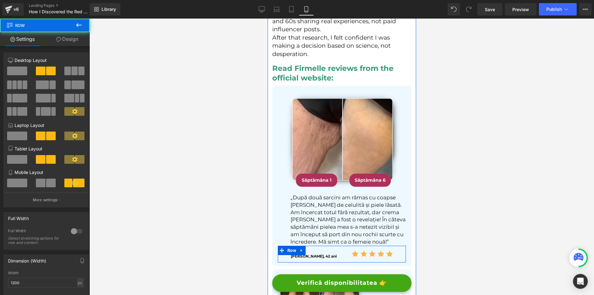
click at [309, 254] on div "[PERSON_NAME], 42 ani Text Block" at bounding box center [314, 256] width 48 height 5
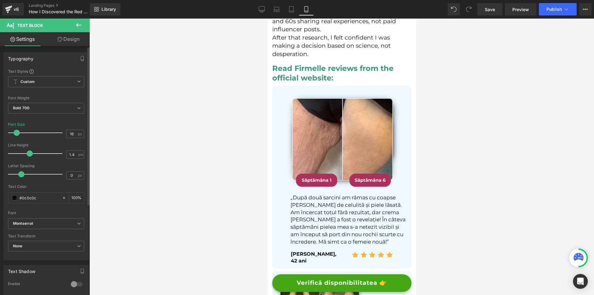
type input "17"
click at [18, 133] on span at bounding box center [17, 133] width 6 height 6
click at [56, 42] on link "Design" at bounding box center [68, 39] width 45 height 14
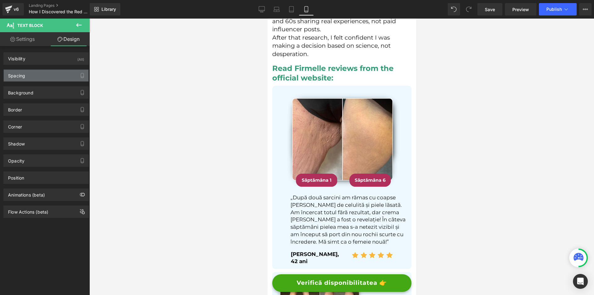
click at [30, 79] on div "Spacing" at bounding box center [46, 76] width 85 height 12
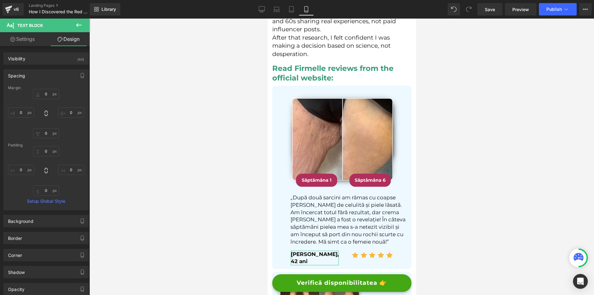
click at [17, 119] on div "0px 0 0px 0 0px 0 0px 0" at bounding box center [46, 113] width 76 height 49
click at [25, 118] on div "0px 0 0px 0 0px 0 0px 0" at bounding box center [46, 113] width 76 height 49
click at [20, 115] on input "0" at bounding box center [21, 112] width 26 height 10
type input "-30"
click at [74, 118] on div "0px 0 0px 0 0px 0 -30 -30" at bounding box center [46, 113] width 76 height 49
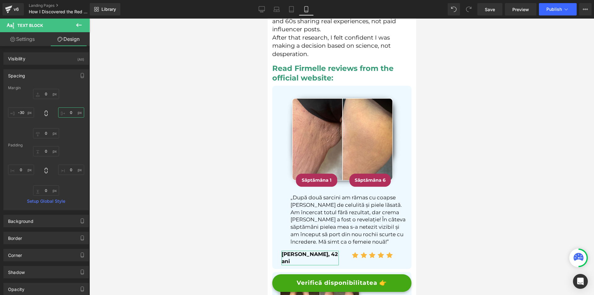
click at [76, 115] on input "0" at bounding box center [71, 112] width 26 height 10
type input "-20"
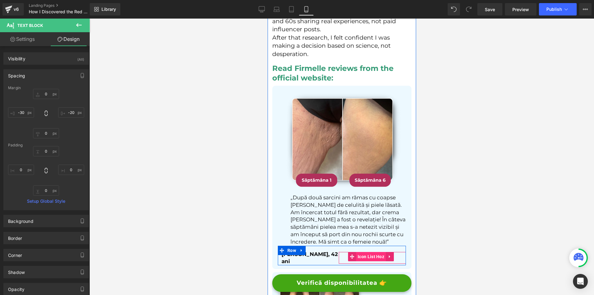
click at [371, 252] on span "Icon List Hoz" at bounding box center [371, 256] width 30 height 9
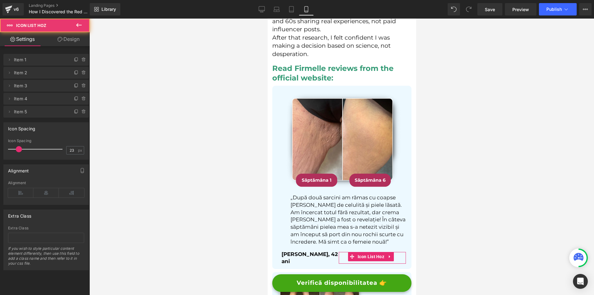
click at [77, 45] on link "Design" at bounding box center [68, 39] width 45 height 14
click at [0, 0] on div "Spacing [GEOGRAPHIC_DATA] [GEOGRAPHIC_DATA]" at bounding box center [0, 0] width 0 height 0
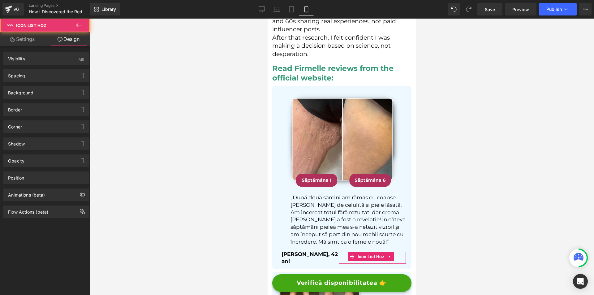
click at [44, 69] on div "Spacing [GEOGRAPHIC_DATA] 0px 0 0px 0 0px 0 0px 0 [GEOGRAPHIC_DATA] 0px 0 0px 0…" at bounding box center [46, 73] width 92 height 17
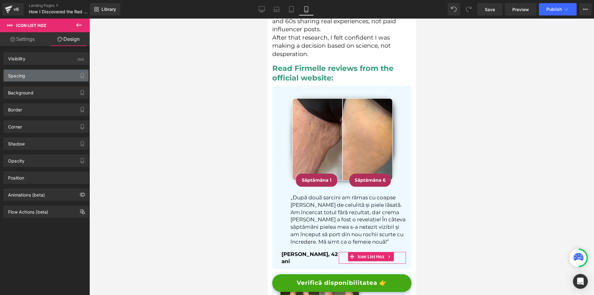
click at [44, 81] on div "Spacing" at bounding box center [46, 76] width 85 height 12
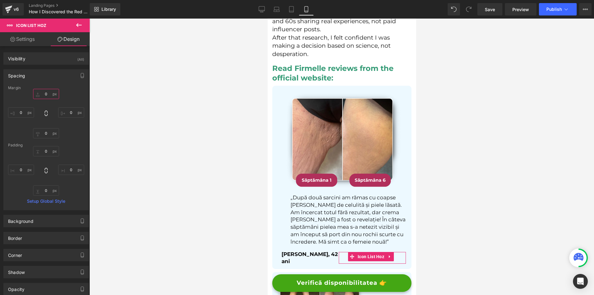
click at [50, 95] on input "0" at bounding box center [46, 94] width 26 height 10
click at [48, 93] on input "5" at bounding box center [46, 94] width 26 height 10
click at [48, 93] on input "1" at bounding box center [46, 94] width 26 height 10
type input "10"
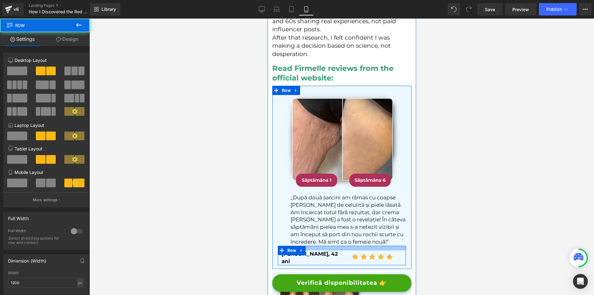
click at [337, 246] on div at bounding box center [341, 248] width 128 height 5
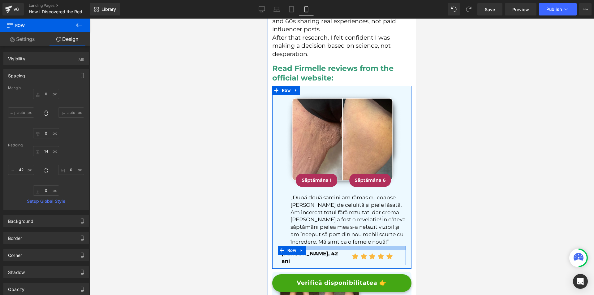
type input "13px"
drag, startPoint x: 337, startPoint y: 206, endPoint x: 335, endPoint y: 202, distance: 4.2
click at [337, 246] on div at bounding box center [341, 248] width 128 height 4
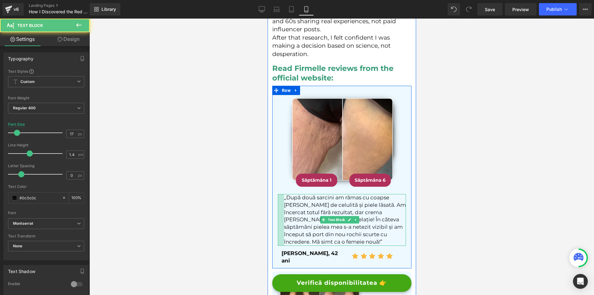
drag, startPoint x: 278, startPoint y: 175, endPoint x: 271, endPoint y: 176, distance: 6.6
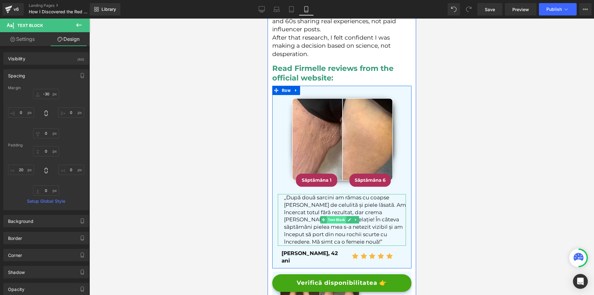
click at [330, 216] on span "Text Block" at bounding box center [335, 219] width 19 height 7
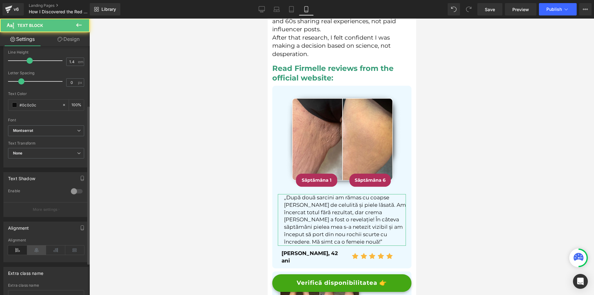
scroll to position [124, 0]
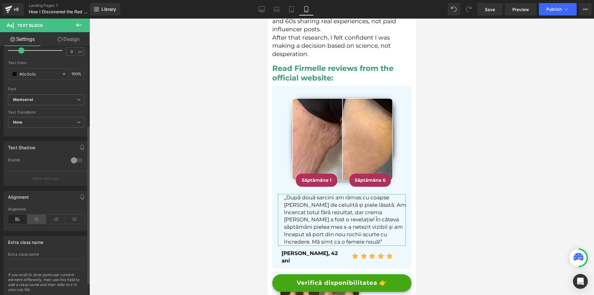
click at [35, 221] on icon at bounding box center [36, 218] width 19 height 9
click at [14, 216] on icon at bounding box center [17, 218] width 19 height 9
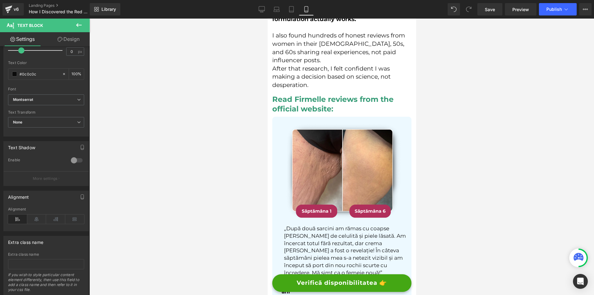
scroll to position [3186, 0]
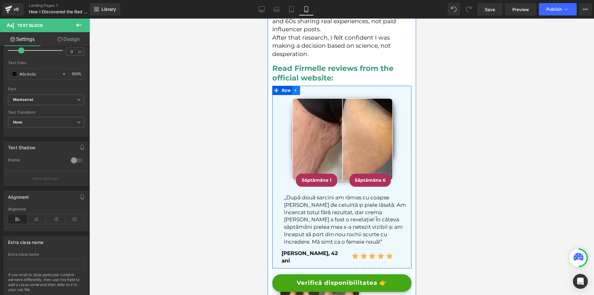
click at [296, 88] on icon at bounding box center [296, 90] width 4 height 5
click at [303, 88] on icon at bounding box center [304, 90] width 4 height 4
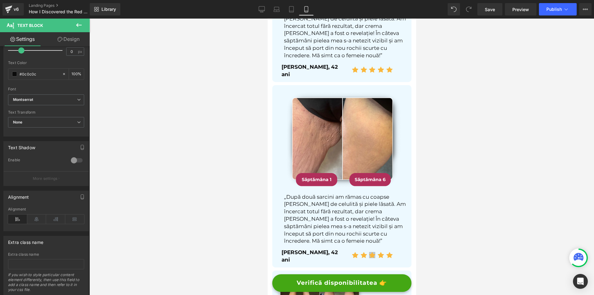
scroll to position [3434, 0]
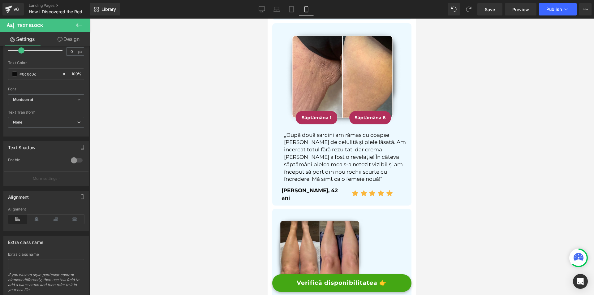
click at [335, 205] on img at bounding box center [318, 253] width 97 height 97
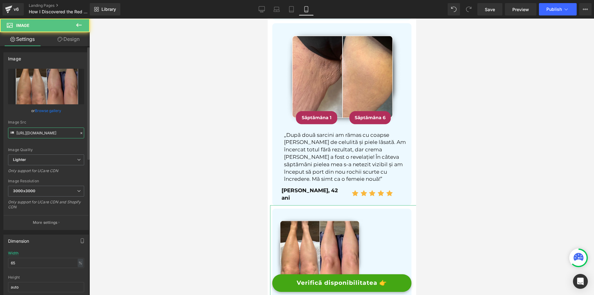
click at [58, 132] on input "[URL][DOMAIN_NAME]" at bounding box center [46, 132] width 76 height 11
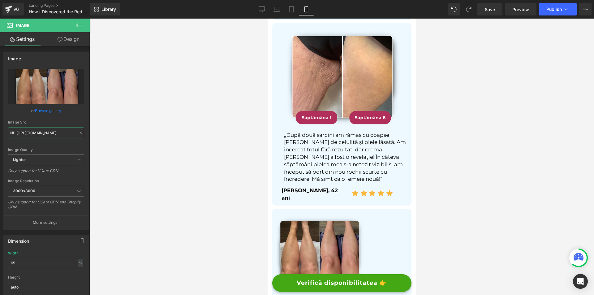
scroll to position [3311, 0]
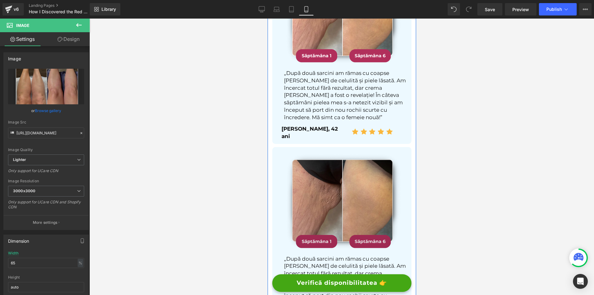
click at [320, 165] on img at bounding box center [341, 200] width 128 height 128
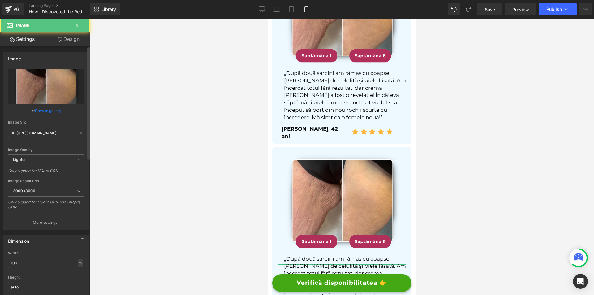
click at [35, 132] on input "[URL][DOMAIN_NAME]" at bounding box center [46, 132] width 76 height 11
paste input "d456edbe-40cb-4517-95fa-43483e3c5046/-/format/auto/-/preview/3000x3000/-/qualit…"
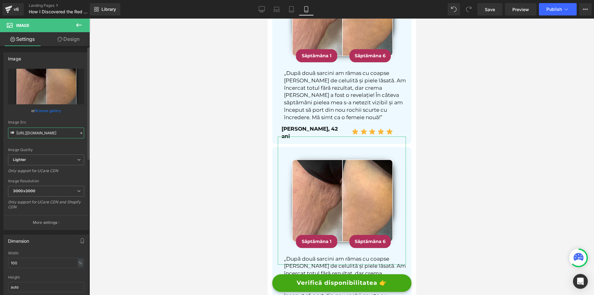
type input "[URL][DOMAIN_NAME]"
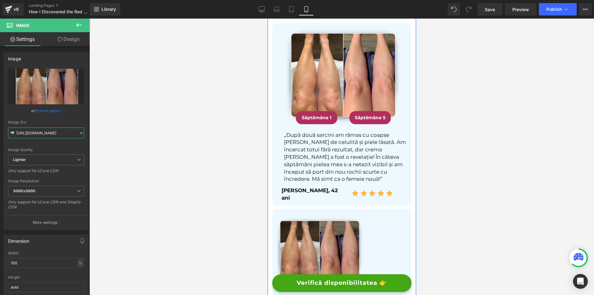
scroll to position [3558, 0]
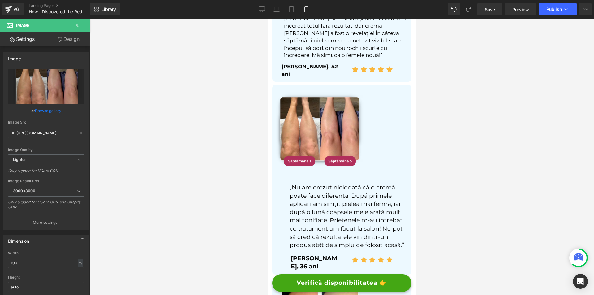
click at [310, 183] on p "„Nu am crezut niciodată că o cremă poate face diferența. După primele aplicări …" at bounding box center [347, 216] width 116 height 66
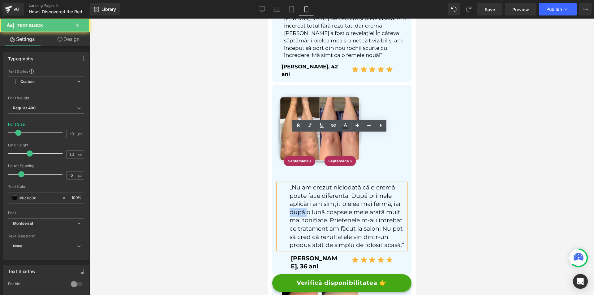
click at [310, 183] on p "„Nu am crezut niciodată că o cremă poate face diferența. După primele aplicări …" at bounding box center [347, 216] width 116 height 66
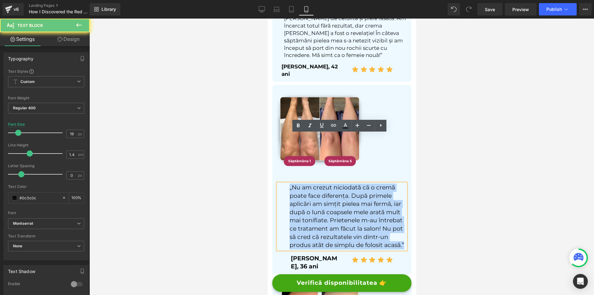
click at [310, 183] on p "„Nu am crezut niciodată că o cremă poate face diferența. După primele aplicări …" at bounding box center [347, 216] width 116 height 66
copy p "„Nu am crezut niciodată că o cremă poate face diferența. După primele aplicări …"
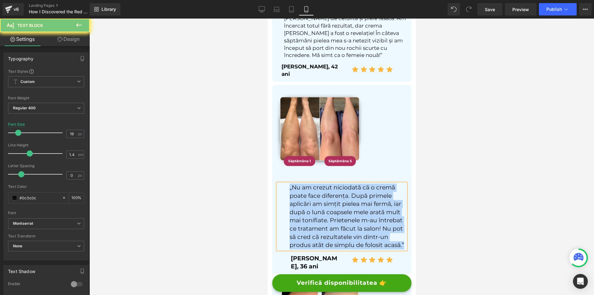
scroll to position [3403, 0]
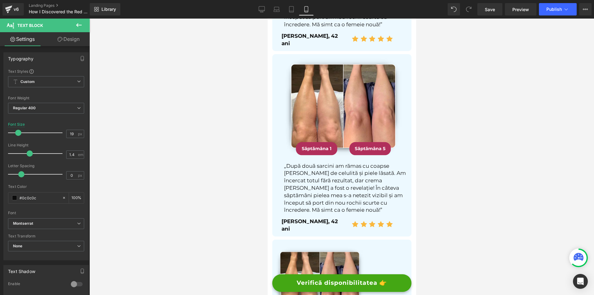
click at [315, 162] on p "„După două sarcini am rămas cu coapse [PERSON_NAME] de celulită și piele lăsată…" at bounding box center [345, 188] width 122 height 52
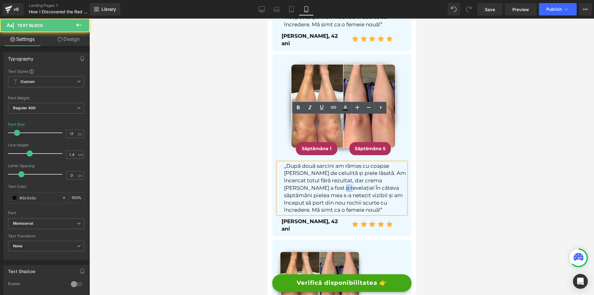
click at [315, 162] on p "„După două sarcini am rămas cu coapse [PERSON_NAME] de celulită și piele lăsată…" at bounding box center [345, 188] width 122 height 52
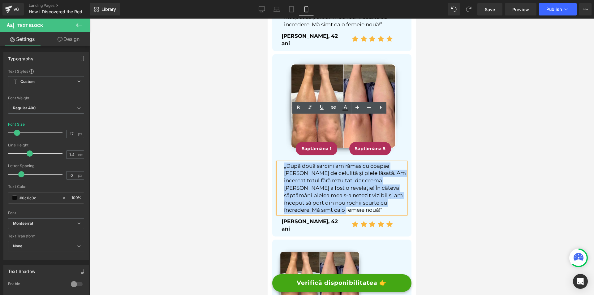
click at [315, 162] on p "„După două sarcini am rămas cu coapse [PERSON_NAME] de celulită și piele lăsată…" at bounding box center [345, 188] width 122 height 52
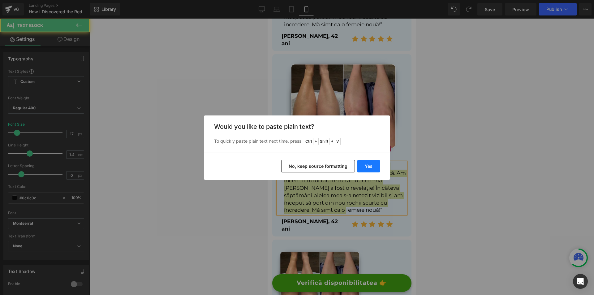
click at [367, 169] on button "Yes" at bounding box center [368, 166] width 23 height 12
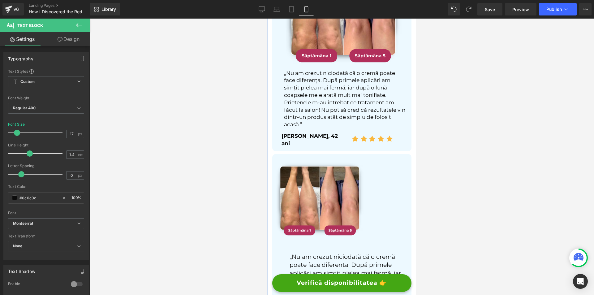
scroll to position [3558, 0]
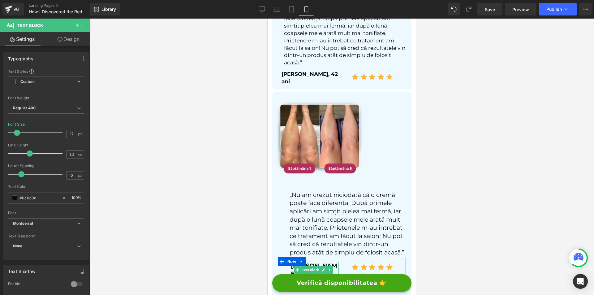
click at [296, 268] on icon at bounding box center [296, 269] width 3 height 3
click at [293, 262] on p "[PERSON_NAME], 36 ani" at bounding box center [314, 270] width 48 height 16
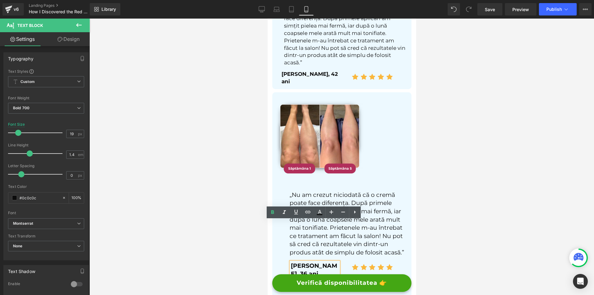
copy p "[PERSON_NAME], 36 ani"
drag, startPoint x: 291, startPoint y: 225, endPoint x: 336, endPoint y: 233, distance: 45.3
click at [336, 262] on p "[PERSON_NAME], 36 ani" at bounding box center [314, 270] width 48 height 16
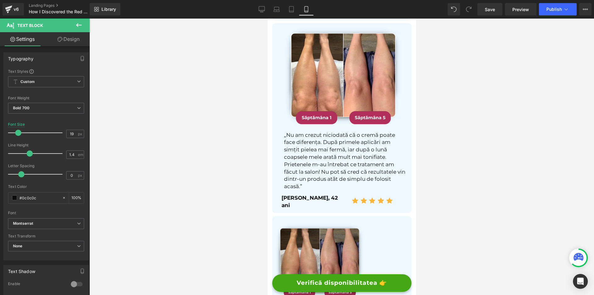
scroll to position [3403, 0]
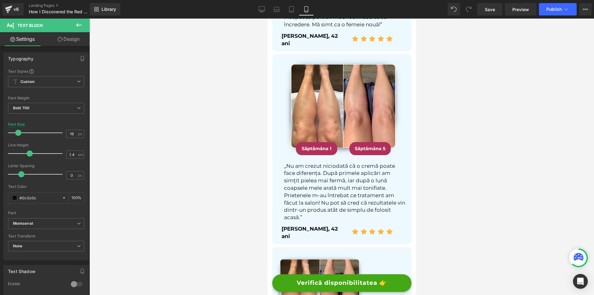
click at [285, 225] on p "[PERSON_NAME], 42 ani" at bounding box center [312, 232] width 63 height 15
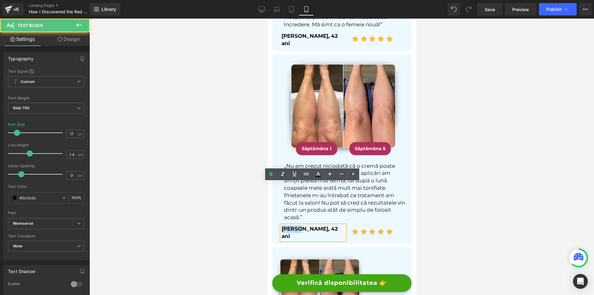
click at [285, 225] on p "[PERSON_NAME], 42 ani" at bounding box center [312, 232] width 63 height 15
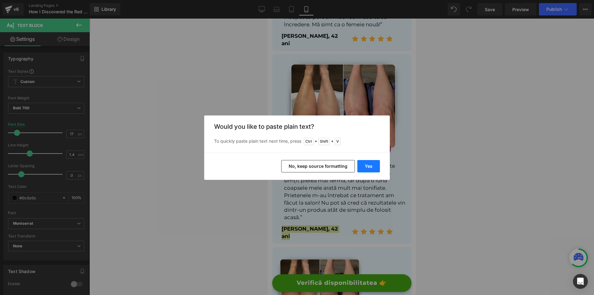
click at [375, 163] on button "Yes" at bounding box center [368, 166] width 23 height 12
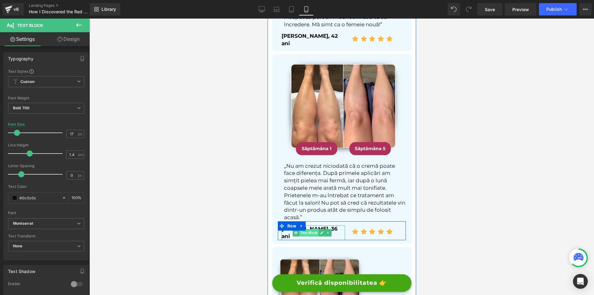
click at [312, 229] on span "Text Block" at bounding box center [308, 232] width 19 height 7
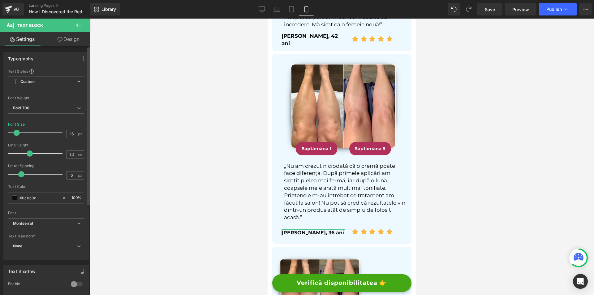
type input "15"
click at [16, 133] on span at bounding box center [16, 133] width 6 height 6
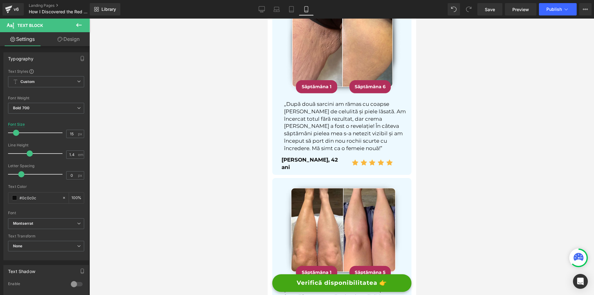
scroll to position [3311, 0]
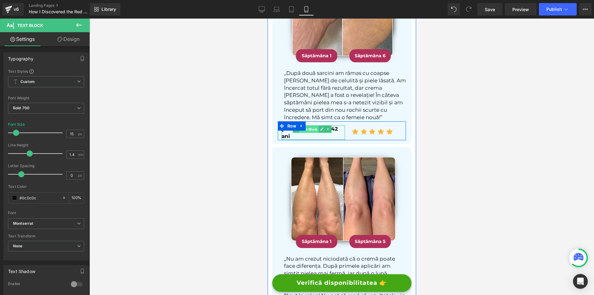
click at [307, 125] on span "Text Block" at bounding box center [308, 128] width 19 height 7
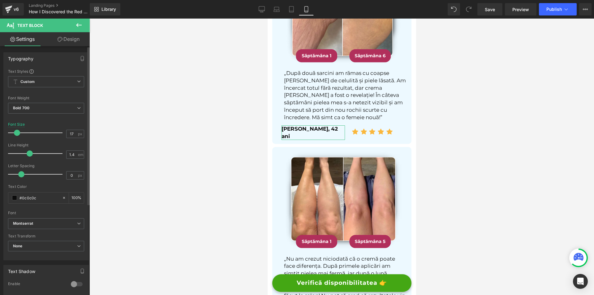
click at [17, 133] on span at bounding box center [17, 133] width 6 height 6
type input "16"
click at [17, 133] on span at bounding box center [17, 133] width 6 height 6
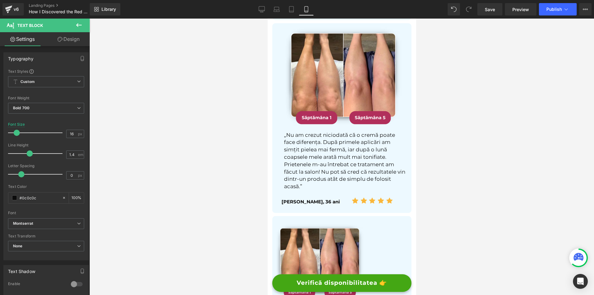
scroll to position [3527, 0]
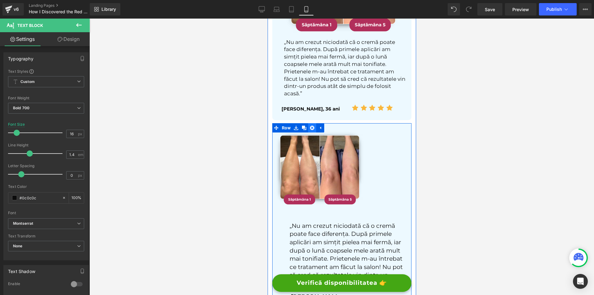
click at [311, 125] on icon at bounding box center [312, 127] width 4 height 5
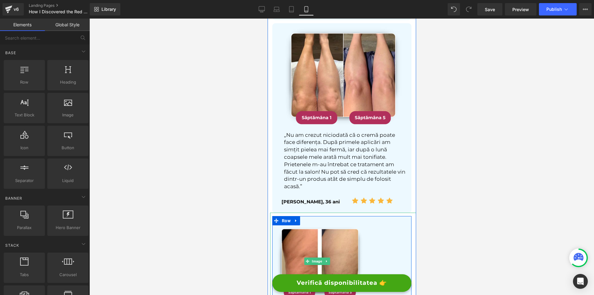
scroll to position [3373, 0]
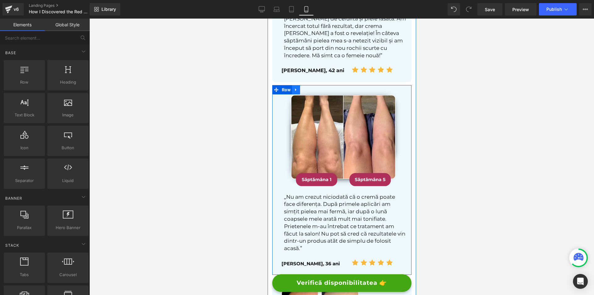
click at [295, 87] on icon at bounding box center [296, 89] width 4 height 5
click at [301, 85] on link at bounding box center [304, 89] width 8 height 9
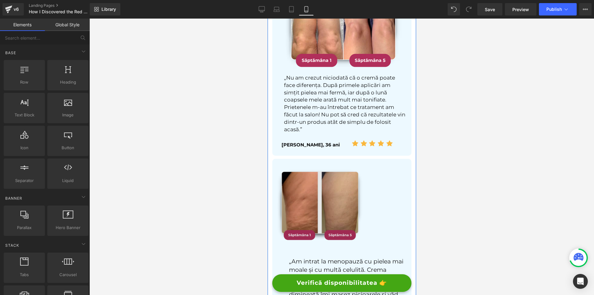
scroll to position [3715, 0]
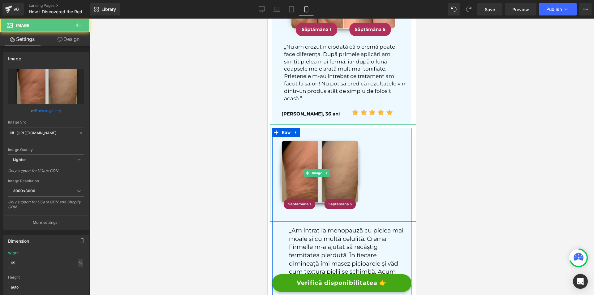
click at [344, 143] on img at bounding box center [318, 172] width 97 height 97
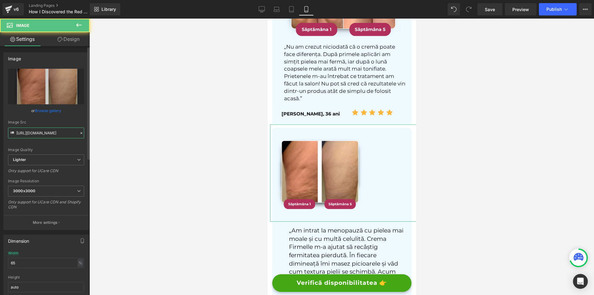
click at [51, 137] on input "[URL][DOMAIN_NAME]" at bounding box center [46, 132] width 76 height 11
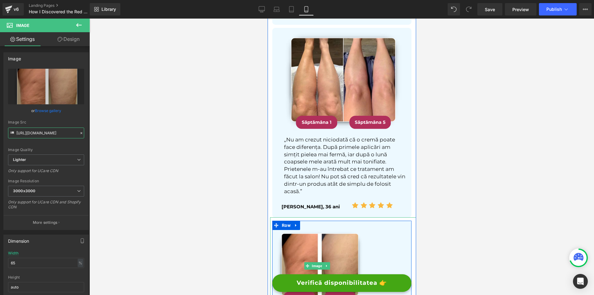
scroll to position [3561, 0]
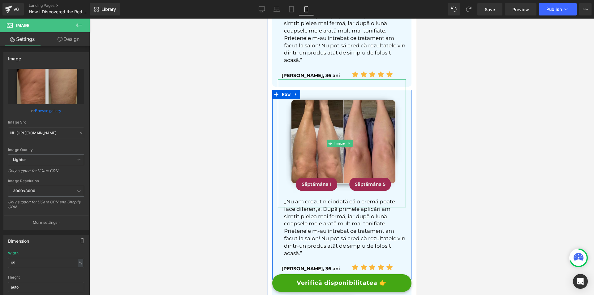
click at [326, 125] on img at bounding box center [341, 143] width 128 height 128
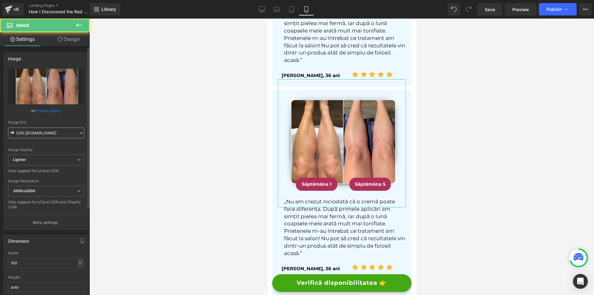
click at [33, 127] on div "Image Src [URL][DOMAIN_NAME]" at bounding box center [46, 129] width 76 height 18
click at [33, 127] on input "[URL][DOMAIN_NAME]" at bounding box center [46, 132] width 76 height 11
paste input "4eeb55ea-d4a8-4da2-9443-dbe16c02c90f/-/format/auto/-/preview/3000x3000/-/qualit…"
type input "[URL][DOMAIN_NAME]"
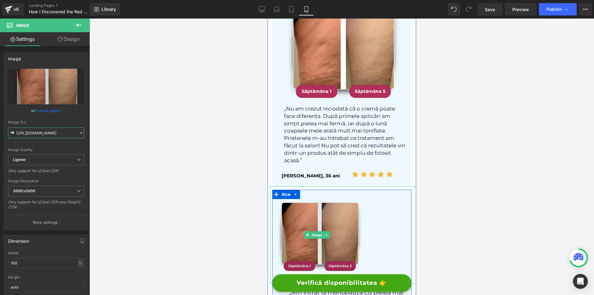
scroll to position [3746, 0]
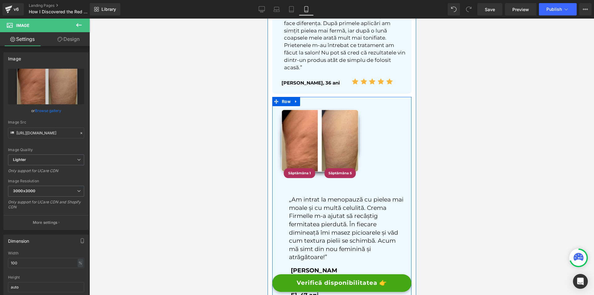
click at [308, 196] on p "„Am intrat la menopauză cu pielea mai moale și cu multă celulită. Crema Firmell…" at bounding box center [347, 229] width 117 height 66
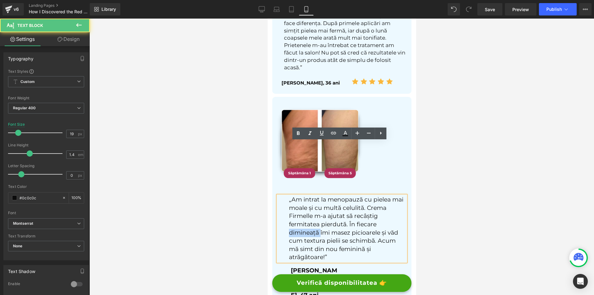
click at [308, 196] on p "„Am intrat la menopauză cu pielea mai moale și cu multă celulită. Crema Firmell…" at bounding box center [347, 229] width 117 height 66
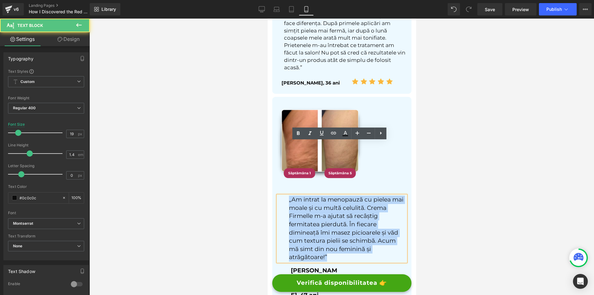
click at [308, 196] on p "„Am intrat la menopauză cu pielea mai moale și cu multă celulită. Crema Firmell…" at bounding box center [347, 229] width 117 height 66
copy p "„Am intrat la menopauză cu pielea mai moale și cu multă celulită. Crema Firmell…"
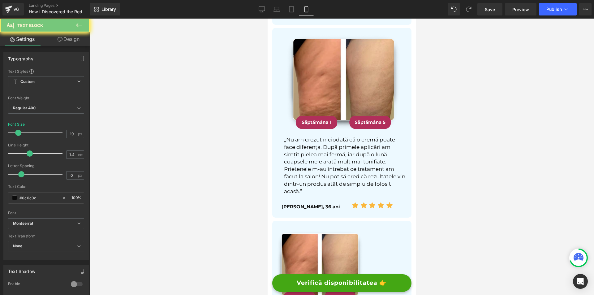
scroll to position [3592, 0]
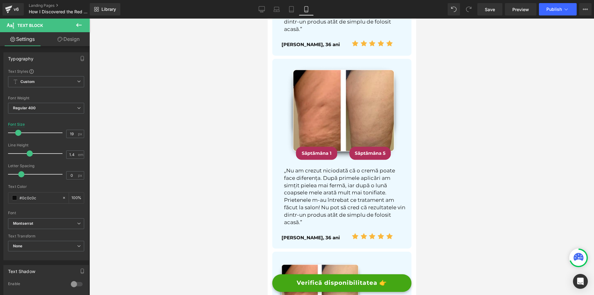
click at [309, 167] on p "„Nu am crezut niciodată că o cremă poate face diferența. După primele aplicări …" at bounding box center [345, 196] width 122 height 59
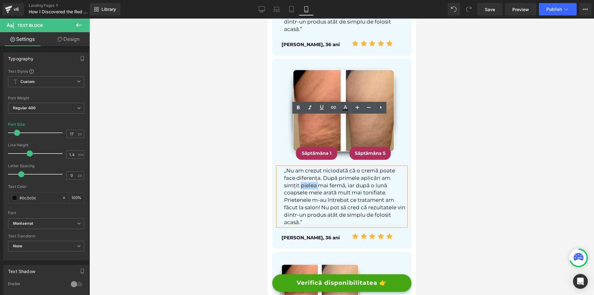
click at [309, 167] on p "„Nu am crezut niciodată că o cremă poate face diferența. După primele aplicări …" at bounding box center [345, 196] width 122 height 59
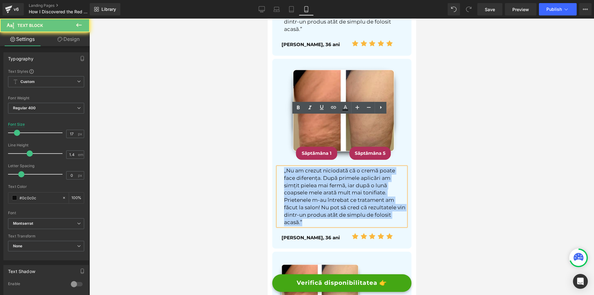
click at [309, 167] on p "„Nu am crezut niciodată că o cremă poate face diferența. După primele aplicări …" at bounding box center [345, 196] width 122 height 59
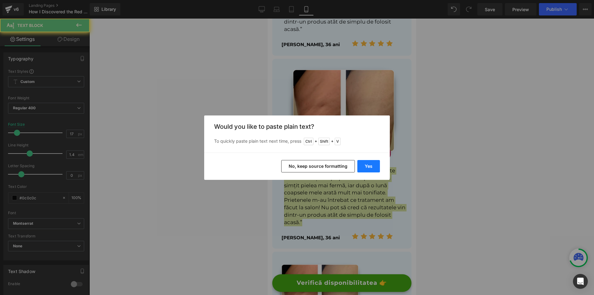
click at [367, 165] on button "Yes" at bounding box center [368, 166] width 23 height 12
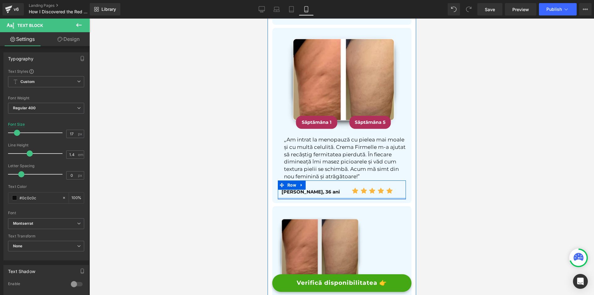
scroll to position [3684, 0]
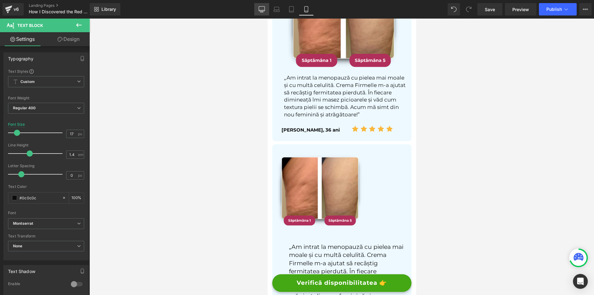
click at [264, 7] on icon at bounding box center [262, 9] width 6 height 6
type input "18"
type input "100"
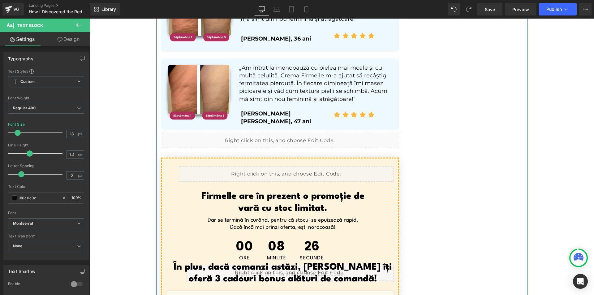
scroll to position [3725, 0]
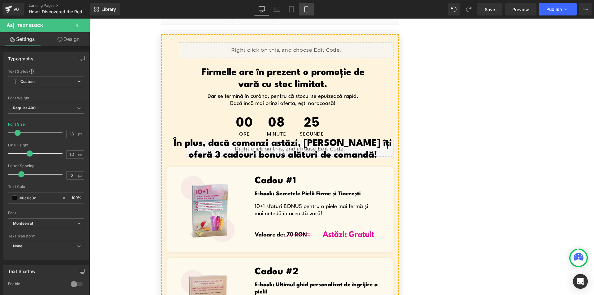
click at [308, 9] on icon at bounding box center [306, 9] width 6 height 6
type input "17"
type input "100"
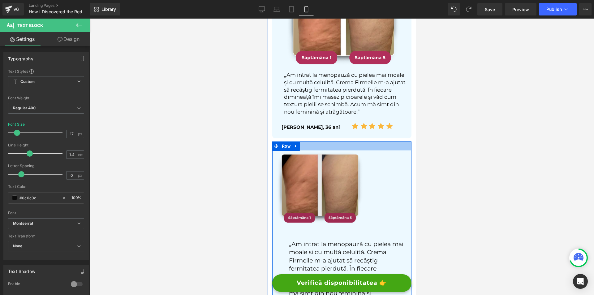
scroll to position [3749, 0]
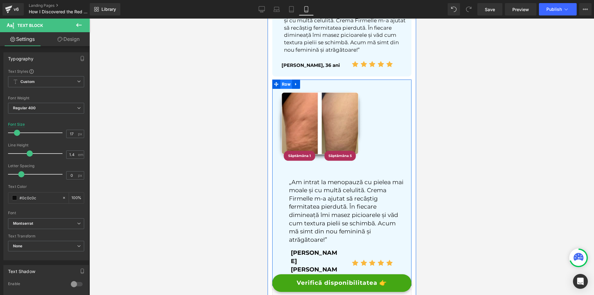
click at [287, 80] on span "Row" at bounding box center [286, 84] width 12 height 9
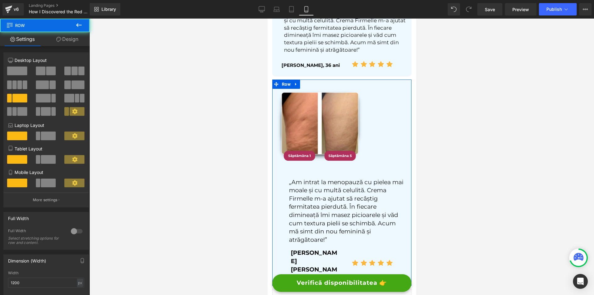
click at [73, 35] on link "Design" at bounding box center [67, 39] width 45 height 14
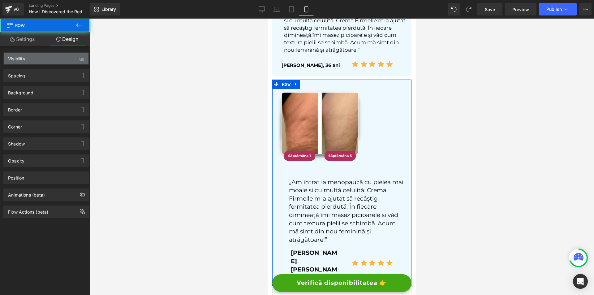
click at [54, 57] on div "Visibility (All)" at bounding box center [46, 59] width 85 height 12
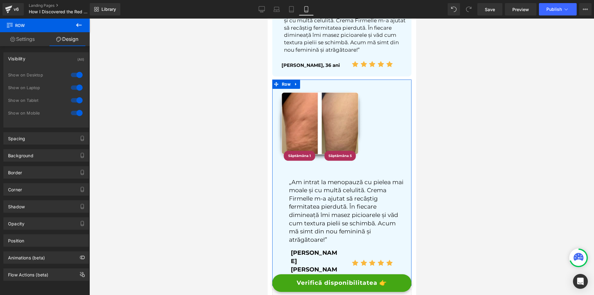
click at [76, 110] on div at bounding box center [76, 113] width 15 height 10
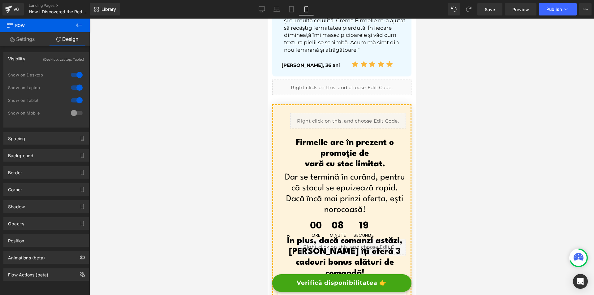
click at [74, 101] on div at bounding box center [76, 100] width 15 height 10
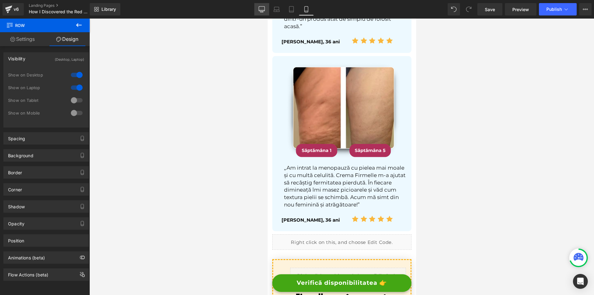
click at [257, 6] on link "Desktop" at bounding box center [261, 9] width 15 height 12
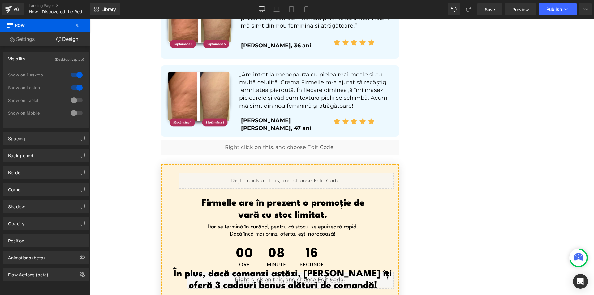
scroll to position [3494, 0]
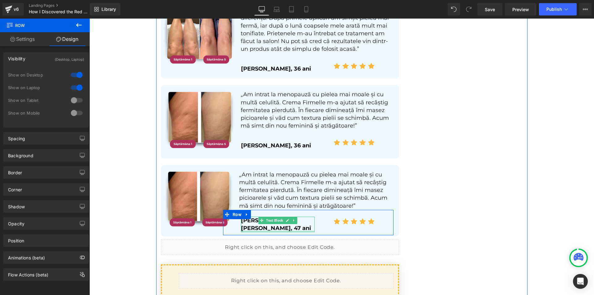
click at [244, 230] on div at bounding box center [278, 231] width 74 height 2
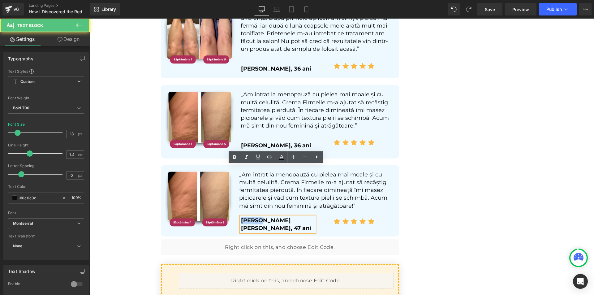
click at [244, 217] on p "[PERSON_NAME] [PERSON_NAME], 47 ani" at bounding box center [278, 224] width 74 height 15
copy p "[PERSON_NAME] [PERSON_NAME], 47 ani"
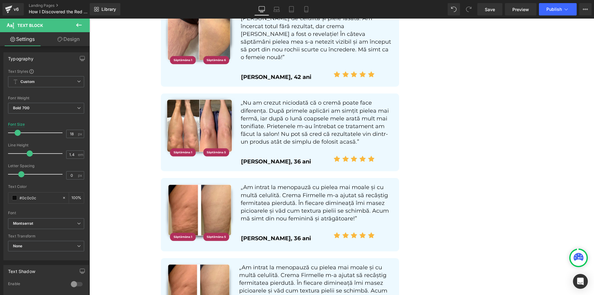
scroll to position [3371, 0]
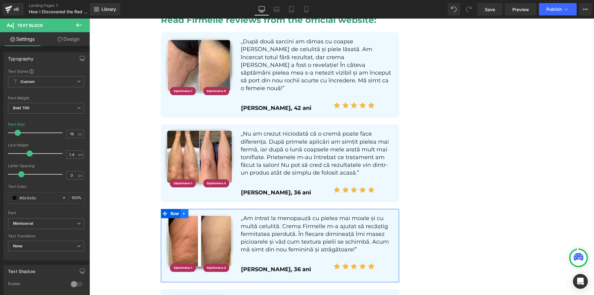
click at [183, 211] on icon at bounding box center [184, 213] width 4 height 5
click at [171, 209] on span "Row" at bounding box center [175, 213] width 12 height 9
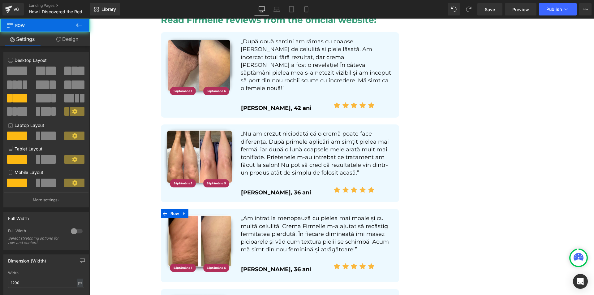
click at [64, 35] on link "Design" at bounding box center [67, 39] width 45 height 14
click at [0, 0] on div "Visibility" at bounding box center [0, 0] width 0 height 0
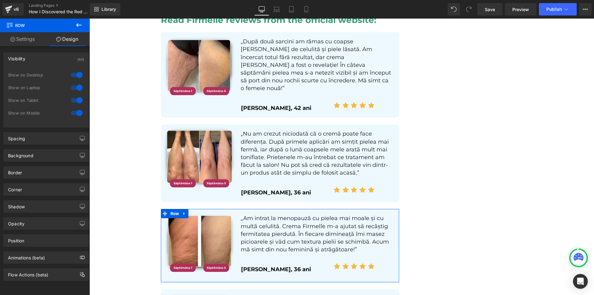
click at [72, 84] on div at bounding box center [76, 88] width 15 height 10
click at [75, 72] on div at bounding box center [76, 75] width 15 height 10
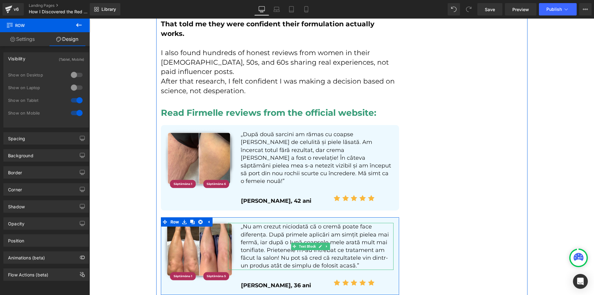
scroll to position [3340, 0]
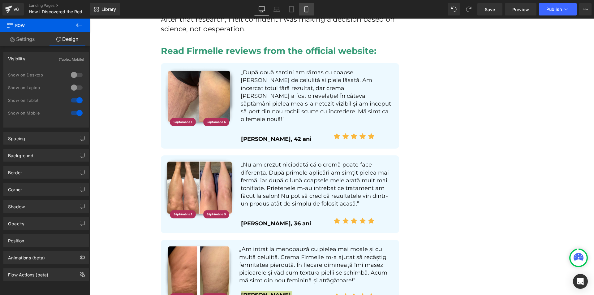
click at [309, 10] on icon at bounding box center [306, 9] width 6 height 6
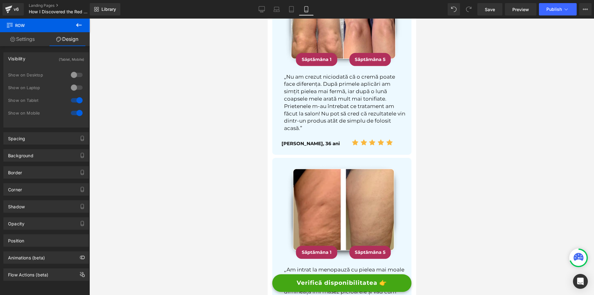
scroll to position [3616, 0]
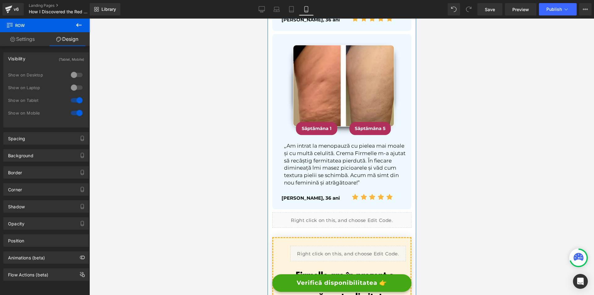
click at [296, 191] on div "[PERSON_NAME], 36 ani Text Block" at bounding box center [314, 198] width 48 height 15
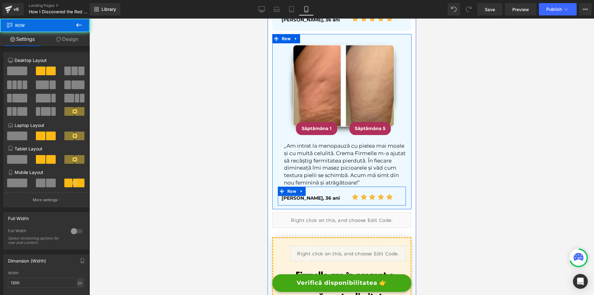
click at [295, 195] on div "[PERSON_NAME], 36 ani Text Block" at bounding box center [312, 198] width 63 height 6
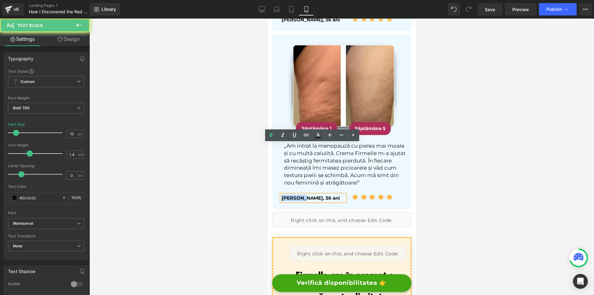
click at [295, 195] on p "[PERSON_NAME], 36 ani" at bounding box center [312, 198] width 63 height 6
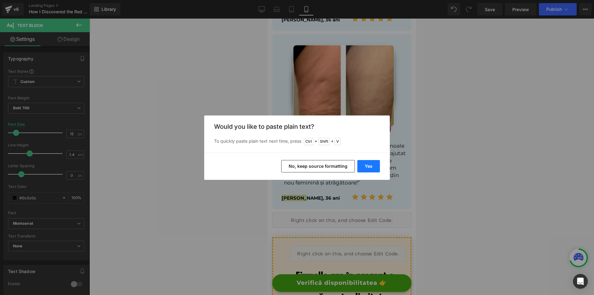
click at [365, 162] on button "Yes" at bounding box center [368, 166] width 23 height 12
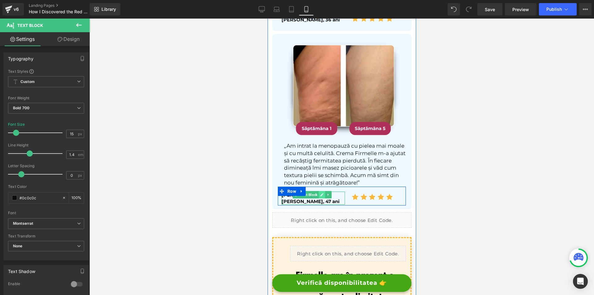
click at [319, 191] on link at bounding box center [322, 194] width 6 height 7
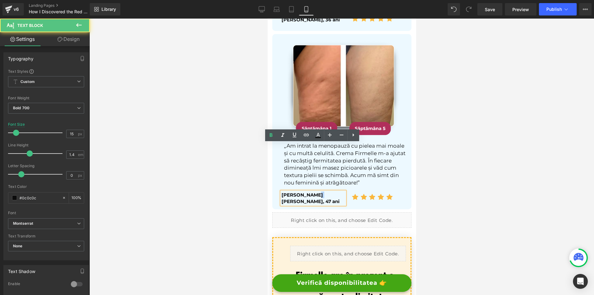
drag, startPoint x: 314, startPoint y: 146, endPoint x: 311, endPoint y: 146, distance: 3.4
click at [311, 191] on p "[PERSON_NAME] [PERSON_NAME], 47 ani" at bounding box center [312, 197] width 63 height 13
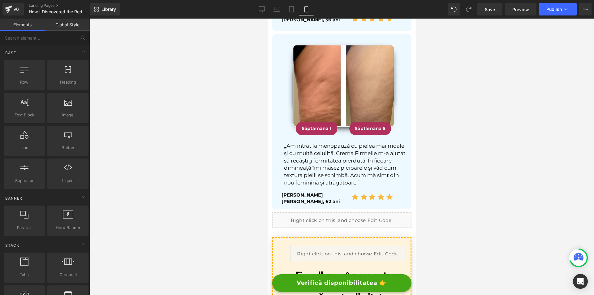
click at [485, 157] on div at bounding box center [341, 157] width 505 height 276
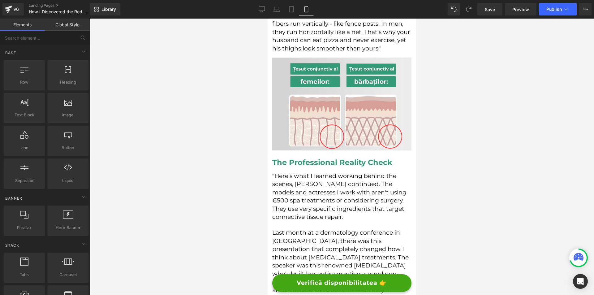
scroll to position [860, 0]
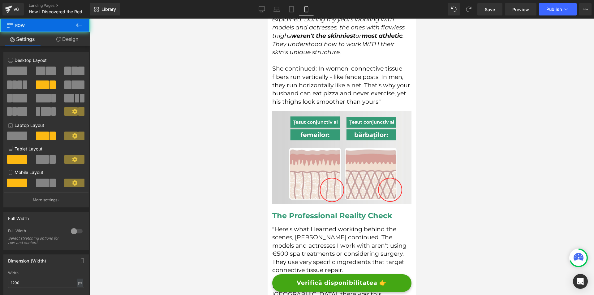
drag, startPoint x: 407, startPoint y: 73, endPoint x: 411, endPoint y: 57, distance: 16.6
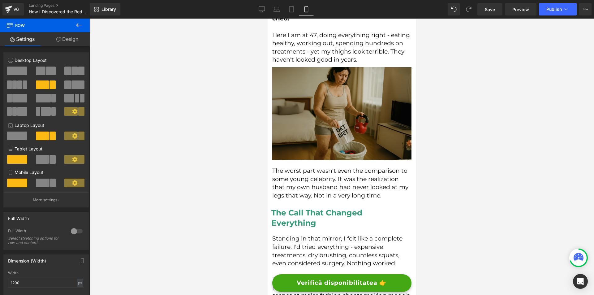
scroll to position [0, 0]
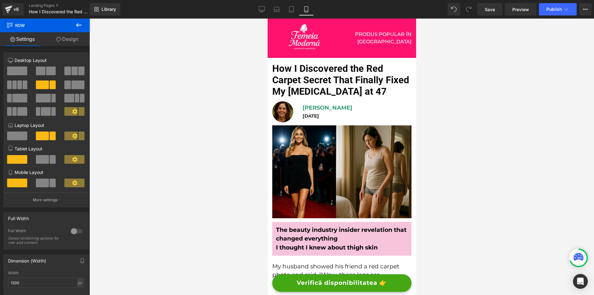
drag, startPoint x: 413, startPoint y: 68, endPoint x: 747, endPoint y: 38, distance: 334.9
drag, startPoint x: 489, startPoint y: 8, endPoint x: 128, endPoint y: 118, distance: 377.4
click at [489, 8] on span "Save" at bounding box center [490, 9] width 10 height 6
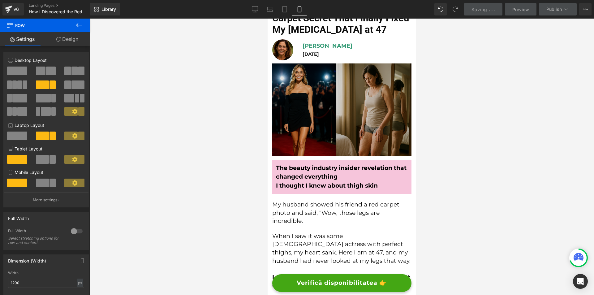
scroll to position [124, 0]
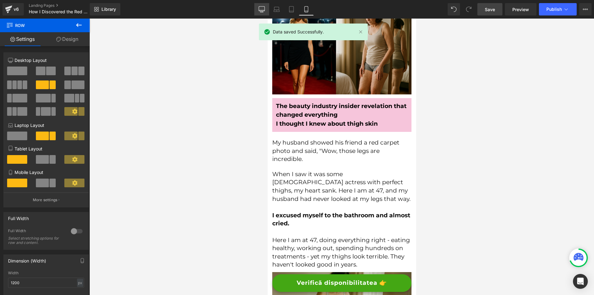
click at [262, 9] on icon at bounding box center [262, 9] width 6 height 6
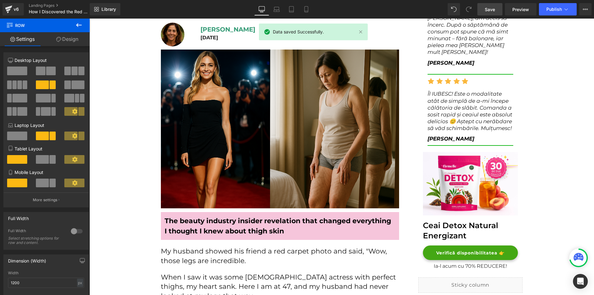
scroll to position [9, 0]
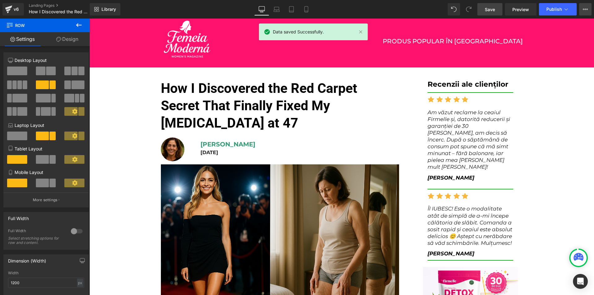
click at [587, 7] on icon at bounding box center [585, 9] width 5 height 5
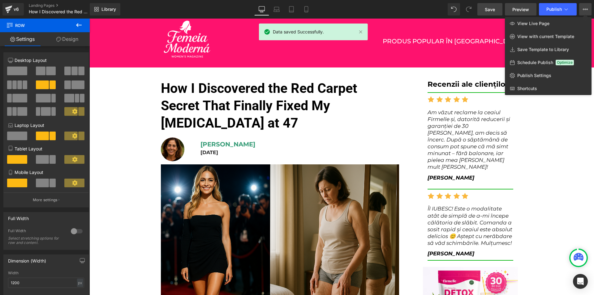
click at [526, 11] on span "Preview" at bounding box center [520, 9] width 17 height 6
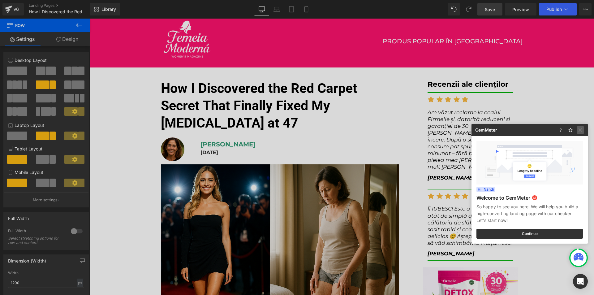
click at [578, 131] on img at bounding box center [580, 129] width 7 height 7
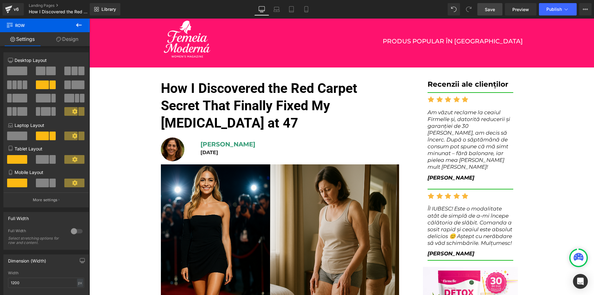
scroll to position [102, 0]
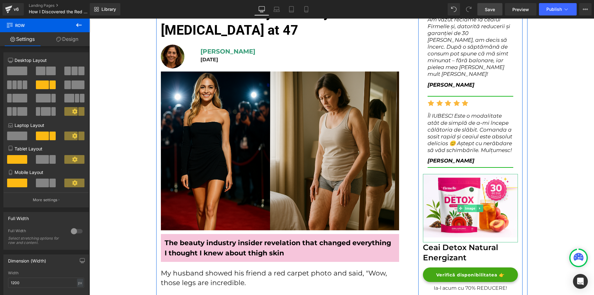
click at [467, 204] on span "Image" at bounding box center [470, 207] width 13 height 7
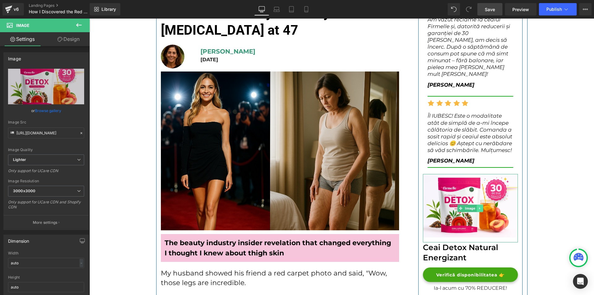
click at [478, 206] on icon at bounding box center [479, 208] width 3 height 4
click at [481, 206] on icon at bounding box center [482, 207] width 3 height 3
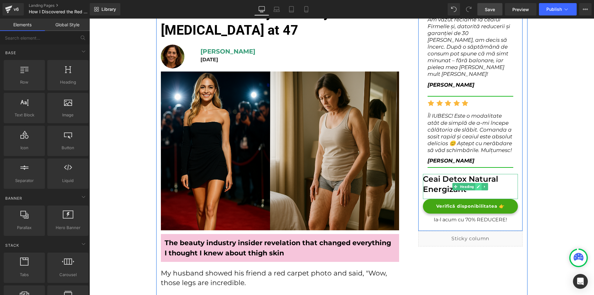
click at [479, 183] on link at bounding box center [478, 186] width 6 height 7
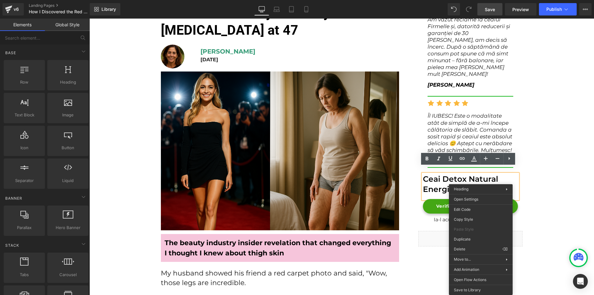
drag, startPoint x: 560, startPoint y: 269, endPoint x: 471, endPoint y: 250, distance: 91.0
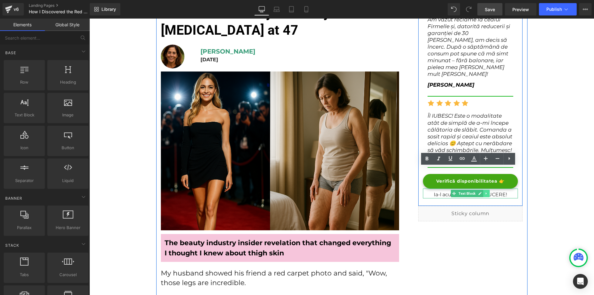
click at [485, 191] on icon at bounding box center [486, 193] width 3 height 4
click at [469, 191] on icon at bounding box center [470, 193] width 3 height 4
click at [466, 191] on p "Ia-l acum cu 70% REDUCERE!" at bounding box center [470, 194] width 95 height 7
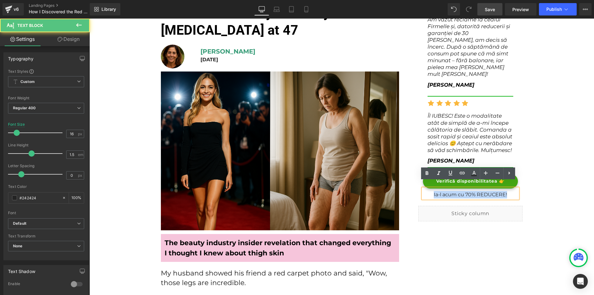
click at [466, 191] on p "Ia-l acum cu 70% REDUCERE!" at bounding box center [470, 194] width 95 height 7
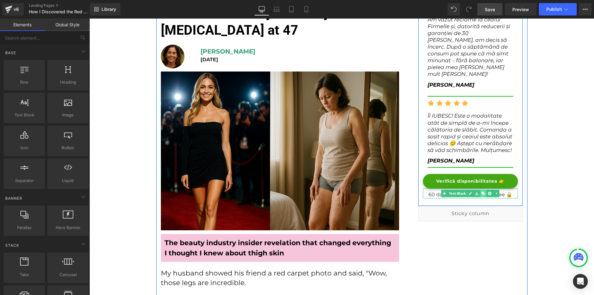
click at [482, 191] on icon at bounding box center [483, 193] width 3 height 4
click at [486, 201] on icon at bounding box center [486, 203] width 3 height 4
click at [488, 201] on icon at bounding box center [489, 202] width 3 height 3
click at [427, 191] on p "60 day money-back guranatee 🔒" at bounding box center [470, 194] width 95 height 7
click at [426, 191] on p "60 day money-back guranatee 🔒" at bounding box center [470, 194] width 95 height 7
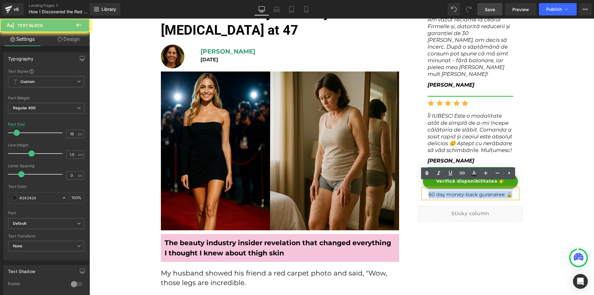
click at [426, 191] on p "60 day money-back guranatee 🔒" at bounding box center [470, 194] width 95 height 7
copy p "60 day money-back guranatee 🔒"
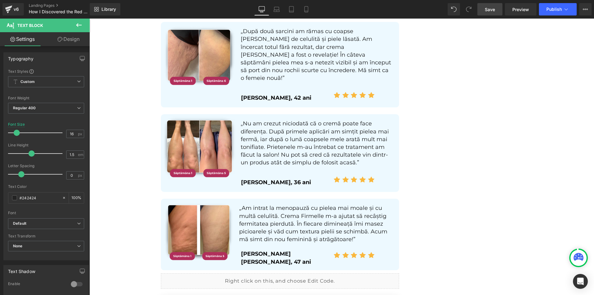
scroll to position [3505, 0]
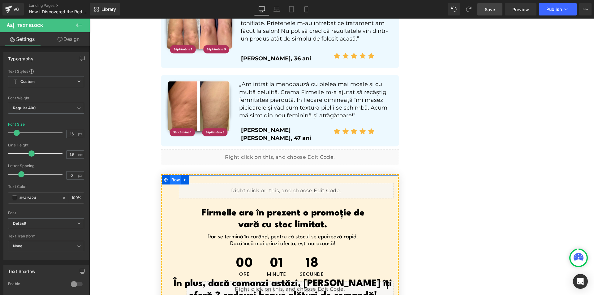
click at [178, 175] on span "Row" at bounding box center [176, 179] width 12 height 9
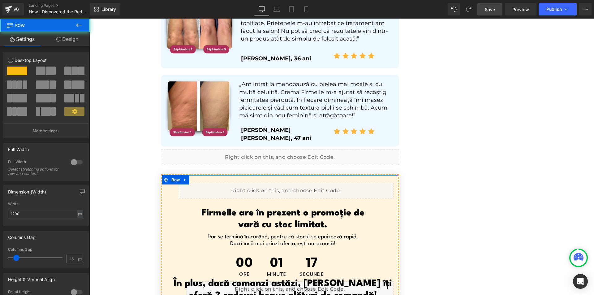
click at [74, 41] on link "Design" at bounding box center [67, 39] width 45 height 14
click at [0, 0] on div "Visibility" at bounding box center [0, 0] width 0 height 0
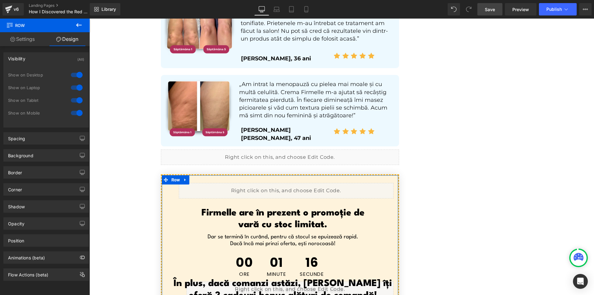
click at [77, 109] on div at bounding box center [76, 113] width 15 height 10
click at [76, 101] on div at bounding box center [76, 100] width 15 height 10
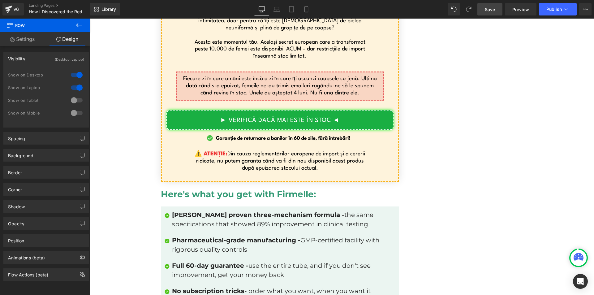
scroll to position [4154, 0]
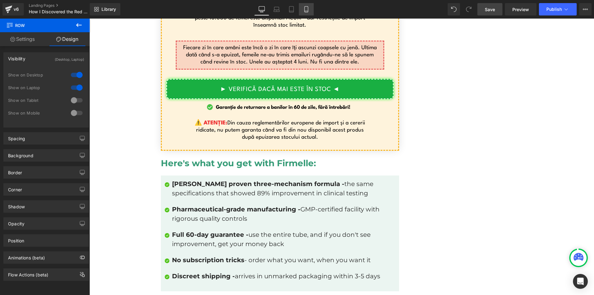
click at [310, 8] on link "Mobile" at bounding box center [306, 9] width 15 height 12
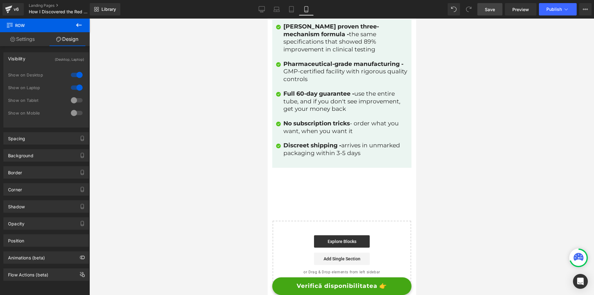
scroll to position [0, 0]
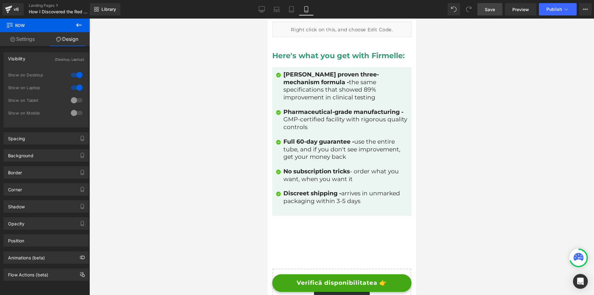
drag, startPoint x: 415, startPoint y: 39, endPoint x: 683, endPoint y: 297, distance: 372.2
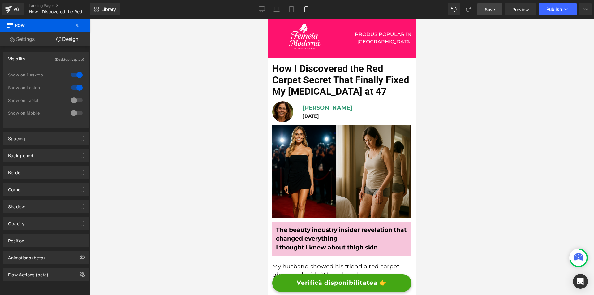
click at [488, 5] on link "Save" at bounding box center [489, 9] width 25 height 12
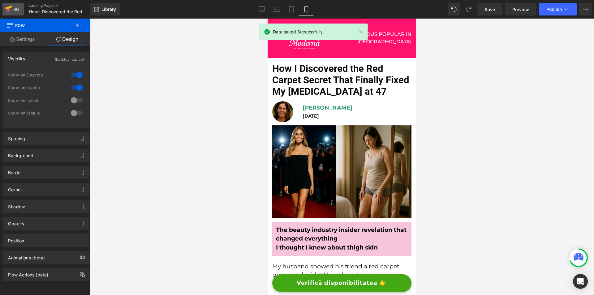
click at [16, 4] on link "v6" at bounding box center [12, 9] width 21 height 12
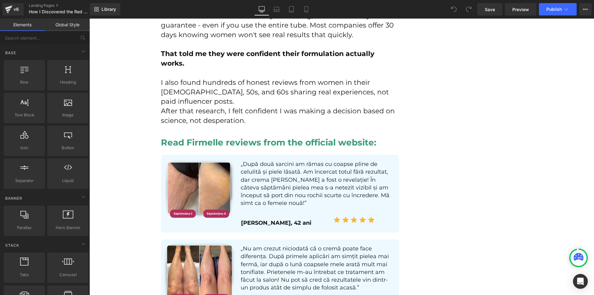
scroll to position [3279, 0]
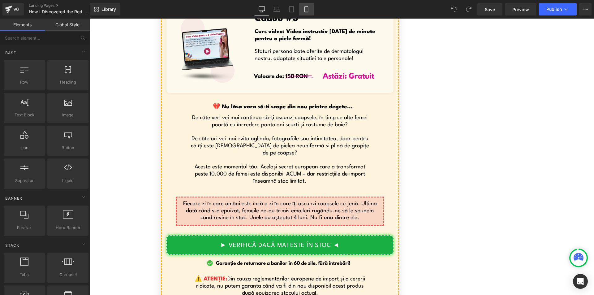
click at [302, 11] on link "Mobile" at bounding box center [306, 9] width 15 height 12
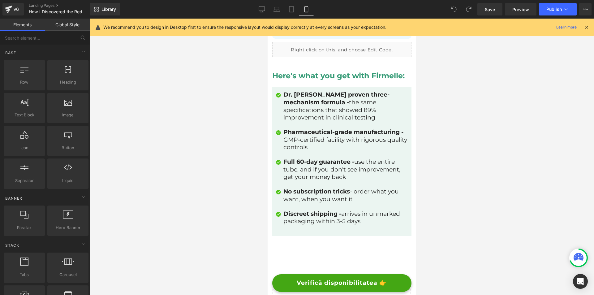
scroll to position [3803, 0]
click at [116, 5] on link "Library" at bounding box center [105, 9] width 31 height 12
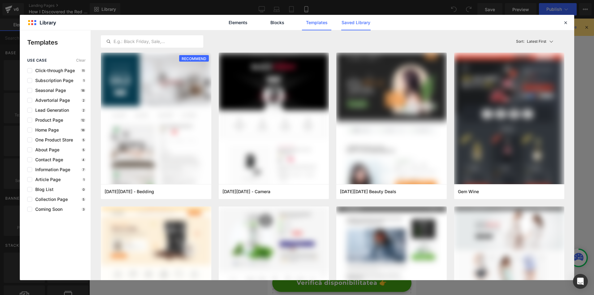
click at [345, 25] on link "Saved Library" at bounding box center [355, 22] width 29 height 15
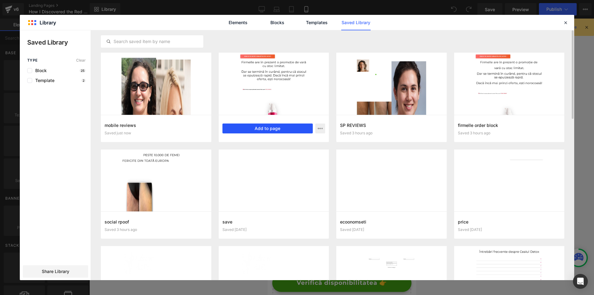
click at [242, 129] on button "Add to page" at bounding box center [267, 128] width 91 height 10
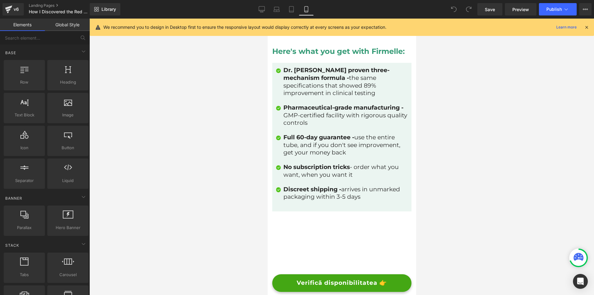
scroll to position [3838, 0]
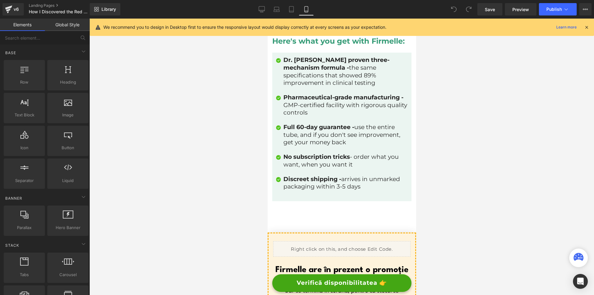
click at [588, 29] on icon at bounding box center [587, 27] width 6 height 6
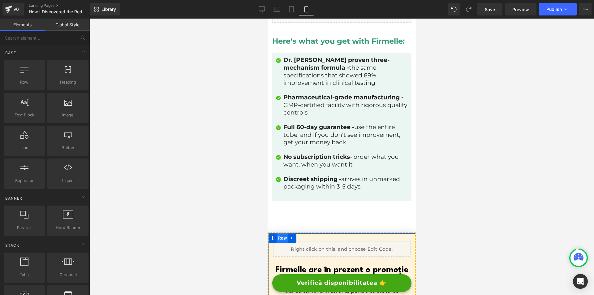
click at [282, 233] on span "Row" at bounding box center [282, 237] width 12 height 9
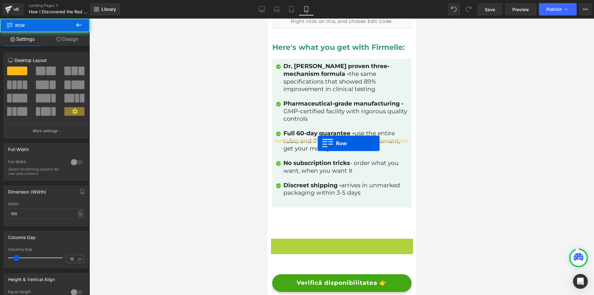
drag, startPoint x: 282, startPoint y: 168, endPoint x: 317, endPoint y: 143, distance: 43.5
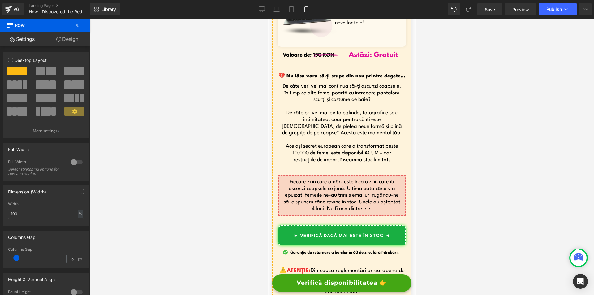
scroll to position [4497, 0]
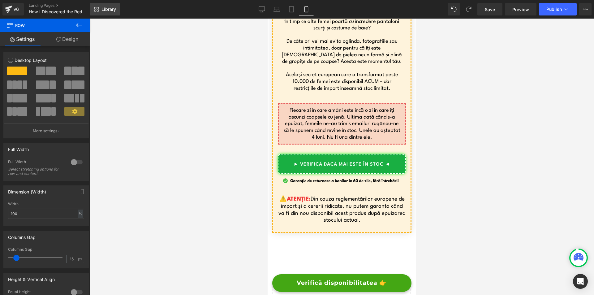
click at [95, 3] on link "Library" at bounding box center [105, 9] width 31 height 12
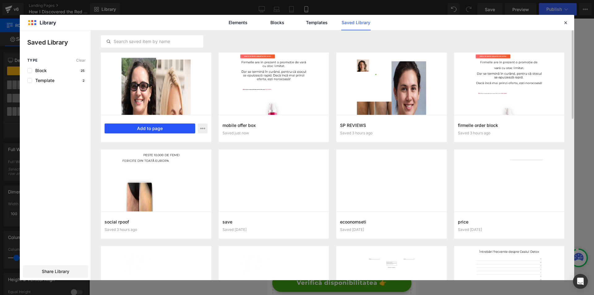
click at [138, 127] on button "Add to page" at bounding box center [150, 128] width 91 height 10
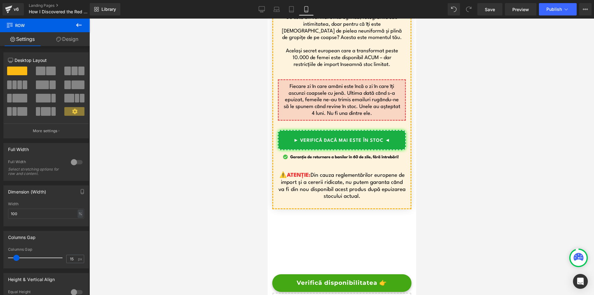
scroll to position [4528, 0]
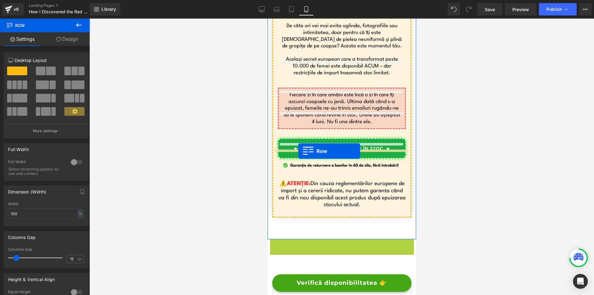
drag, startPoint x: 281, startPoint y: 157, endPoint x: 298, endPoint y: 151, distance: 18.3
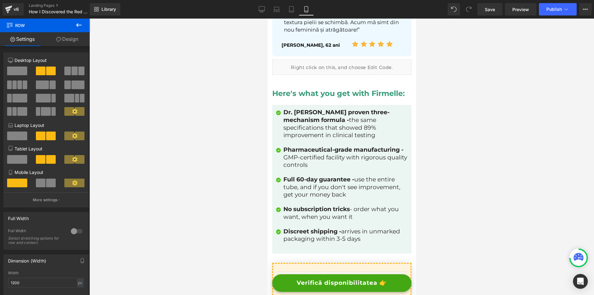
scroll to position [3600, 0]
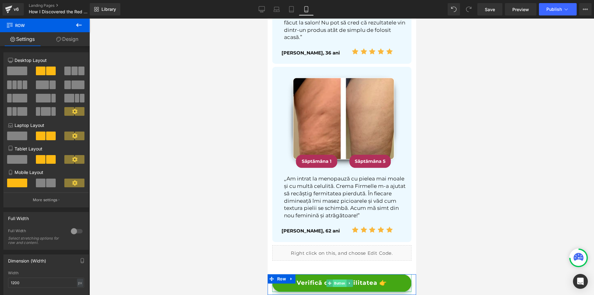
drag, startPoint x: 339, startPoint y: 281, endPoint x: 583, endPoint y: 291, distance: 244.3
click at [339, 281] on span "Button" at bounding box center [340, 282] width 14 height 7
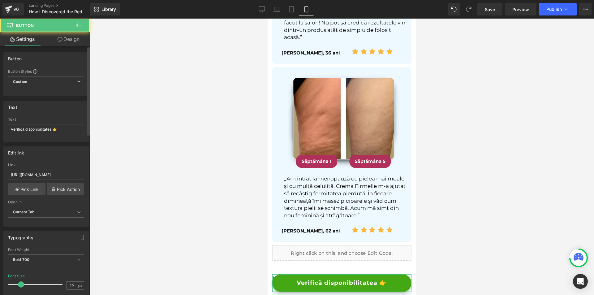
click at [55, 136] on div "Text Verifică disponibilitatea 👉" at bounding box center [46, 129] width 76 height 24
click at [57, 131] on input "Verifică disponibilitatea 👉" at bounding box center [46, 129] width 76 height 10
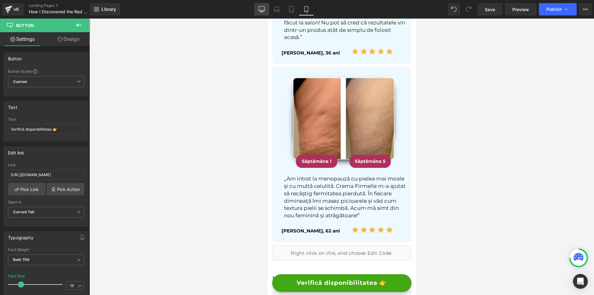
click at [269, 10] on link "Desktop" at bounding box center [261, 9] width 15 height 12
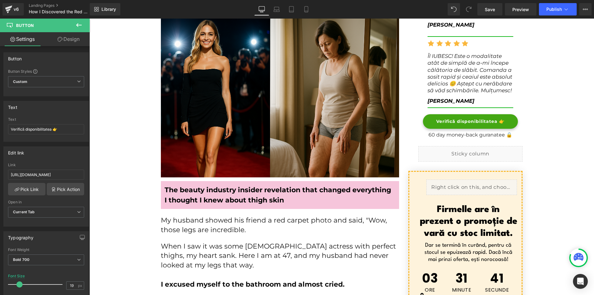
scroll to position [278, 0]
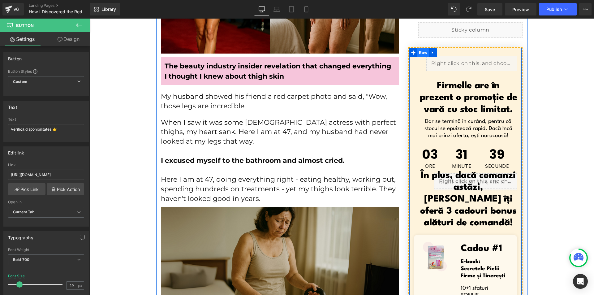
click at [420, 56] on span "Row" at bounding box center [423, 52] width 12 height 9
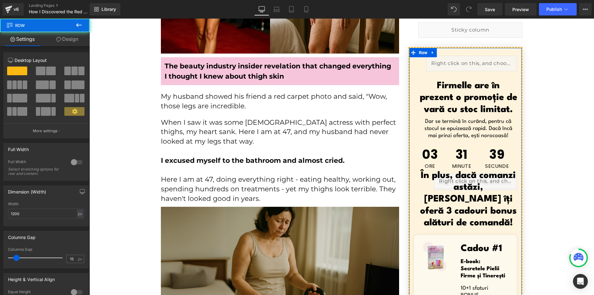
click at [68, 39] on link "Design" at bounding box center [67, 39] width 45 height 14
click at [0, 0] on div "Visibility" at bounding box center [0, 0] width 0 height 0
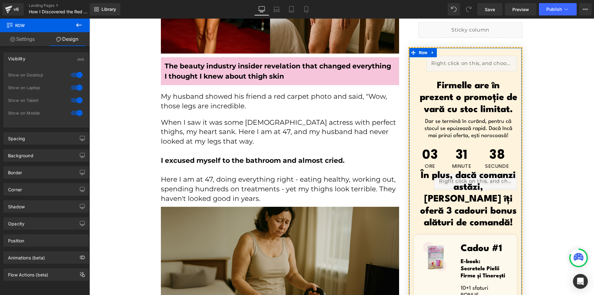
click at [71, 78] on div at bounding box center [76, 75] width 15 height 10
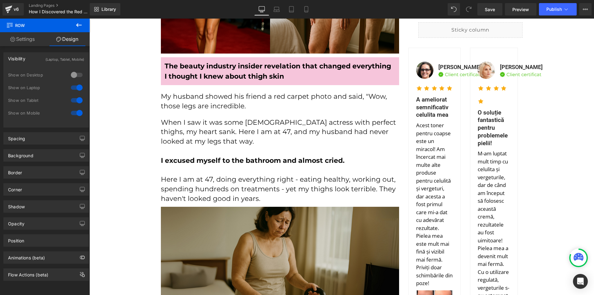
click at [73, 86] on div at bounding box center [76, 88] width 15 height 10
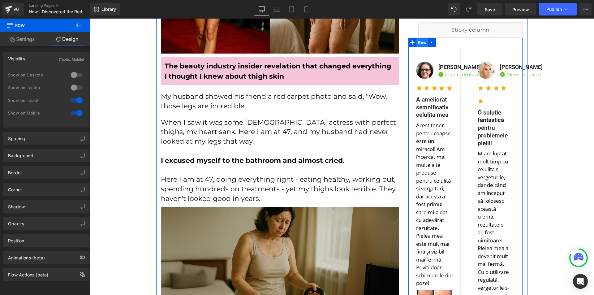
click at [419, 42] on span "Row" at bounding box center [422, 42] width 12 height 9
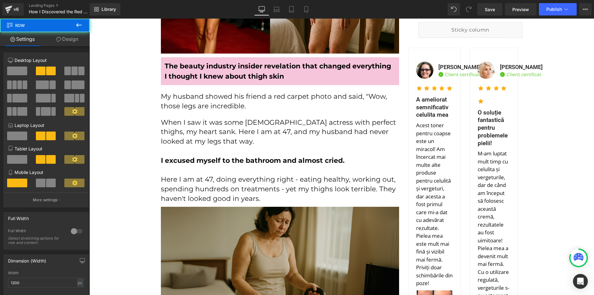
drag, startPoint x: 75, startPoint y: 37, endPoint x: 60, endPoint y: 61, distance: 28.6
click at [75, 38] on link "Design" at bounding box center [67, 39] width 45 height 14
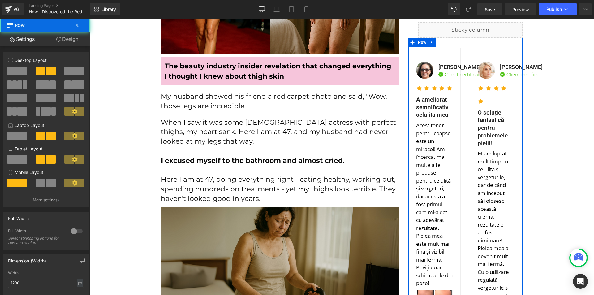
click at [0, 0] on div "Visibility" at bounding box center [0, 0] width 0 height 0
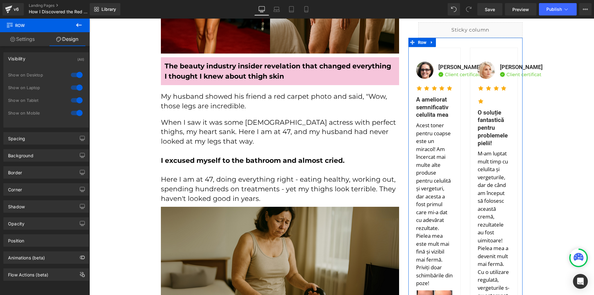
click at [70, 77] on div at bounding box center [76, 75] width 15 height 10
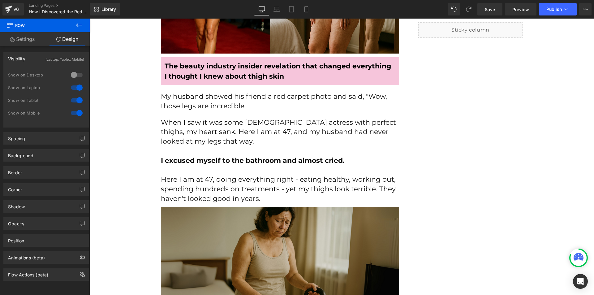
click at [70, 89] on div at bounding box center [76, 88] width 15 height 10
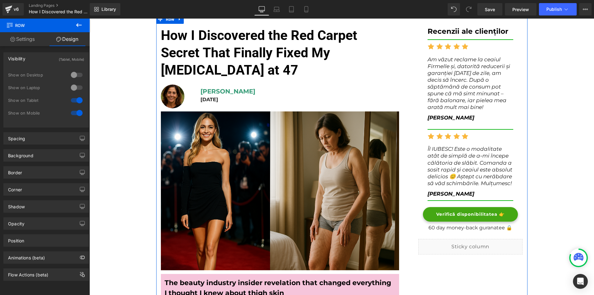
scroll to position [0, 0]
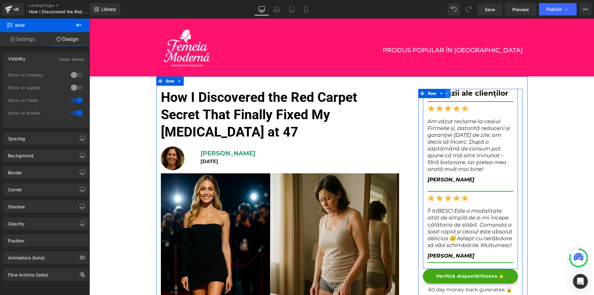
click at [445, 95] on icon at bounding box center [446, 93] width 4 height 5
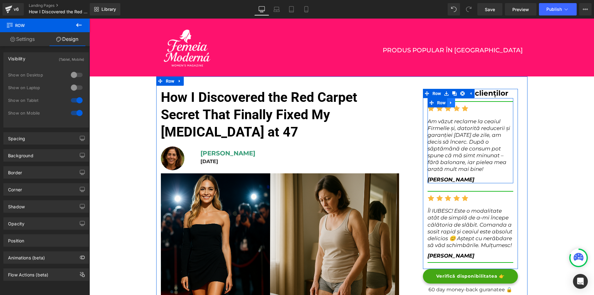
click at [448, 106] on link at bounding box center [451, 102] width 8 height 9
click at [455, 103] on link at bounding box center [459, 102] width 8 height 9
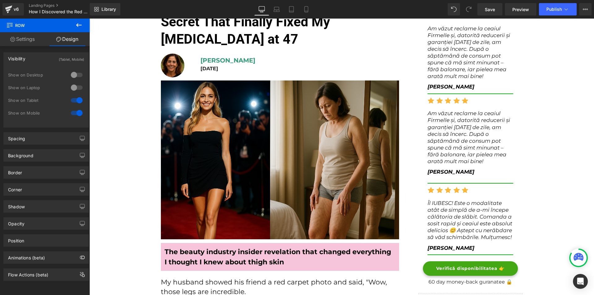
scroll to position [31, 0]
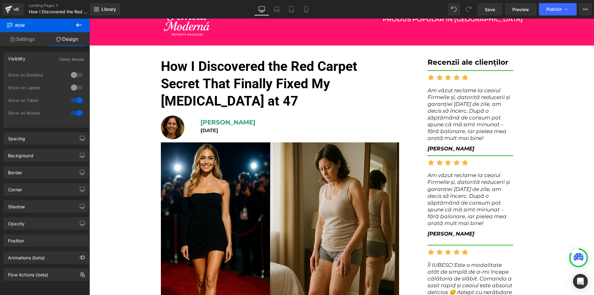
click at [440, 127] on span "Am văzut reclame la ceaiul Firmelle și, datorită reducerii și garanției de 30 […" at bounding box center [469, 114] width 83 height 54
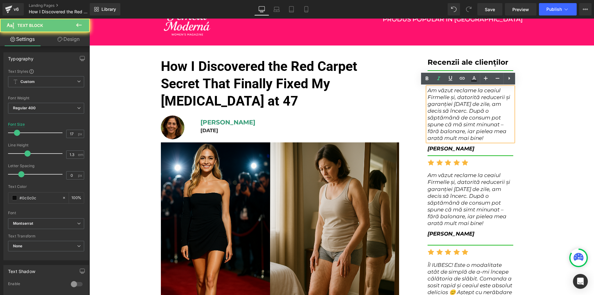
click at [440, 127] on span "Am văzut reclame la ceaiul Firmelle și, datorită reducerii și garanției de 30 […" at bounding box center [469, 114] width 83 height 54
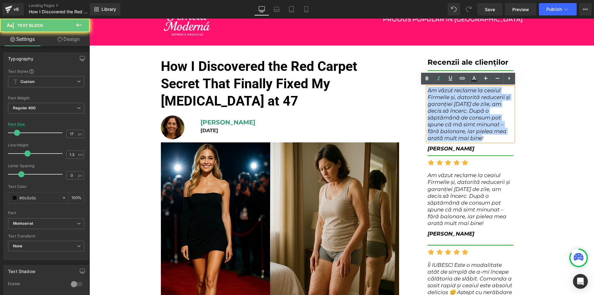
click at [440, 127] on span "Am văzut reclame la ceaiul Firmelle și, datorită reducerii și garanției de 30 […" at bounding box center [469, 114] width 83 height 54
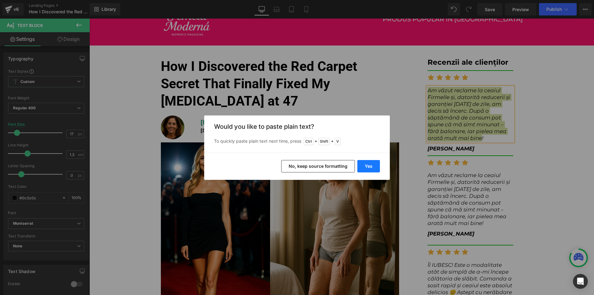
click at [373, 164] on button "Yes" at bounding box center [368, 166] width 23 height 12
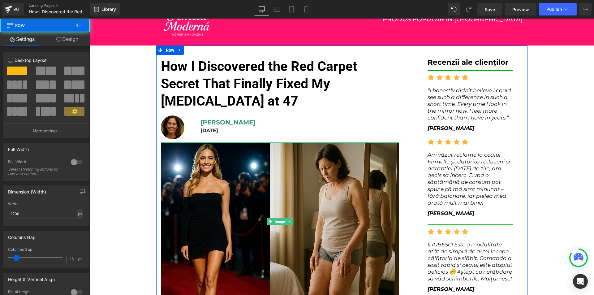
click at [419, 166] on div "Recenzii ale clienților Heading Separator Icon Icon Icon Icon Icon Icon List Ho…" at bounding box center [470, 192] width 105 height 269
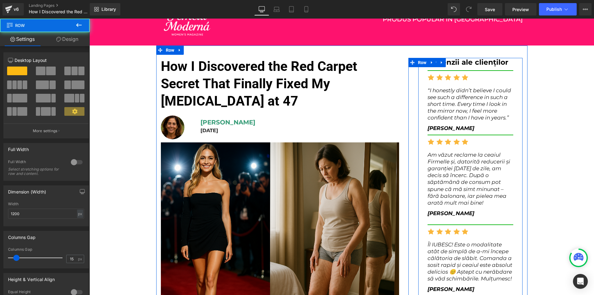
click at [433, 169] on span "Am văzut reclame la ceaiul Firmelle și, datorită reducerii și garanției de 30 […" at bounding box center [469, 179] width 83 height 54
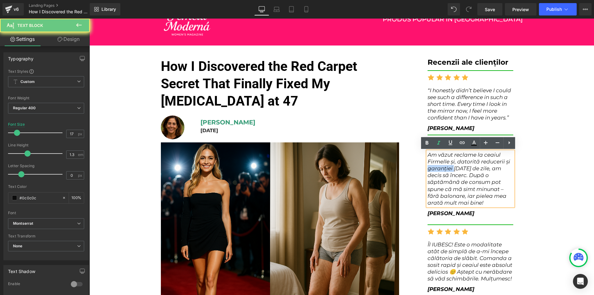
click at [433, 169] on span "Am văzut reclame la ceaiul Firmelle și, datorită reducerii și garanției de 30 […" at bounding box center [469, 179] width 83 height 54
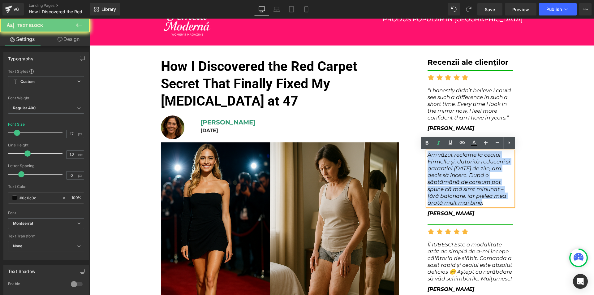
click at [433, 169] on span "Am văzut reclame la ceaiul Firmelle și, datorită reducerii și garanției de 30 […" at bounding box center [469, 179] width 83 height 54
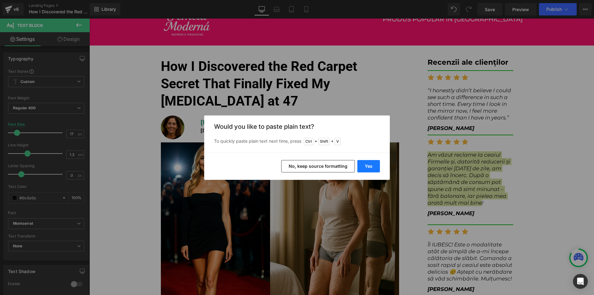
click at [372, 164] on button "Yes" at bounding box center [368, 166] width 23 height 12
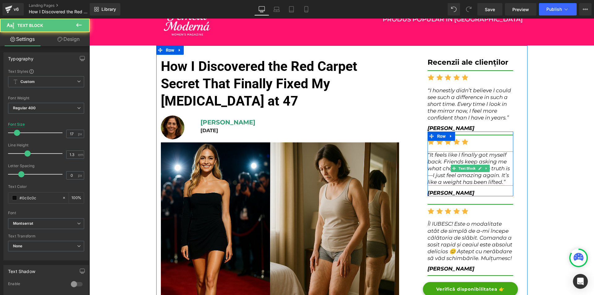
click at [431, 176] on icon "“It feels like I finally got myself back. Friends keep asking me what changed, …" at bounding box center [469, 168] width 82 height 33
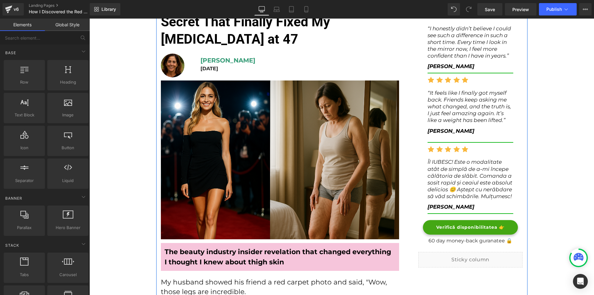
click at [438, 173] on span "Îl IUBESC! Este o modalitate atât de simplă de a-mi începe călătoria de slăbit.…" at bounding box center [470, 179] width 85 height 40
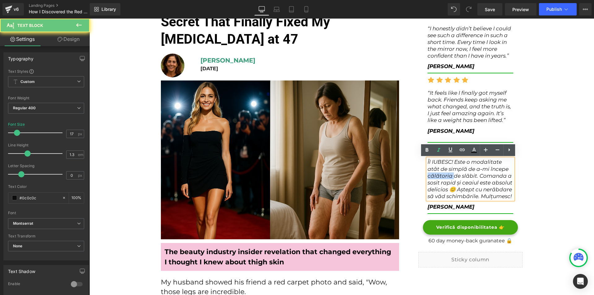
click at [438, 173] on span "Îl IUBESC! Este o modalitate atât de simplă de a-mi începe călătoria de slăbit.…" at bounding box center [470, 179] width 85 height 40
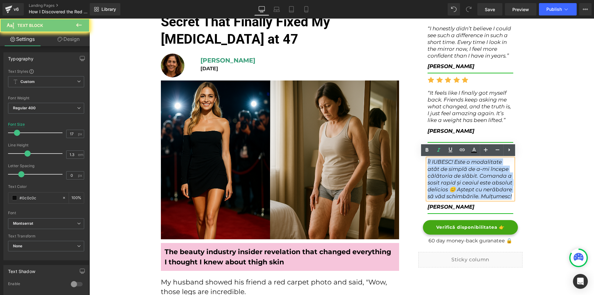
click at [438, 173] on span "Îl IUBESC! Este o modalitate atât de simplă de a-mi începe călătoria de slăbit.…" at bounding box center [470, 179] width 85 height 40
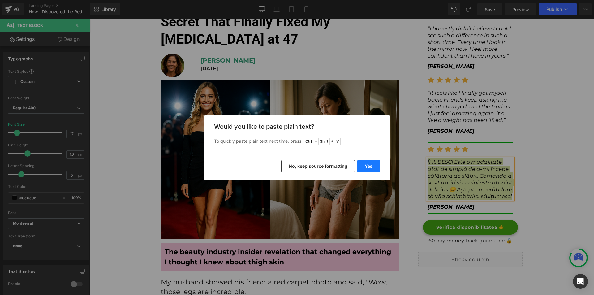
click at [367, 167] on button "Yes" at bounding box center [368, 166] width 23 height 12
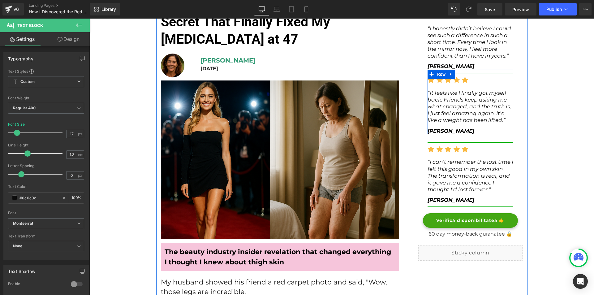
scroll to position [124, 0]
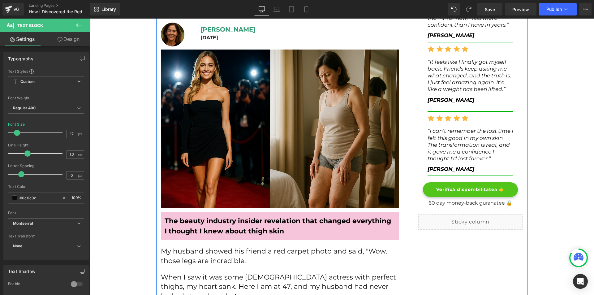
click at [463, 190] on div "Verifică disponibilitatea 👉 Button" at bounding box center [470, 189] width 95 height 15
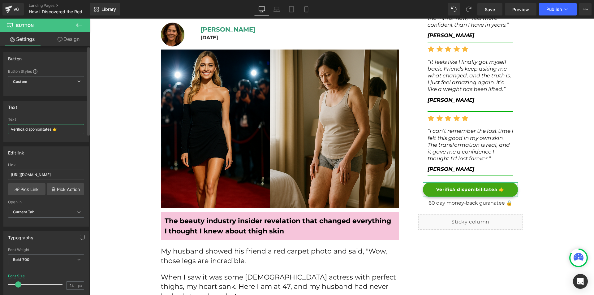
drag, startPoint x: 52, startPoint y: 129, endPoint x: 10, endPoint y: 126, distance: 41.9
click at [10, 126] on input "Verifică disponibilitatea 👉" at bounding box center [46, 129] width 76 height 10
type input "VREAU SĂ ȘTIU SECRETUL 👉"
click at [19, 286] on span at bounding box center [18, 284] width 6 height 6
click at [59, 129] on input "VREAU SĂ ȘTIU SECRETUL 👉" at bounding box center [46, 129] width 76 height 10
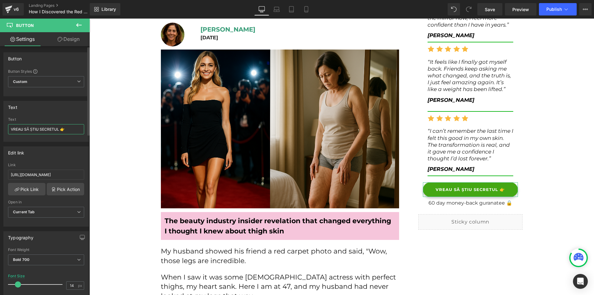
click at [59, 129] on input "VREAU SĂ ȘTIU SECRETUL 👉" at bounding box center [46, 129] width 76 height 10
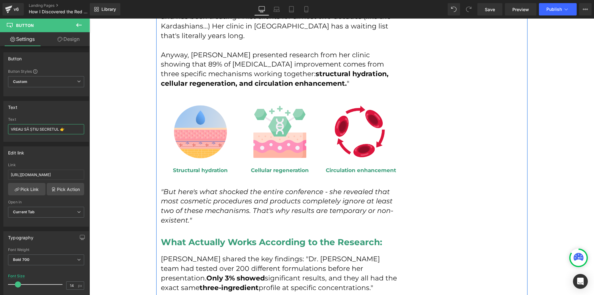
scroll to position [1825, 0]
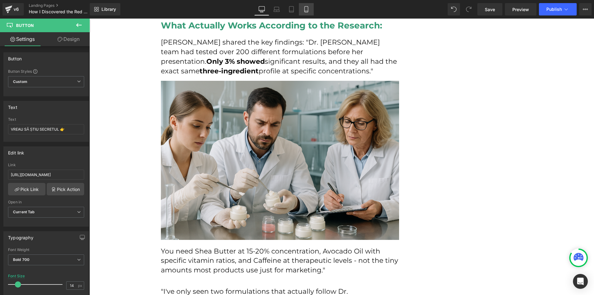
click at [303, 8] on icon at bounding box center [306, 9] width 6 height 6
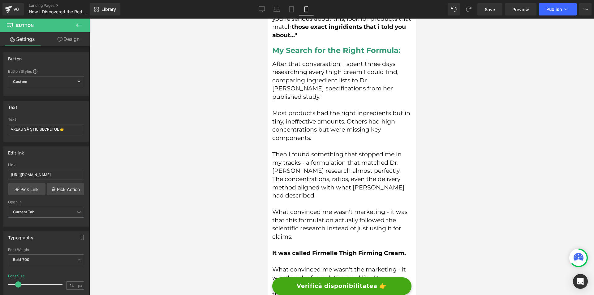
scroll to position [0, 0]
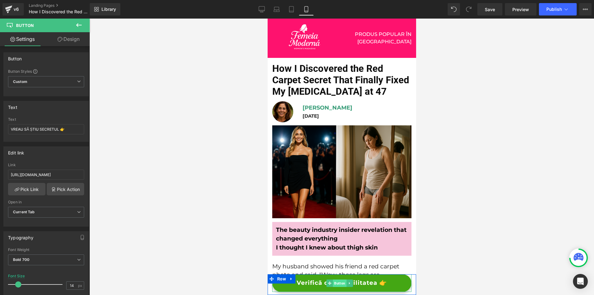
drag, startPoint x: 338, startPoint y: 283, endPoint x: 411, endPoint y: 258, distance: 76.9
click at [338, 283] on span "Button" at bounding box center [340, 282] width 14 height 7
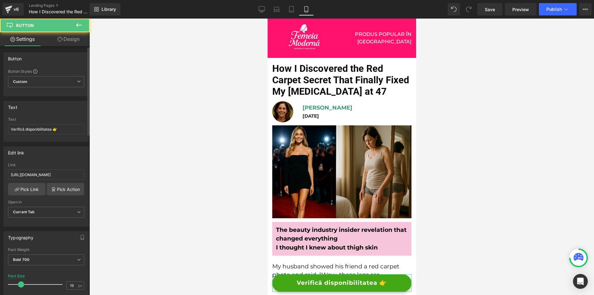
click at [54, 134] on div "Text Verifică disponibilitatea 👉" at bounding box center [46, 129] width 76 height 24
click at [56, 130] on input "Verifică disponibilitatea 👉" at bounding box center [46, 129] width 76 height 10
paste input "REAU SĂ ȘTIU SECRETUL"
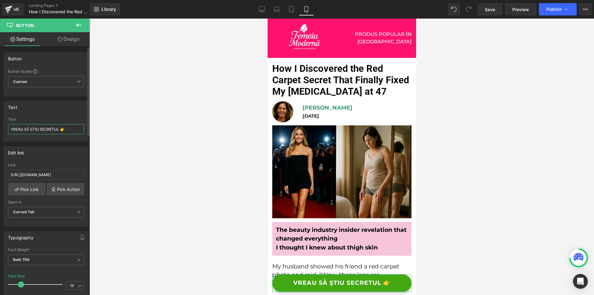
type input "VREAU SĂ ȘTIU SECRETUL 👉"
click at [21, 284] on span at bounding box center [20, 284] width 6 height 6
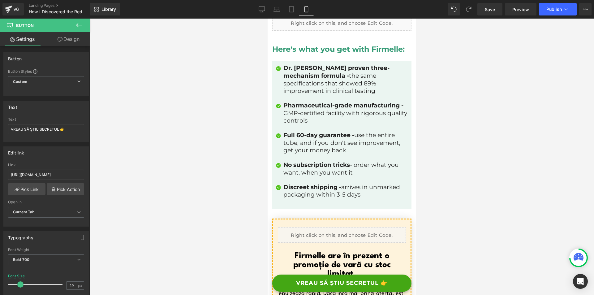
scroll to position [3793, 0]
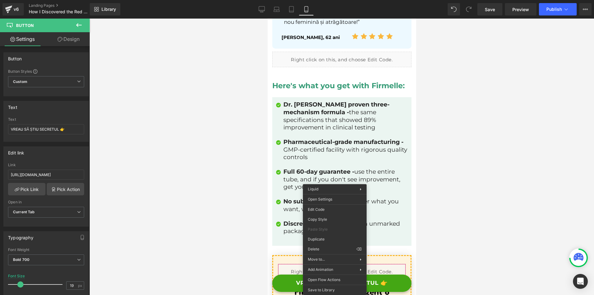
click at [471, 198] on div at bounding box center [341, 157] width 505 height 276
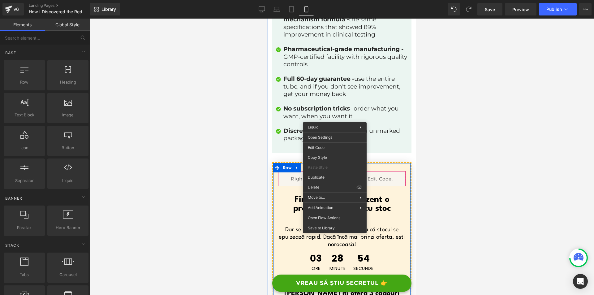
scroll to position [3917, 0]
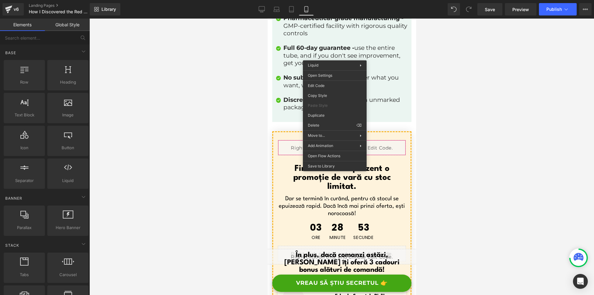
click at [435, 187] on div at bounding box center [341, 157] width 505 height 276
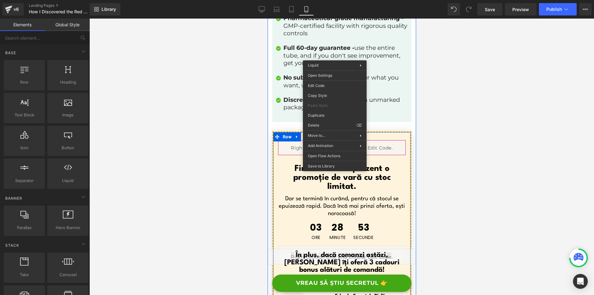
click at [383, 220] on div "03 ORE 28 MINUTE 53 SECUNDE Countdown Timer" at bounding box center [341, 231] width 128 height 23
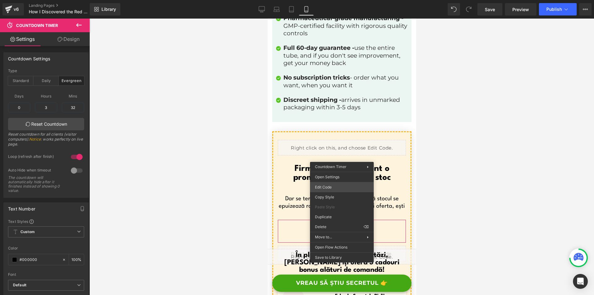
click at [334, 0] on div "Button You are previewing how the will restyle your page. You can not edit Elem…" at bounding box center [297, 0] width 594 height 0
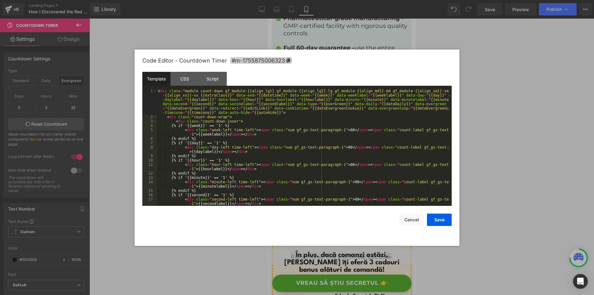
click at [271, 57] on span "#m-1755875006323" at bounding box center [261, 60] width 62 height 6
click at [441, 224] on button "Save" at bounding box center [439, 220] width 25 height 12
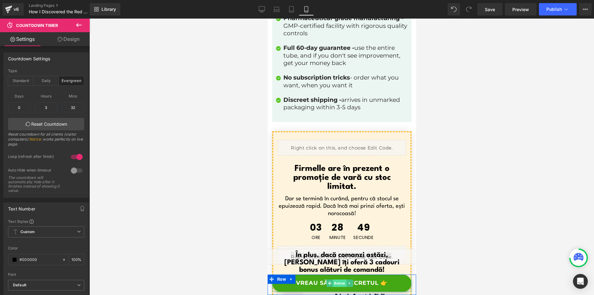
click at [334, 284] on span "Button" at bounding box center [340, 282] width 14 height 7
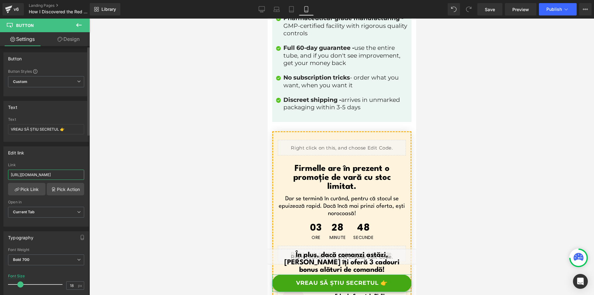
click at [45, 176] on input "https://firmelle.ro/pages/ceai-detox-100-natural-firmelle-l-price" at bounding box center [46, 175] width 76 height 10
click at [48, 131] on input "VREAU SĂ ȘTIU SECRETUL 👉" at bounding box center [46, 129] width 76 height 10
click at [30, 170] on input "https://firmelle.ro/pages/ceai-detox-100-natural-firmelle-l-price" at bounding box center [46, 175] width 76 height 10
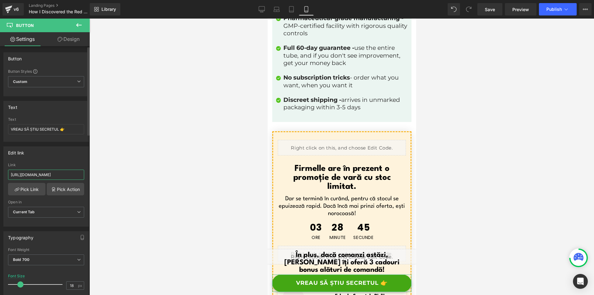
click at [30, 170] on input "https://firmelle.ro/pages/ceai-detox-100-natural-firmelle-l-price" at bounding box center [46, 175] width 76 height 10
paste input "#m-1755875006323"
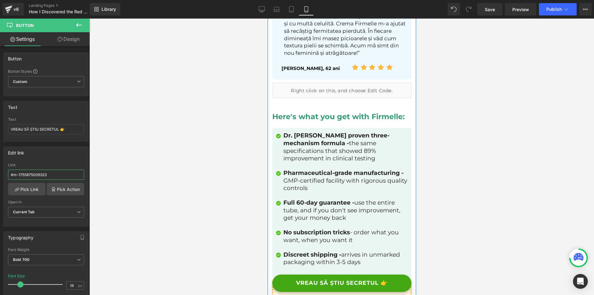
scroll to position [3639, 0]
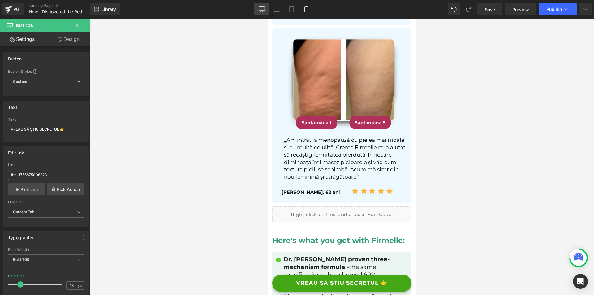
type input "#m-1755875006323"
click at [258, 7] on link "Desktop" at bounding box center [261, 9] width 15 height 12
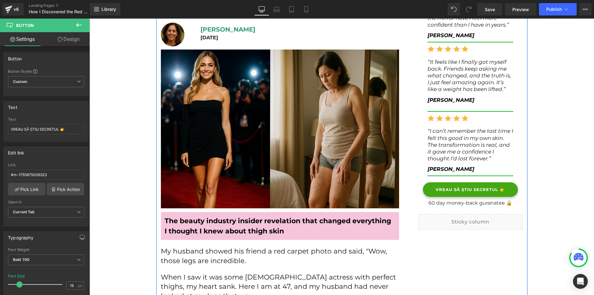
scroll to position [155, 0]
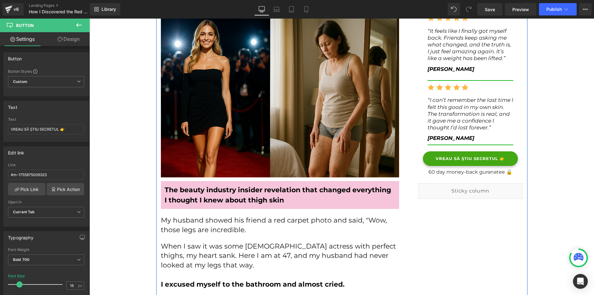
click at [471, 160] on div "VREAU SĂ ȘTIU SECRETUL 👉 Button" at bounding box center [470, 158] width 95 height 15
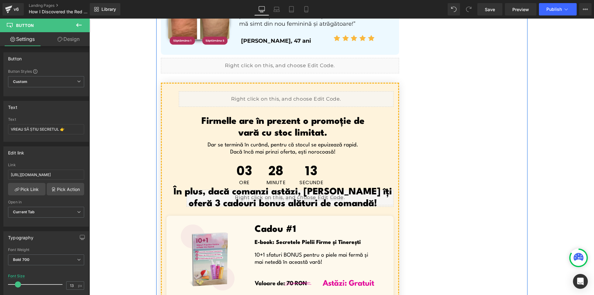
scroll to position [3558, 0]
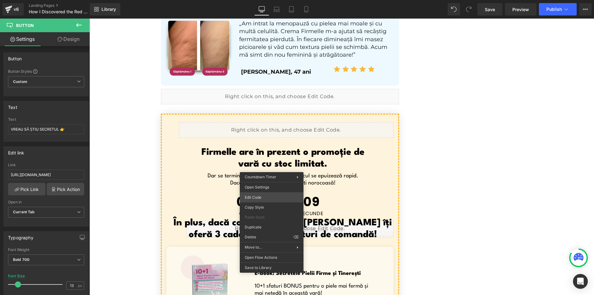
click at [258, 0] on div "Button You are previewing how the will restyle your page. You can not edit Elem…" at bounding box center [297, 0] width 594 height 0
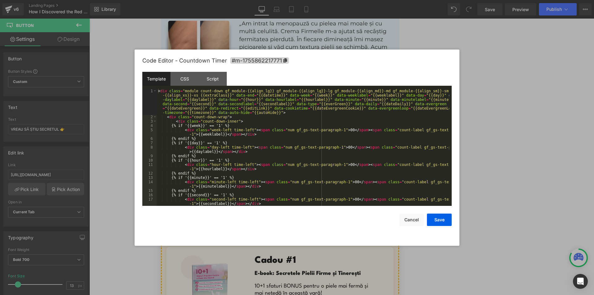
click at [267, 56] on div "Code Editor - Countdown Timer #m-1755862217771" at bounding box center [296, 60] width 309 height 22
click at [268, 60] on span "#m-1755862217771" at bounding box center [259, 60] width 59 height 6
click at [441, 222] on button "Save" at bounding box center [439, 220] width 25 height 12
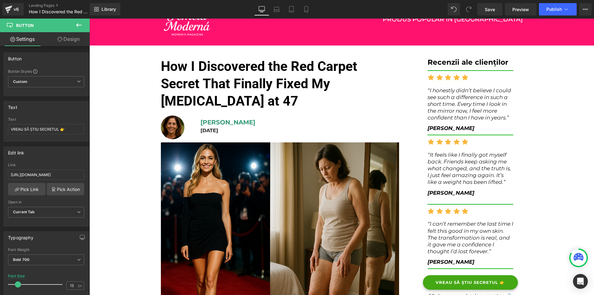
scroll to position [124, 0]
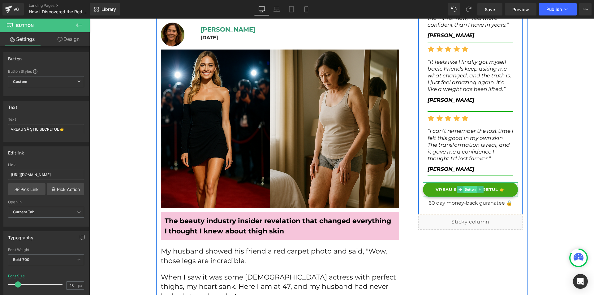
click at [464, 191] on span "Button" at bounding box center [471, 189] width 14 height 7
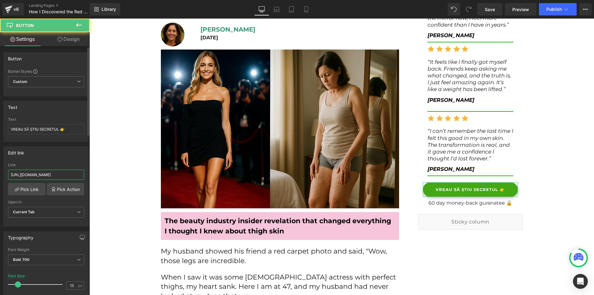
click at [57, 177] on input "https://firmelle.ro/pages/ceai-detox-100-natural-firmelle-l-price" at bounding box center [46, 175] width 76 height 10
paste input "#m-1755862217771"
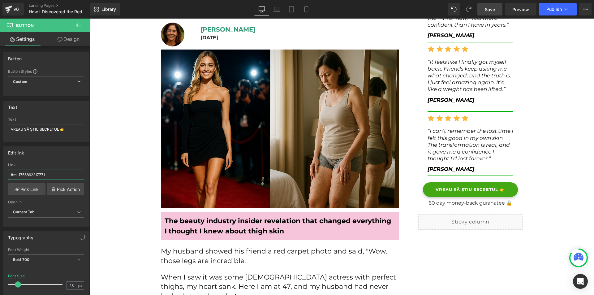
type input "#m-1755862217771"
drag, startPoint x: 488, startPoint y: 4, endPoint x: 301, endPoint y: 24, distance: 187.9
click at [488, 4] on link "Save" at bounding box center [489, 9] width 25 height 12
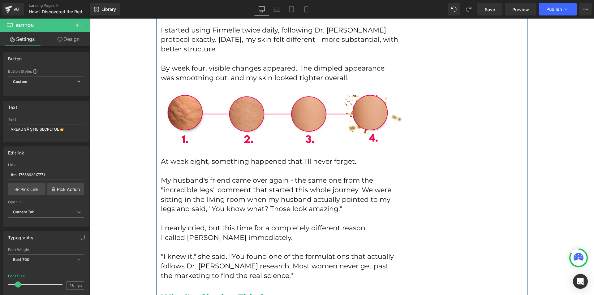
scroll to position [2753, 0]
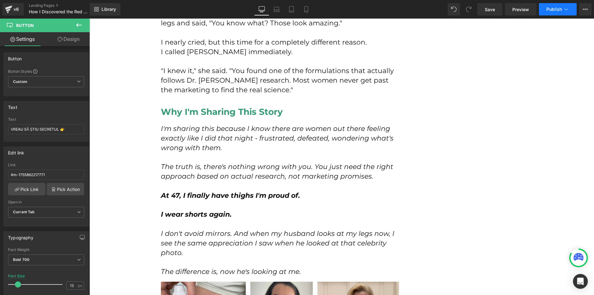
click at [542, 13] on button "Publish" at bounding box center [558, 9] width 38 height 12
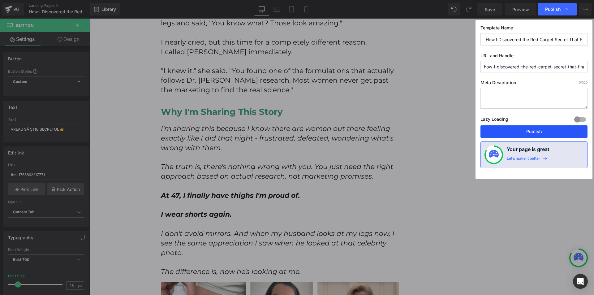
click at [535, 131] on button "Publish" at bounding box center [533, 131] width 107 height 12
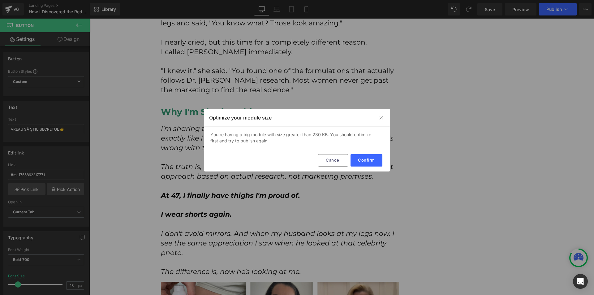
click at [377, 120] on div "Optimize your module size" at bounding box center [297, 118] width 186 height 18
click at [380, 119] on img at bounding box center [381, 117] width 5 height 5
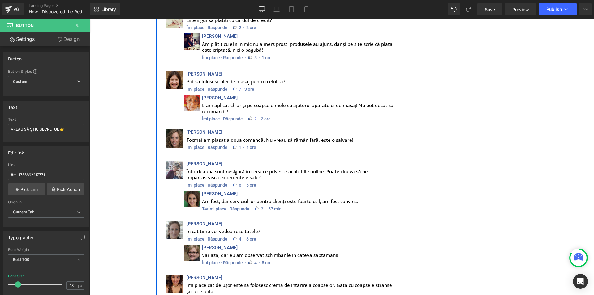
scroll to position [4995, 0]
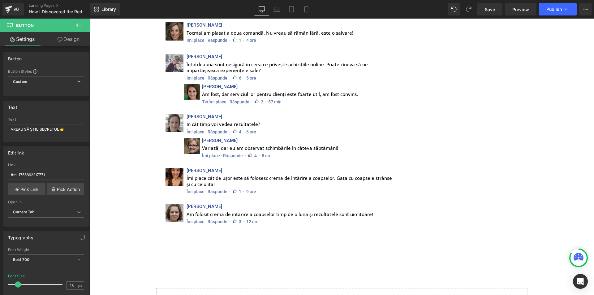
click at [80, 32] on button at bounding box center [79, 26] width 22 height 14
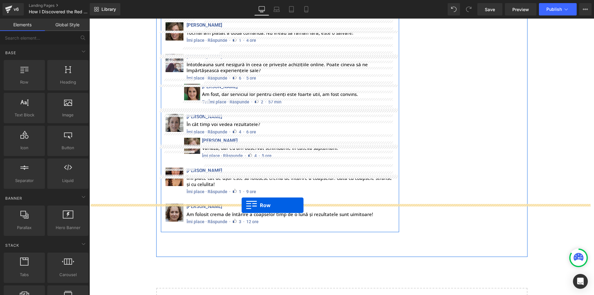
drag, startPoint x: 115, startPoint y: 90, endPoint x: 242, endPoint y: 205, distance: 171.2
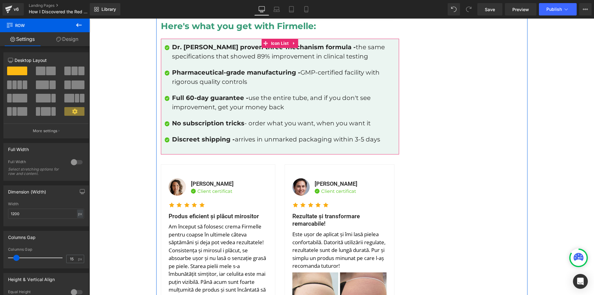
scroll to position [4314, 0]
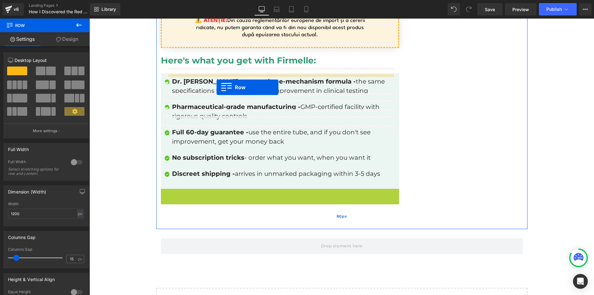
drag, startPoint x: 170, startPoint y: 77, endPoint x: 240, endPoint y: 161, distance: 108.9
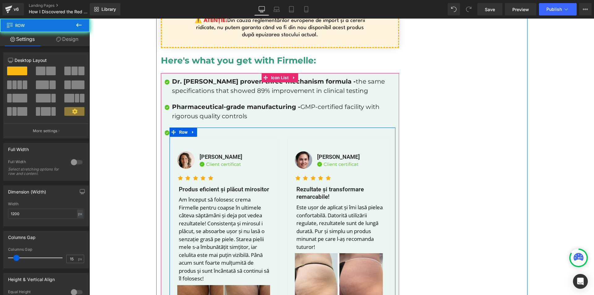
scroll to position [5030, 0]
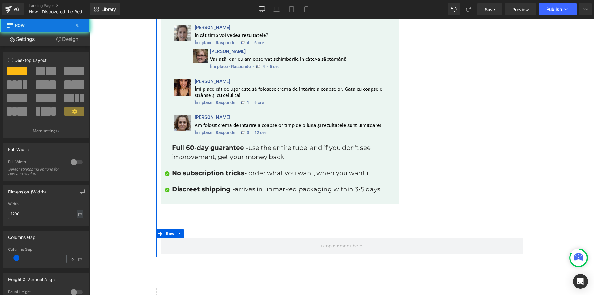
click at [250, 229] on div "Row" at bounding box center [341, 243] width 371 height 28
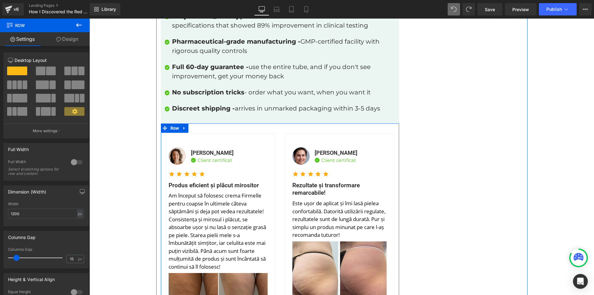
scroll to position [4249, 0]
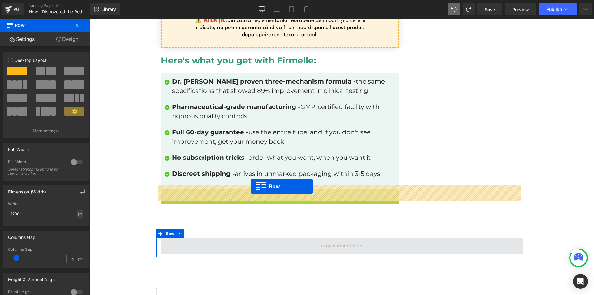
drag, startPoint x: 172, startPoint y: 75, endPoint x: 251, endPoint y: 186, distance: 136.4
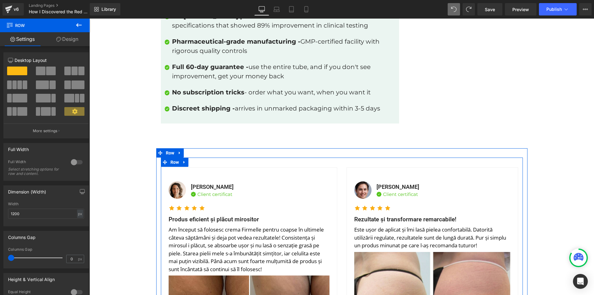
scroll to position [4221, 0]
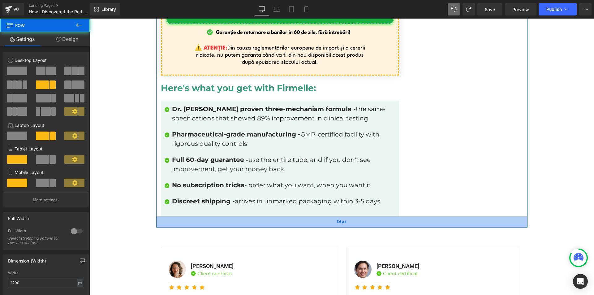
drag, startPoint x: 268, startPoint y: 184, endPoint x: 278, endPoint y: 166, distance: 20.0
click at [278, 216] on div "36px" at bounding box center [341, 221] width 371 height 11
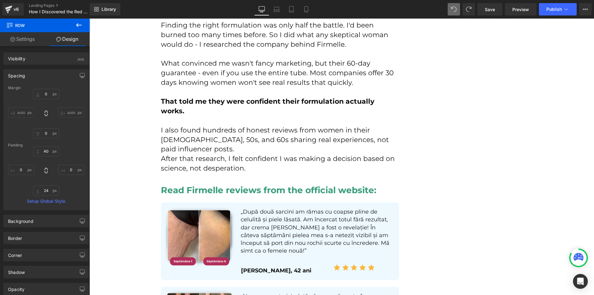
scroll to position [3170, 0]
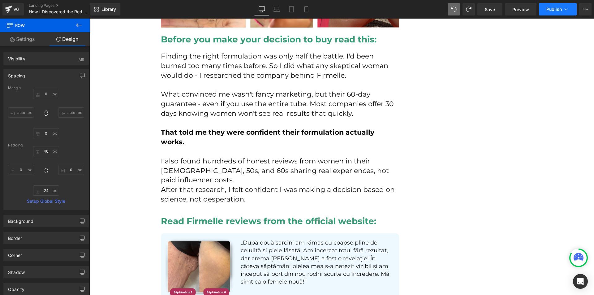
drag, startPoint x: 554, startPoint y: 18, endPoint x: 555, endPoint y: 14, distance: 4.1
click at [555, 14] on div "Library Desktop Desktop Laptop Tablet Mobile Save Preview Publish Scheduled Vie…" at bounding box center [342, 9] width 504 height 19
click at [555, 13] on button "Publish" at bounding box center [558, 9] width 38 height 12
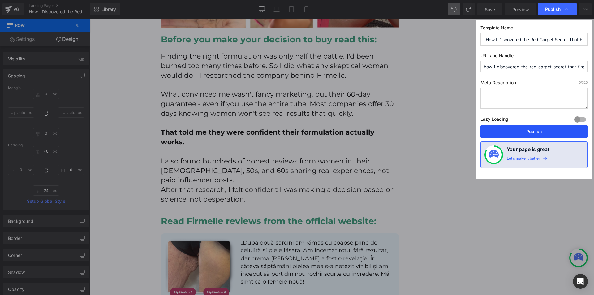
click at [538, 127] on button "Publish" at bounding box center [533, 131] width 107 height 12
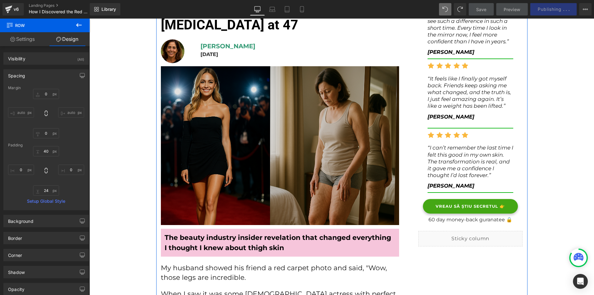
scroll to position [14, 0]
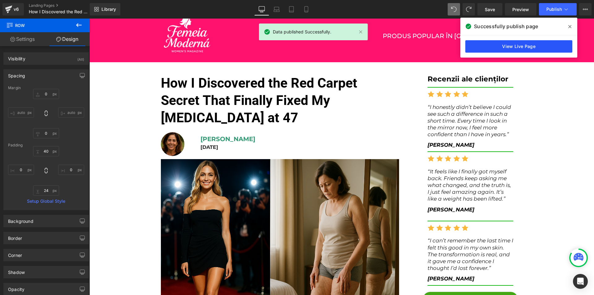
click at [495, 50] on link "View Live Page" at bounding box center [518, 46] width 107 height 12
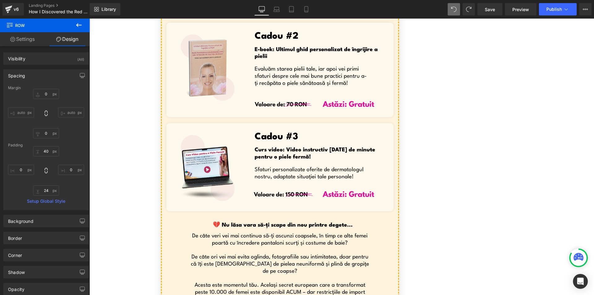
scroll to position [3911, 0]
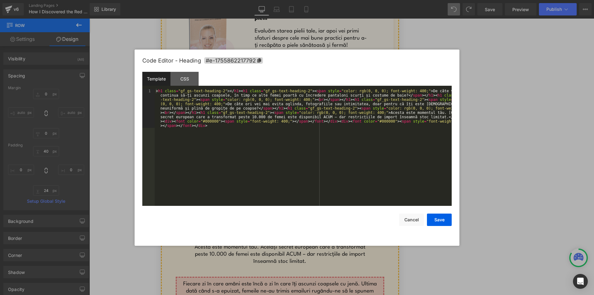
click at [318, 0] on div "Row You are previewing how the will restyle your page. You can not edit Element…" at bounding box center [297, 0] width 594 height 0
click at [252, 61] on span "#e-1755862217792" at bounding box center [233, 60] width 59 height 6
click at [438, 219] on button "Save" at bounding box center [439, 220] width 25 height 12
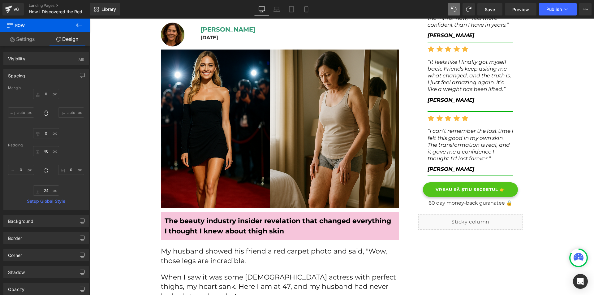
scroll to position [155, 0]
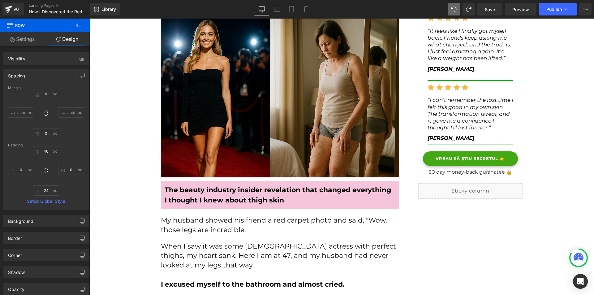
click at [472, 159] on div "VREAU SĂ ȘTIU SECRETUL 👉 Button" at bounding box center [470, 158] width 95 height 15
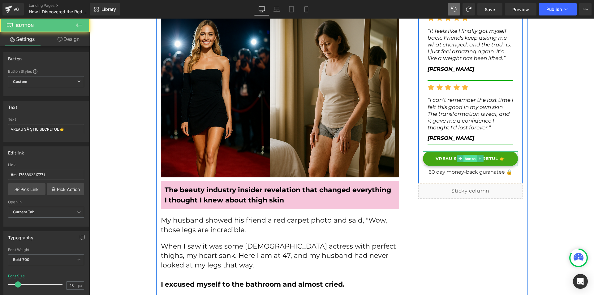
click at [468, 159] on span "Button" at bounding box center [471, 158] width 14 height 7
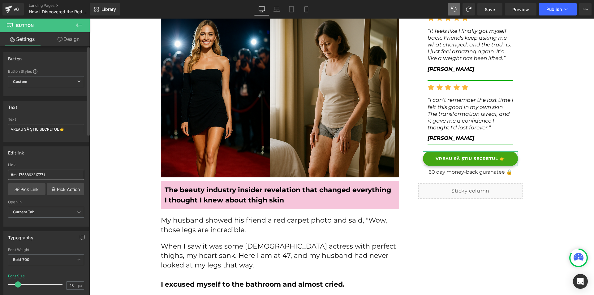
click at [43, 174] on input "#m-1755862217771" at bounding box center [46, 175] width 76 height 10
type input "#e-1755862217792"
click at [300, 5] on link "Mobile" at bounding box center [306, 9] width 15 height 12
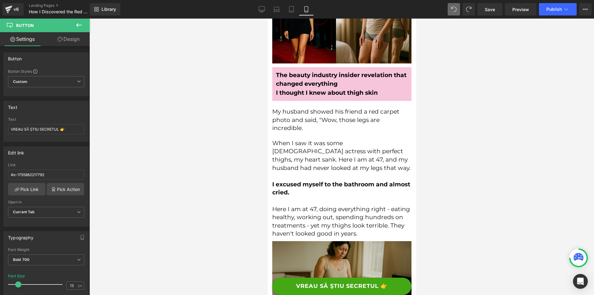
scroll to position [0, 0]
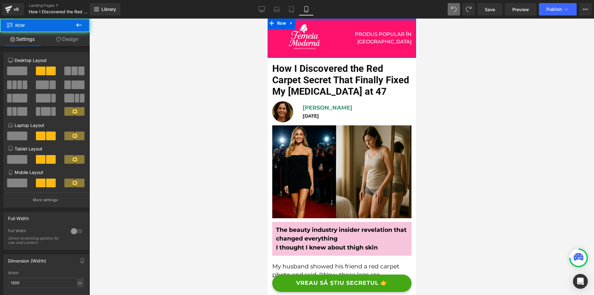
click at [409, 39] on div "PRODUS POPULAR ÎN ROMÂNIA Text Block" at bounding box center [379, 38] width 74 height 36
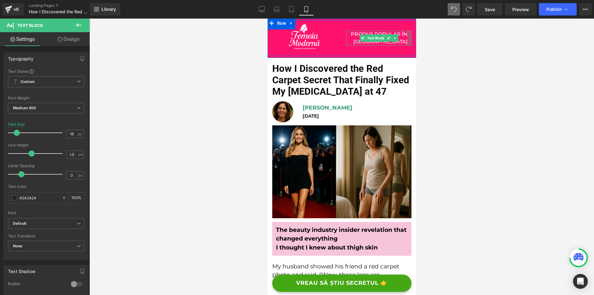
drag, startPoint x: 408, startPoint y: 40, endPoint x: 404, endPoint y: 40, distance: 4.0
click at [404, 40] on div "PRODUS POPULAR ÎN ROMÂNIA Text Block" at bounding box center [378, 38] width 65 height 15
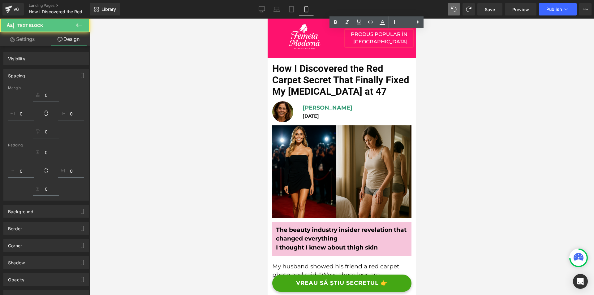
click at [432, 48] on div at bounding box center [341, 157] width 505 height 276
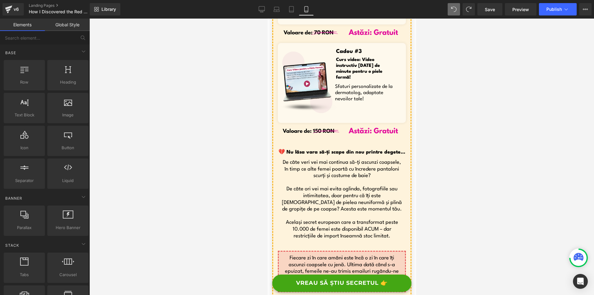
scroll to position [4374, 0]
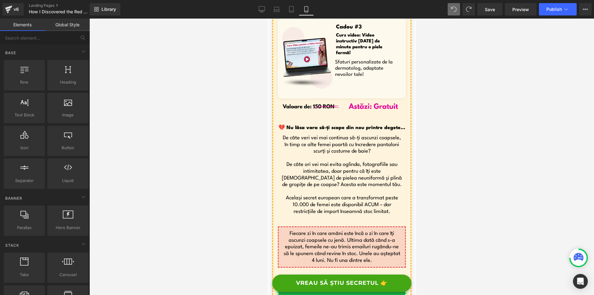
drag, startPoint x: 415, startPoint y: 32, endPoint x: 685, endPoint y: 273, distance: 361.6
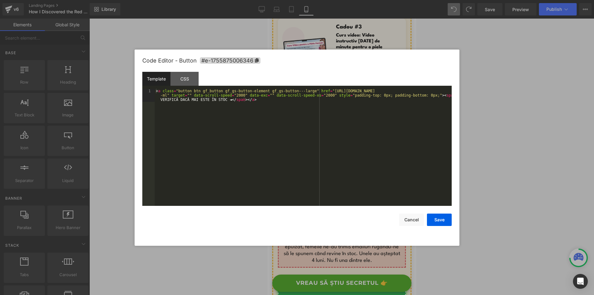
click at [329, 0] on div "Button You are previewing how the will restyle your page. You can not edit Elem…" at bounding box center [297, 0] width 594 height 0
click at [247, 62] on span "#e-1755875006346" at bounding box center [230, 60] width 61 height 6
click at [434, 220] on button "Save" at bounding box center [439, 220] width 25 height 12
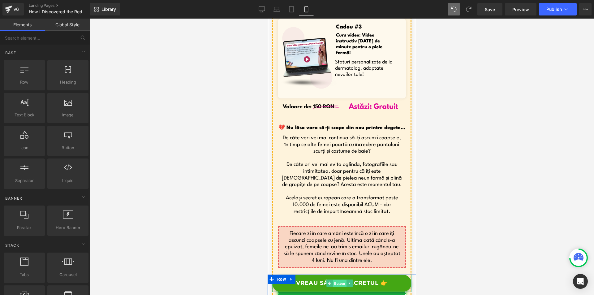
click at [338, 284] on span "Button" at bounding box center [340, 283] width 14 height 7
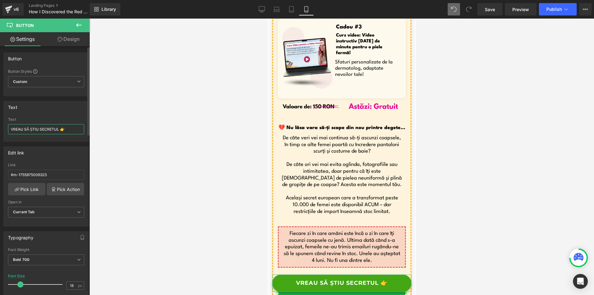
click at [55, 126] on input "VREAU SĂ ȘTIU SECRETUL 👉" at bounding box center [46, 129] width 76 height 10
click at [53, 172] on input "#m-1755875006323" at bounding box center [46, 175] width 76 height 10
paste input "e-1755875006346"
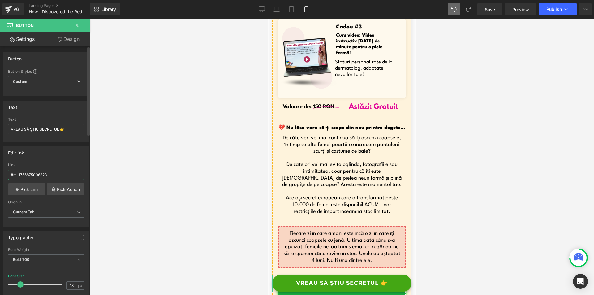
type input "#e-1755875006346"
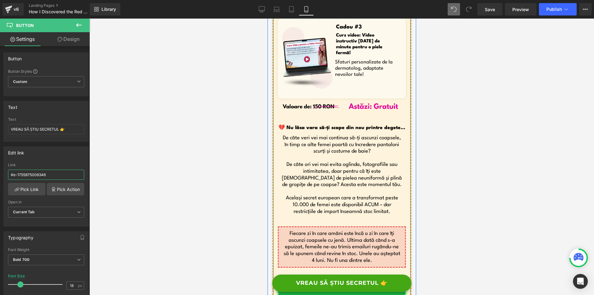
drag, startPoint x: 335, startPoint y: 219, endPoint x: 534, endPoint y: 210, distance: 198.8
click at [335, 283] on span "Button" at bounding box center [340, 286] width 14 height 7
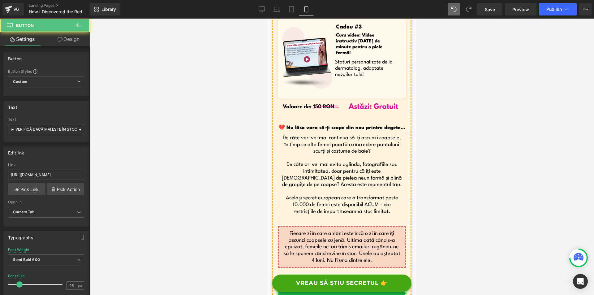
click at [70, 42] on link "Design" at bounding box center [68, 39] width 45 height 14
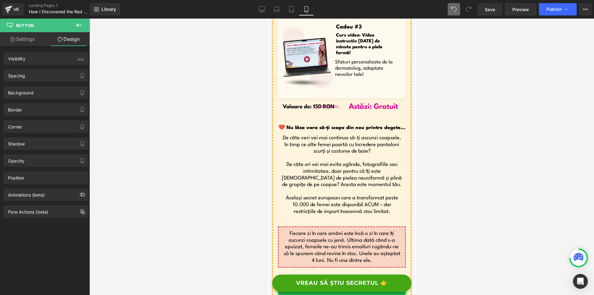
click at [36, 41] on link "Settings" at bounding box center [22, 39] width 45 height 14
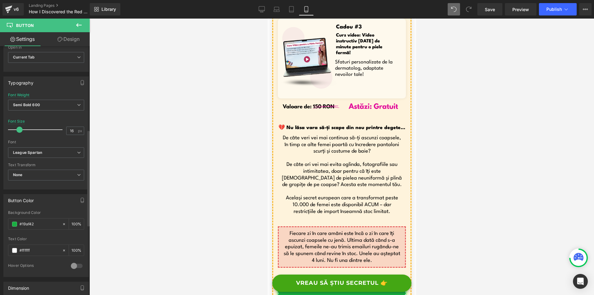
scroll to position [217, 0]
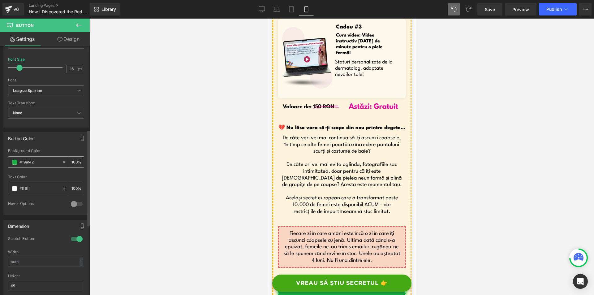
click at [41, 163] on input "#19af42" at bounding box center [39, 162] width 40 height 7
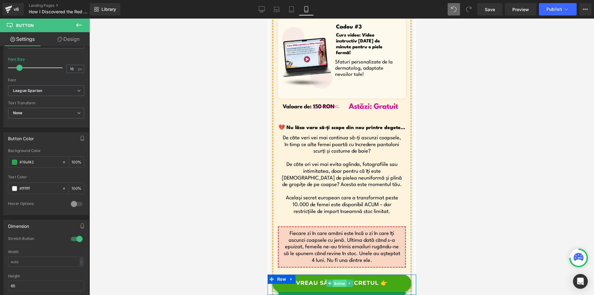
click at [339, 283] on span "Button" at bounding box center [340, 283] width 14 height 7
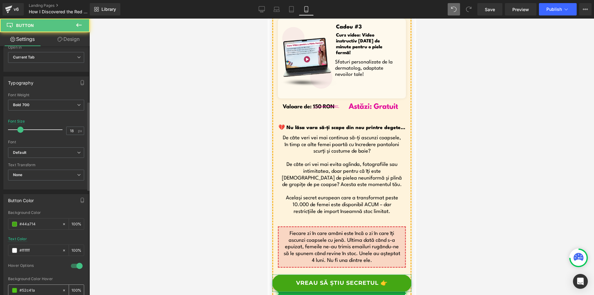
scroll to position [247, 0]
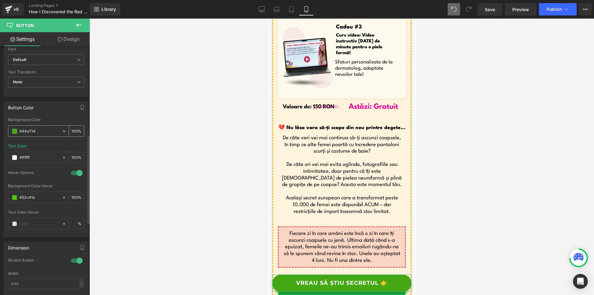
click at [38, 133] on input "#44a714" at bounding box center [39, 131] width 40 height 7
paste input "19af42"
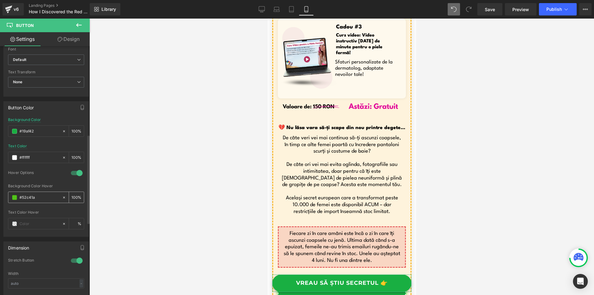
type input "#19af42"
click at [14, 198] on span at bounding box center [14, 197] width 5 height 5
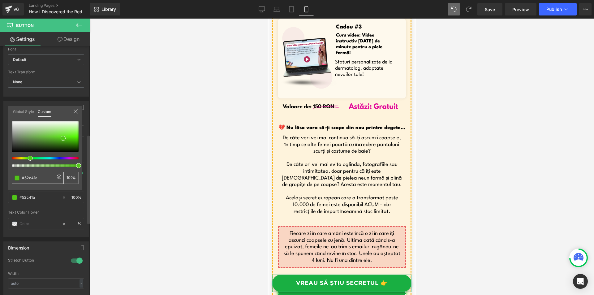
click at [40, 181] on input "#52c41a" at bounding box center [38, 177] width 33 height 6
paste input "19af42"
type input "#19af42"
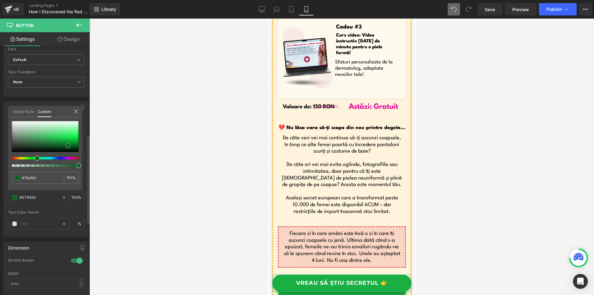
drag, startPoint x: 61, startPoint y: 139, endPoint x: 67, endPoint y: 144, distance: 8.3
click at [67, 144] on span at bounding box center [68, 145] width 5 height 5
click at [441, 266] on div at bounding box center [341, 157] width 505 height 276
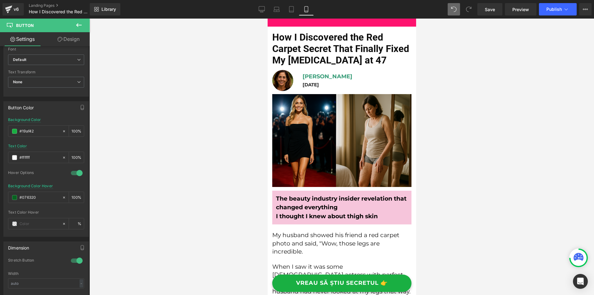
scroll to position [0, 0]
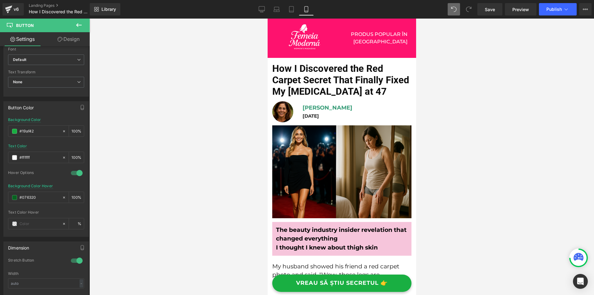
drag, startPoint x: 412, startPoint y: 231, endPoint x: 775, endPoint y: 60, distance: 401.2
click at [493, 12] on span "Save" at bounding box center [490, 9] width 10 height 6
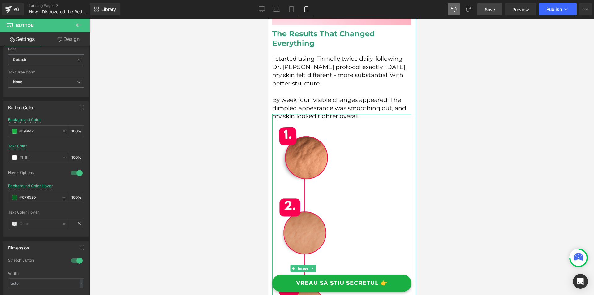
scroll to position [2165, 0]
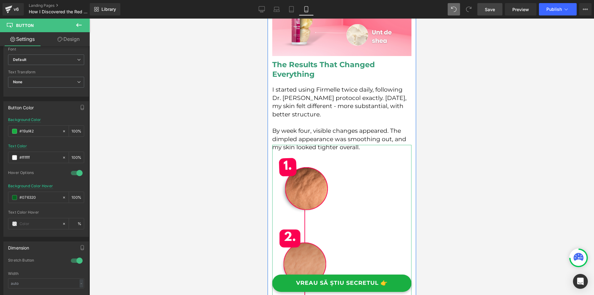
click at [380, 165] on div at bounding box center [341, 299] width 139 height 309
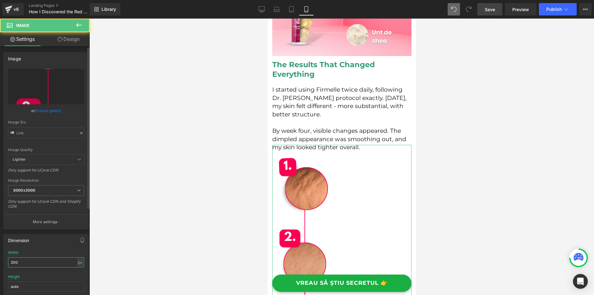
click at [34, 260] on input "200" at bounding box center [46, 262] width 76 height 10
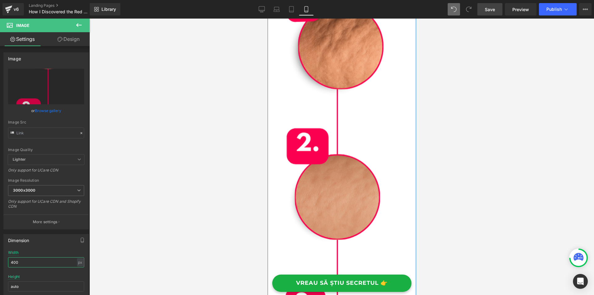
scroll to position [2475, 0]
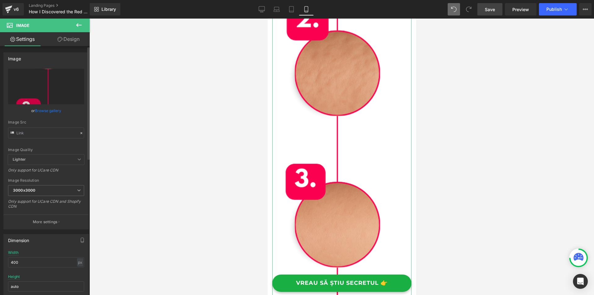
click at [60, 255] on div "Width 400 px % px" at bounding box center [46, 262] width 76 height 24
click at [55, 261] on input "400" at bounding box center [46, 262] width 76 height 10
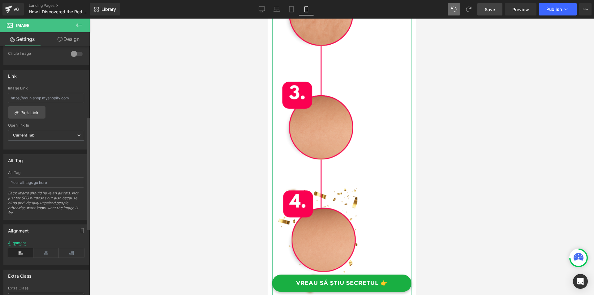
scroll to position [300, 0]
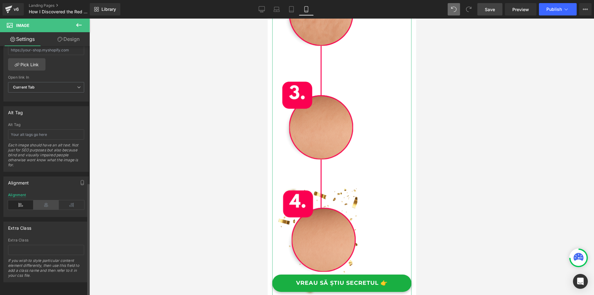
type input "300"
click at [47, 203] on icon at bounding box center [45, 204] width 25 height 9
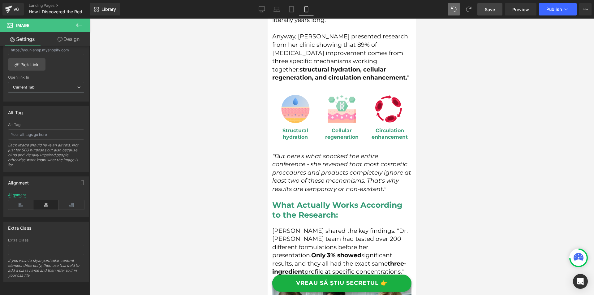
scroll to position [1206, 0]
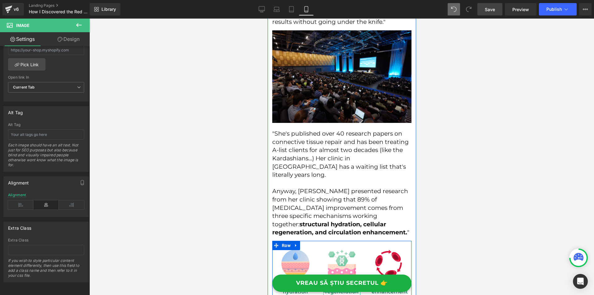
click at [338, 285] on span "Heading" at bounding box center [337, 288] width 16 height 7
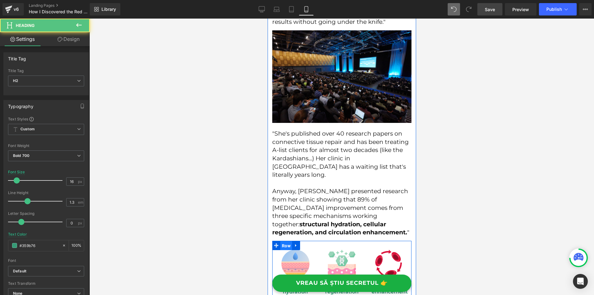
click at [284, 241] on span "Row" at bounding box center [286, 245] width 12 height 9
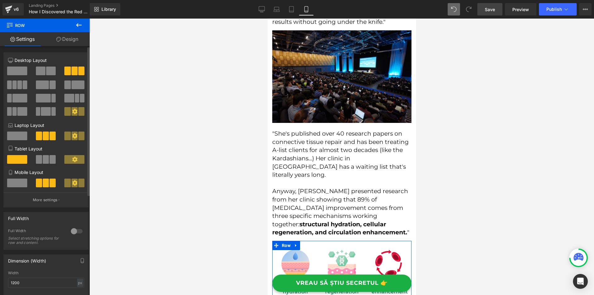
click at [69, 231] on div at bounding box center [76, 231] width 15 height 10
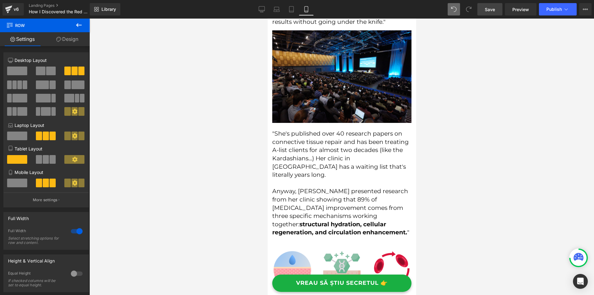
scroll to position [1361, 0]
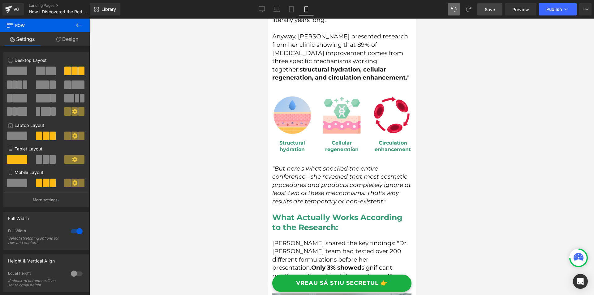
click at [490, 12] on span "Save" at bounding box center [490, 9] width 10 height 6
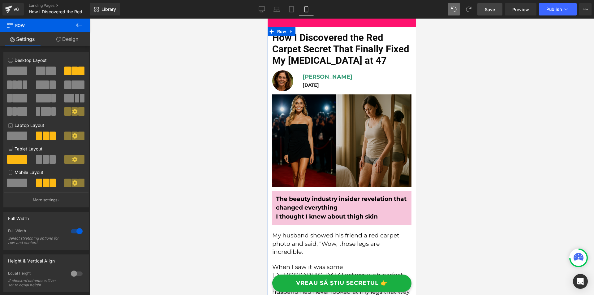
scroll to position [0, 0]
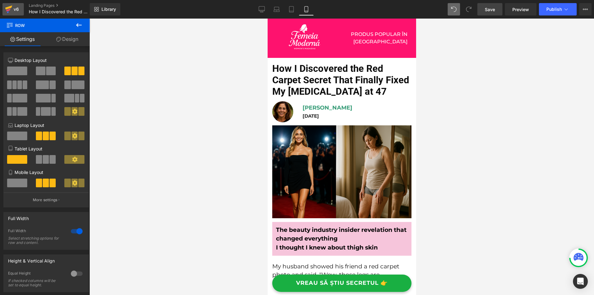
click at [8, 8] on icon at bounding box center [8, 8] width 7 height 4
